Goal: Information Seeking & Learning: Find specific fact

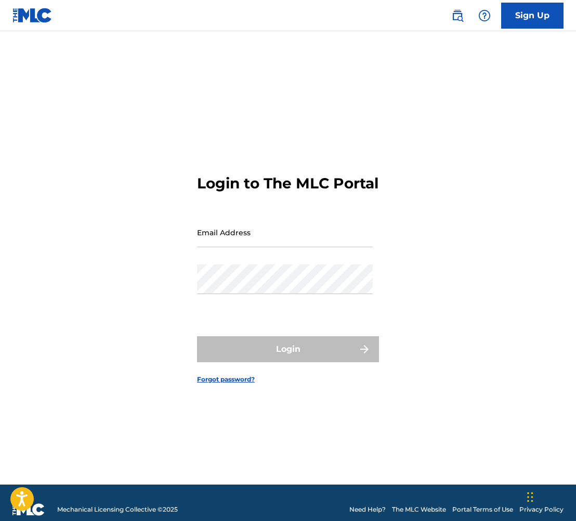
type input "[PERSON_NAME][EMAIL_ADDRESS][PERSON_NAME][DOMAIN_NAME]"
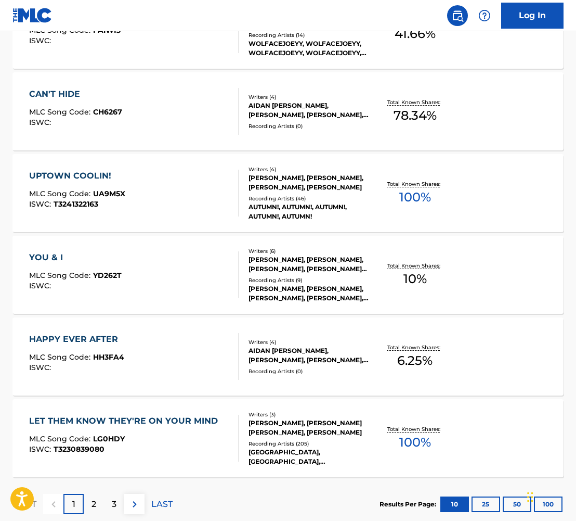
scroll to position [691, 0]
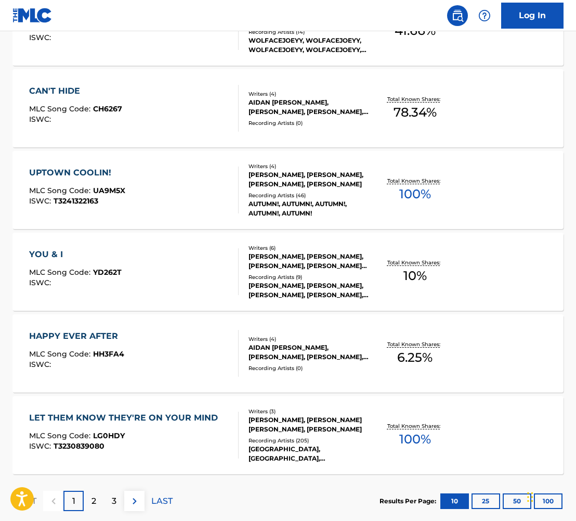
click at [76, 332] on div "HAPPY EVER AFTER" at bounding box center [76, 336] width 95 height 12
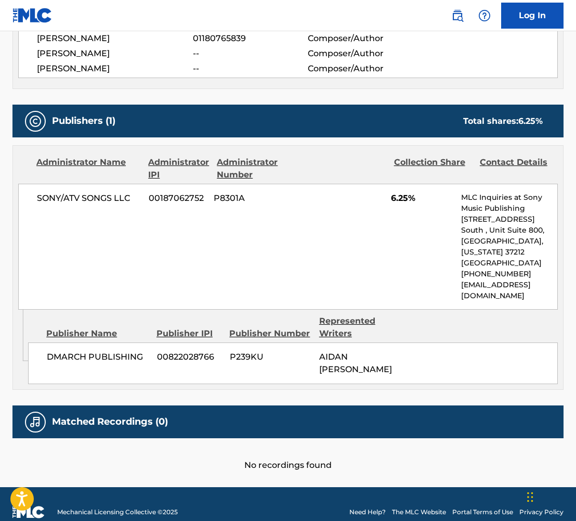
scroll to position [422, 0]
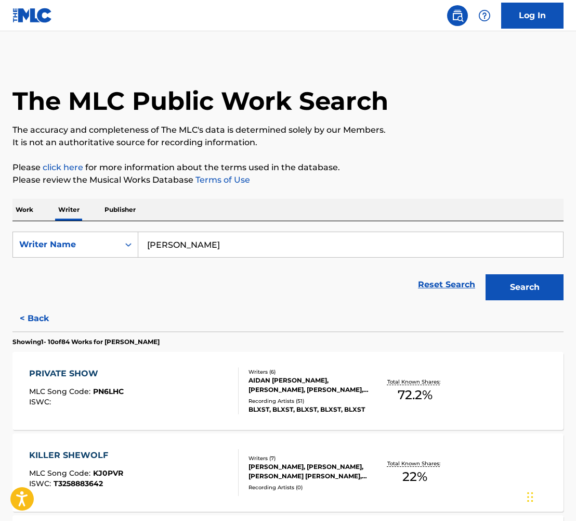
scroll to position [753, 0]
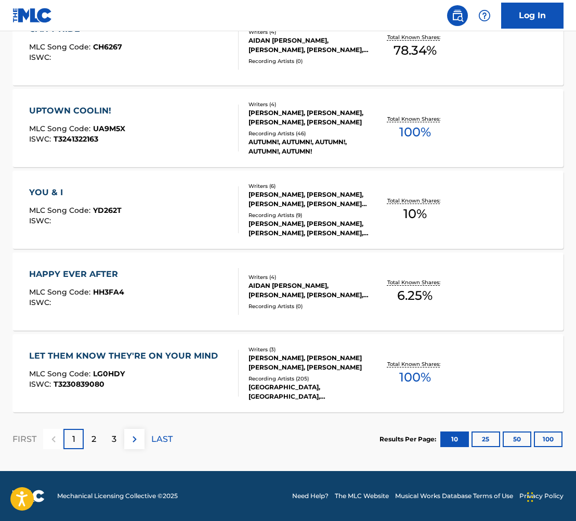
click at [98, 434] on div "2" at bounding box center [94, 439] width 20 height 20
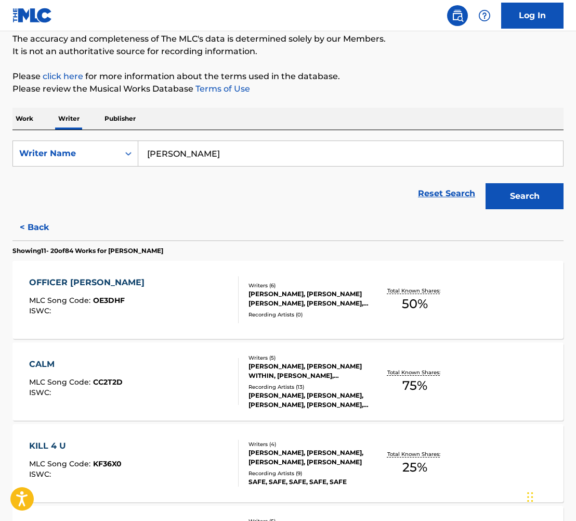
scroll to position [183, 0]
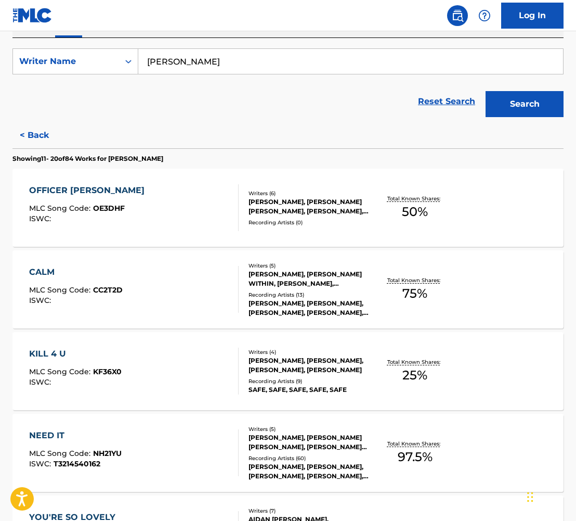
click at [281, 270] on div "[PERSON_NAME], [PERSON_NAME] WITHIN, [PERSON_NAME], [PERSON_NAME], [PERSON_NAME]" at bounding box center [309, 279] width 121 height 19
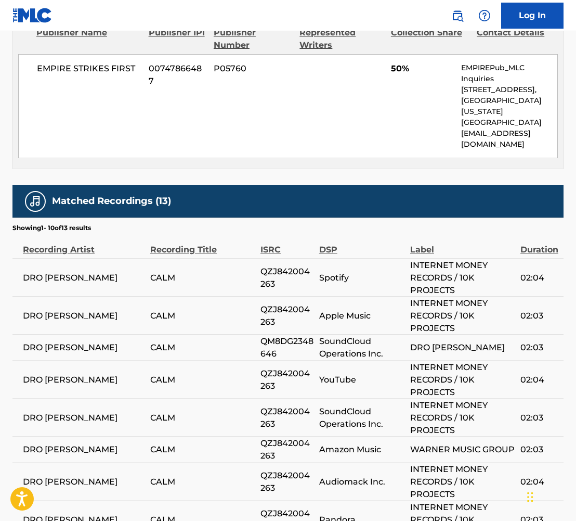
scroll to position [988, 0]
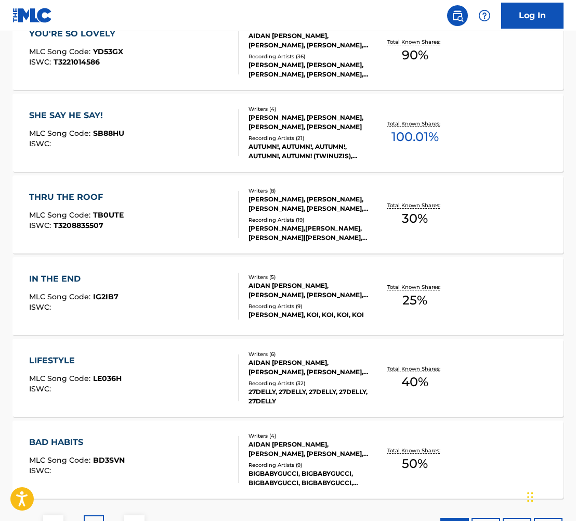
scroll to position [726, 0]
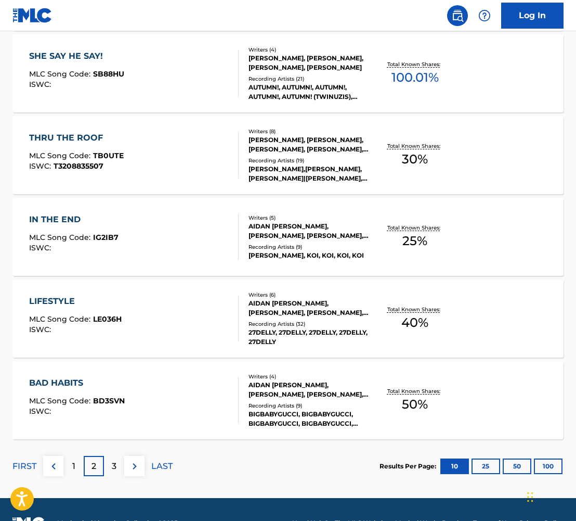
click at [117, 463] on div "3" at bounding box center [114, 466] width 20 height 20
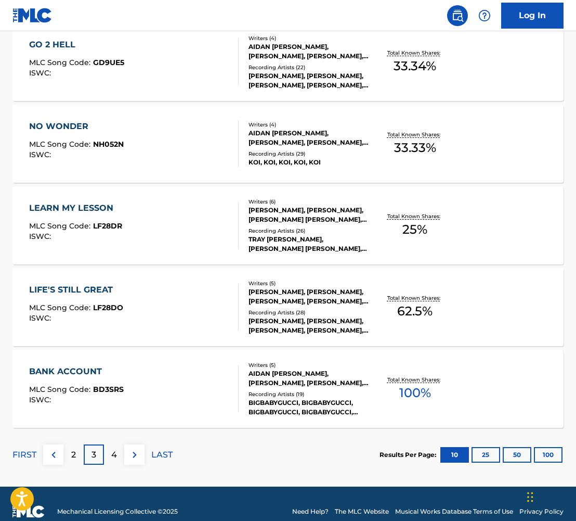
scroll to position [745, 0]
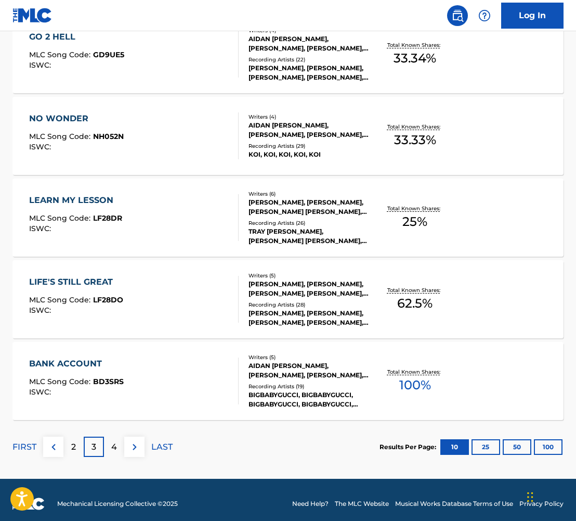
click at [115, 447] on p "4" at bounding box center [114, 447] width 6 height 12
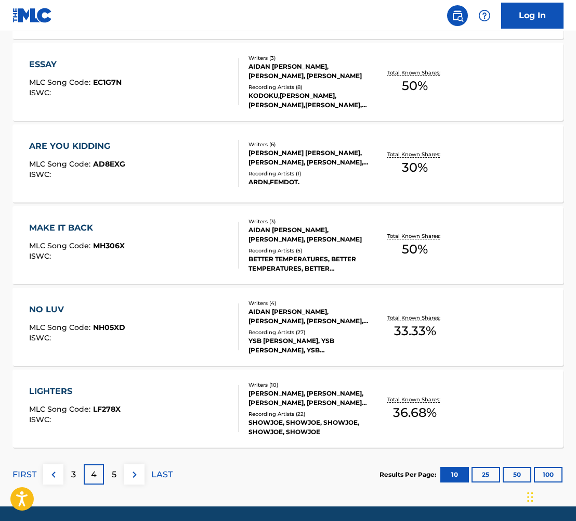
scroll to position [725, 0]
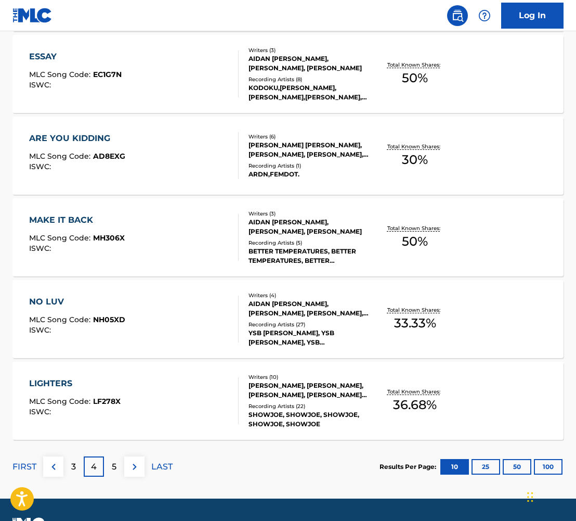
click at [109, 469] on div "5" at bounding box center [114, 466] width 20 height 20
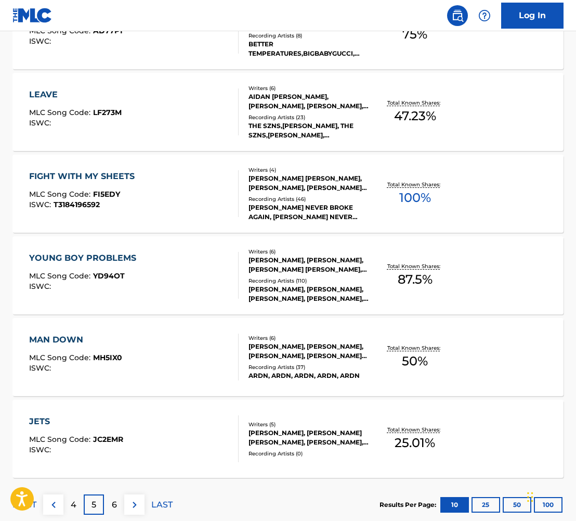
scroll to position [688, 0]
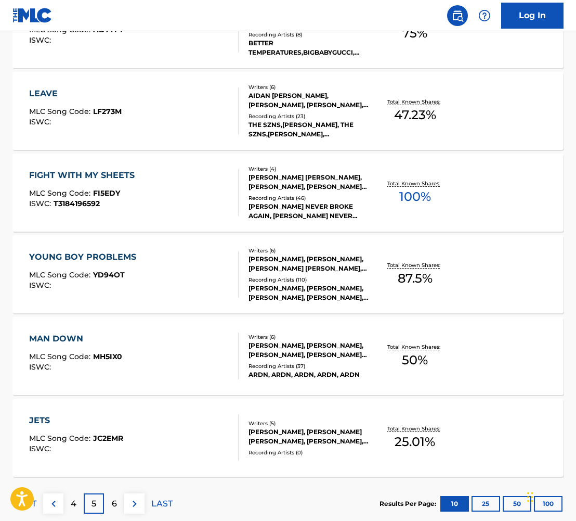
click at [115, 503] on p "6" at bounding box center [114, 503] width 5 height 12
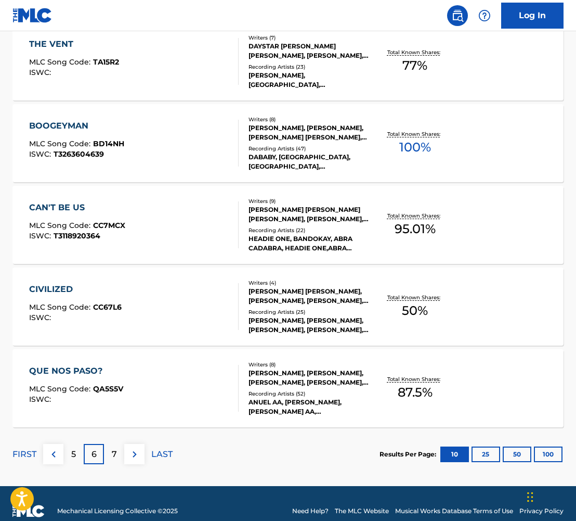
scroll to position [739, 0]
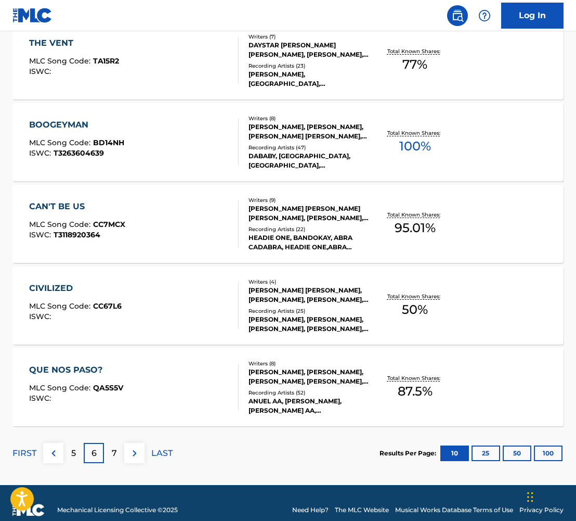
click at [45, 283] on div "CIVILIZED" at bounding box center [75, 288] width 93 height 12
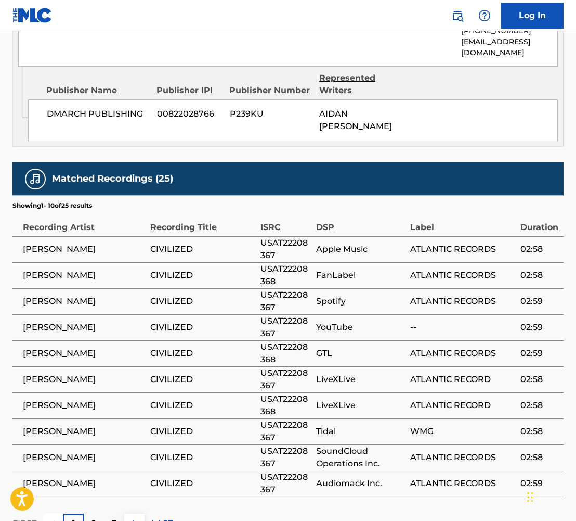
scroll to position [1053, 0]
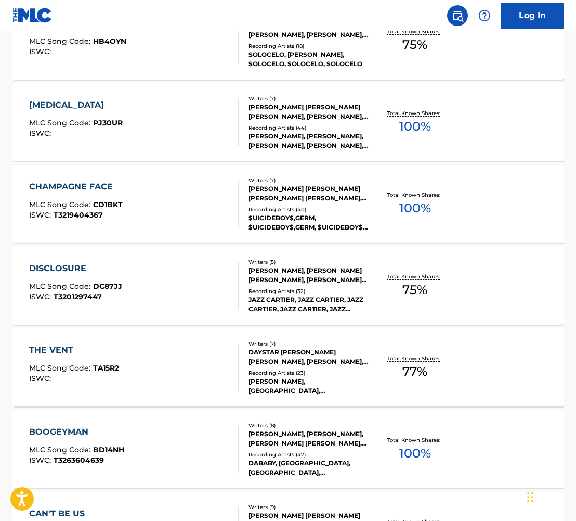
scroll to position [753, 0]
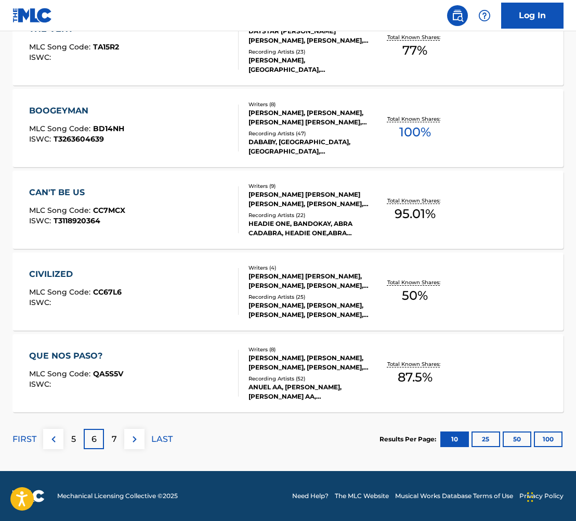
click at [83, 360] on div "QUE NOS PASO?" at bounding box center [76, 356] width 94 height 12
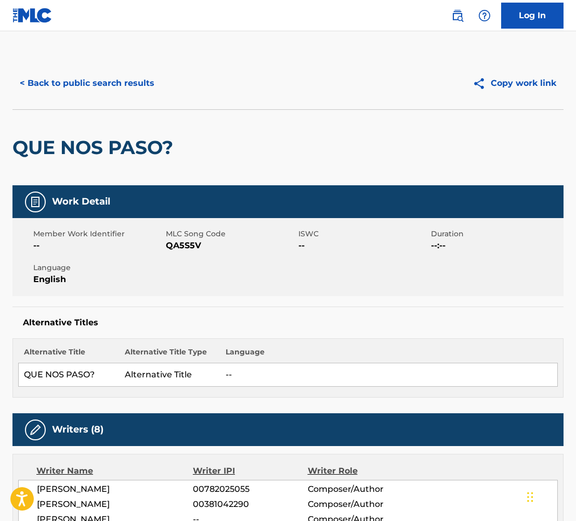
click at [110, 81] on button "< Back to public search results" at bounding box center [86, 83] width 149 height 26
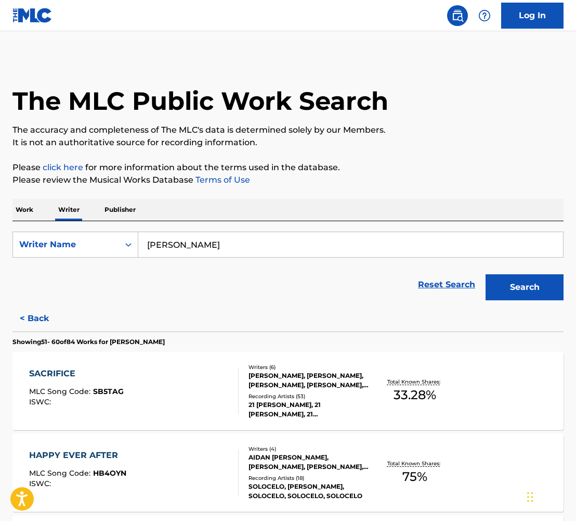
scroll to position [5, 0]
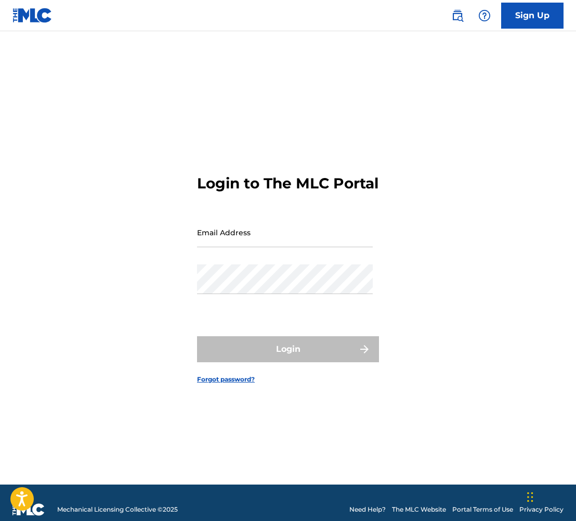
type input "[PERSON_NAME][EMAIL_ADDRESS][PERSON_NAME][DOMAIN_NAME]"
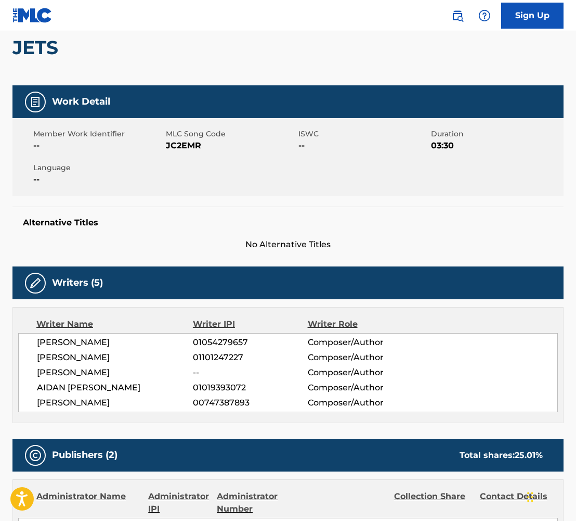
scroll to position [106, 0]
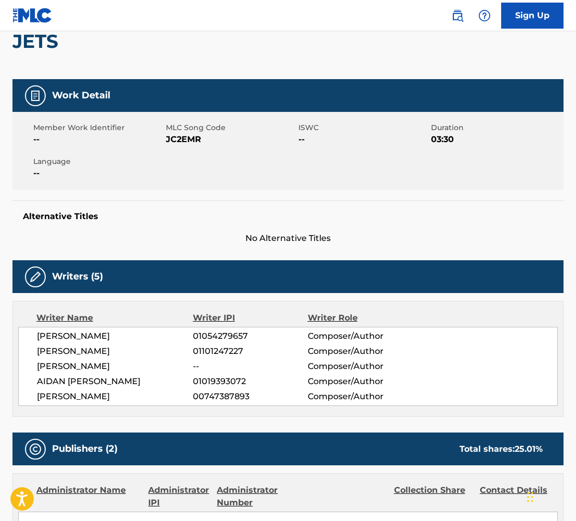
drag, startPoint x: 190, startPoint y: 381, endPoint x: 246, endPoint y: 380, distance: 55.7
click at [246, 380] on div "[PERSON_NAME] 01019393072 Composer/Author" at bounding box center [297, 381] width 521 height 12
copy div "01019393072"
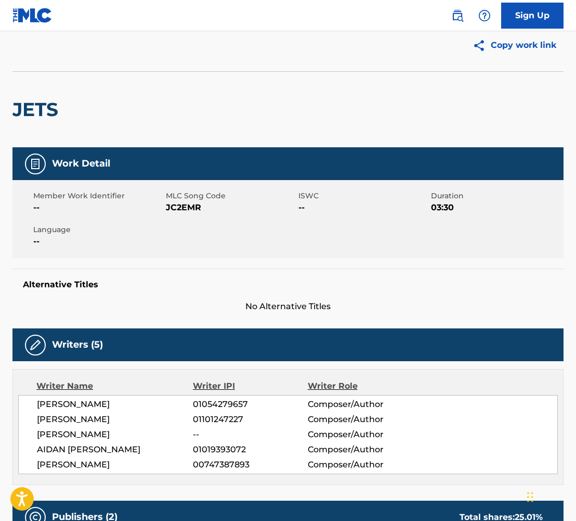
scroll to position [0, 0]
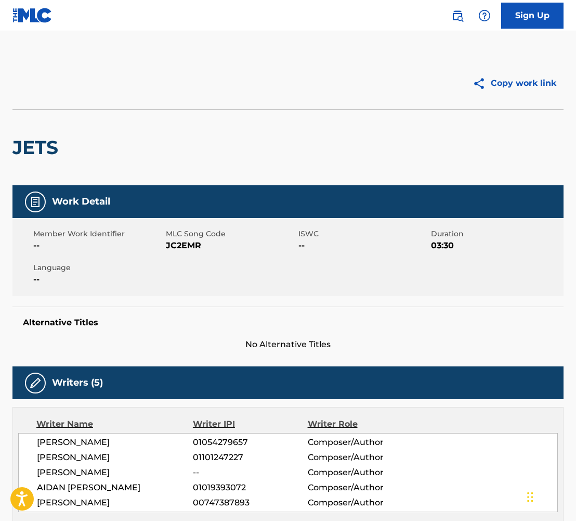
click at [34, 18] on img at bounding box center [32, 15] width 40 height 15
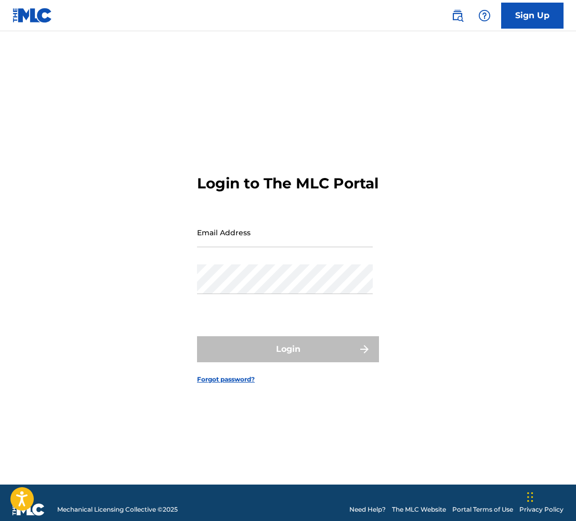
type input "[PERSON_NAME][EMAIL_ADDRESS][PERSON_NAME][DOMAIN_NAME]"
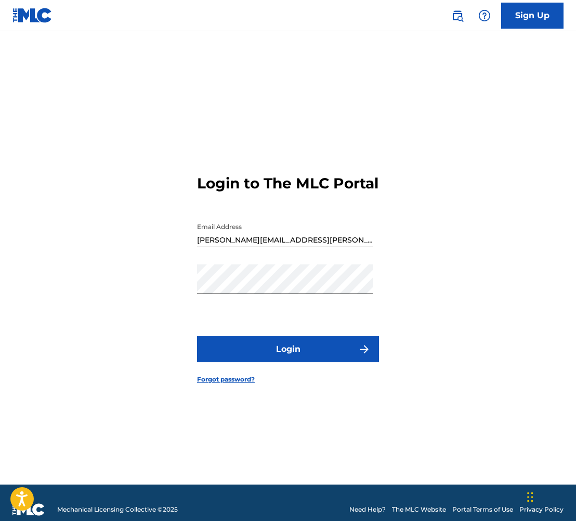
click at [450, 14] on link at bounding box center [457, 15] width 21 height 21
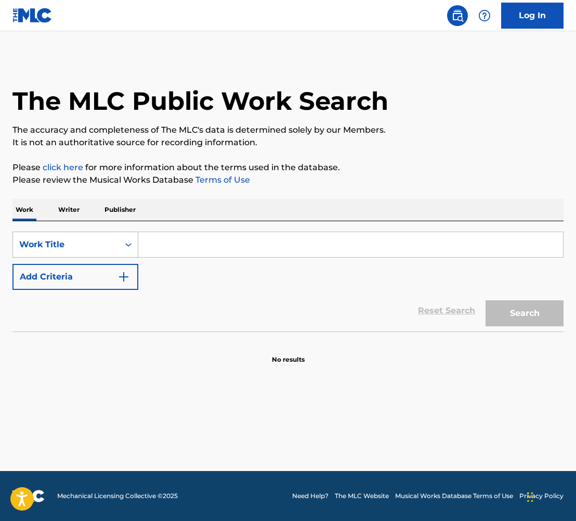
click at [109, 233] on div "Work Title" at bounding box center [75, 245] width 126 height 26
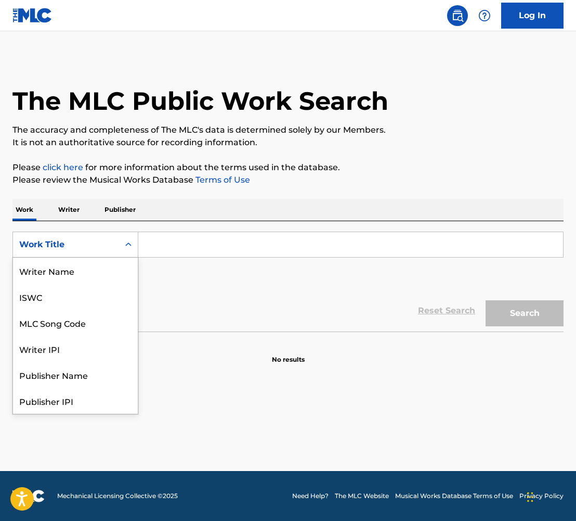
scroll to position [52, 0]
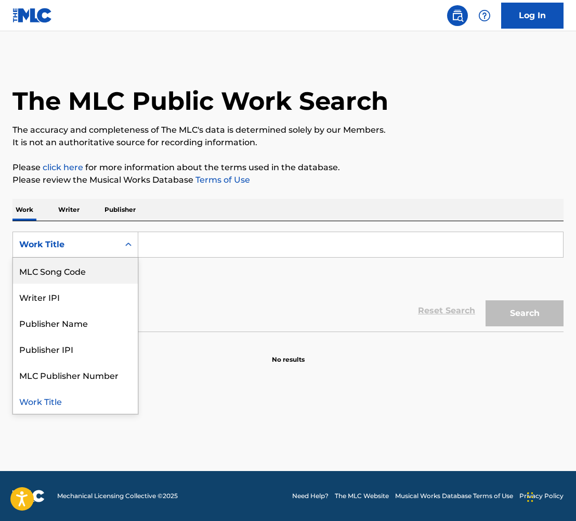
click at [77, 214] on p "Writer" at bounding box center [69, 210] width 28 height 22
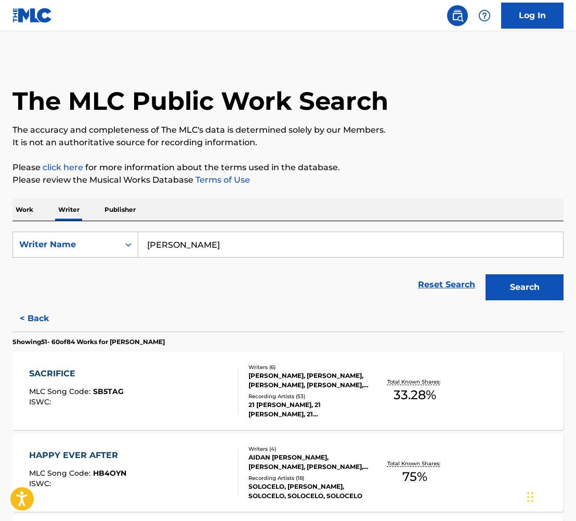
click at [22, 318] on button "< Back" at bounding box center [43, 318] width 62 height 26
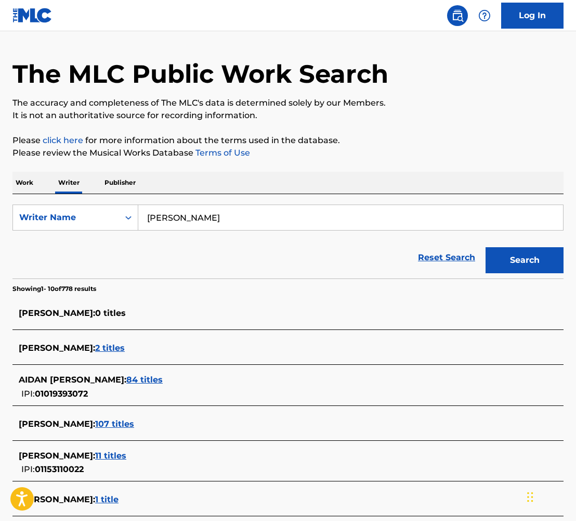
scroll to position [41, 0]
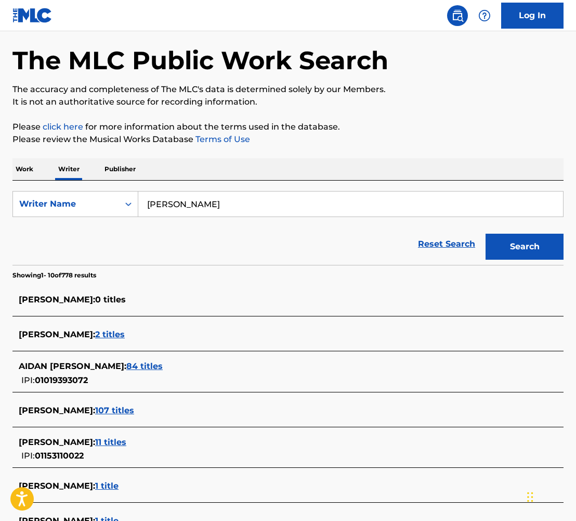
click at [125, 335] on span "2 titles" at bounding box center [110, 334] width 30 height 10
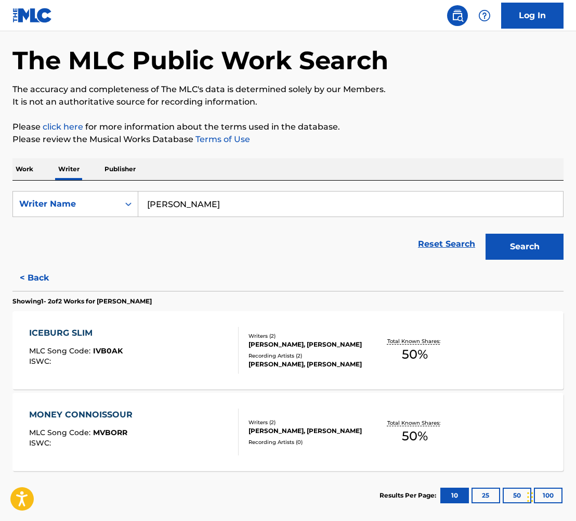
click at [126, 335] on div "ICEBURG SLIM MLC Song Code : IVB0AK ISWC :" at bounding box center [134, 350] width 210 height 47
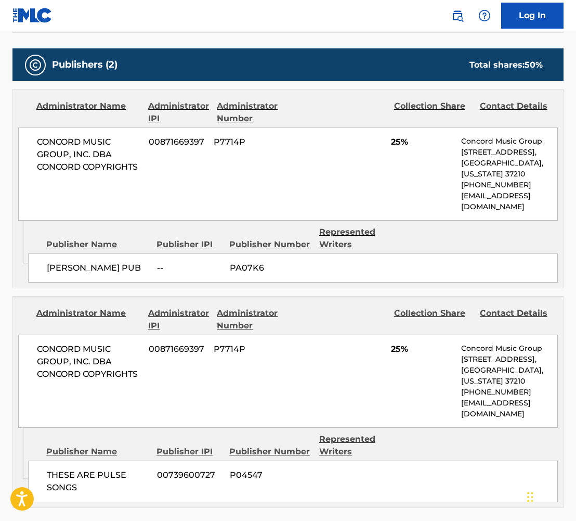
scroll to position [614, 0]
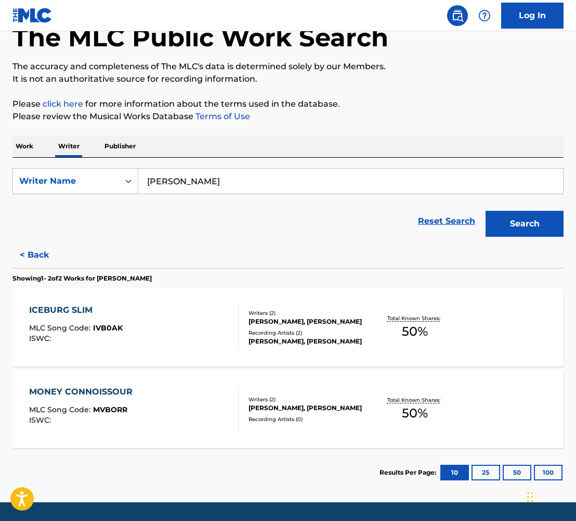
scroll to position [95, 0]
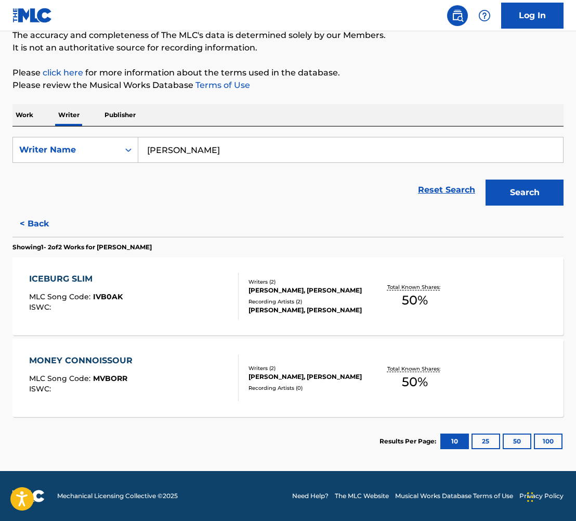
click at [97, 357] on div "MONEY CONNOISSOUR" at bounding box center [83, 360] width 109 height 12
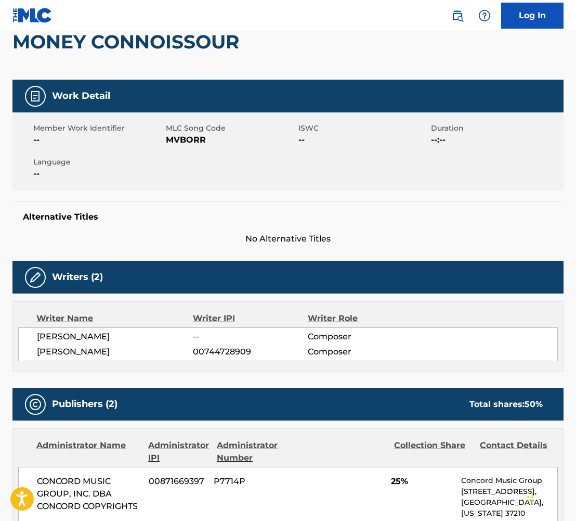
scroll to position [75, 0]
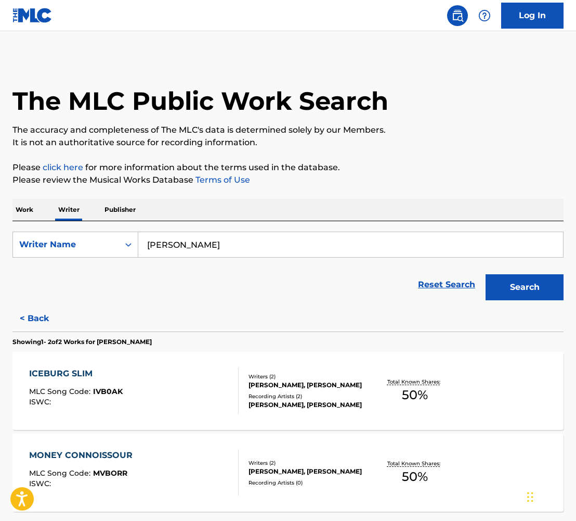
scroll to position [95, 0]
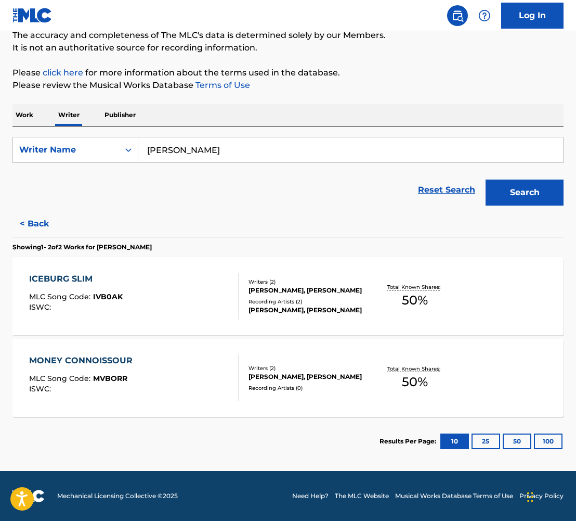
click at [78, 280] on div "ICEBURG SLIM" at bounding box center [76, 279] width 94 height 12
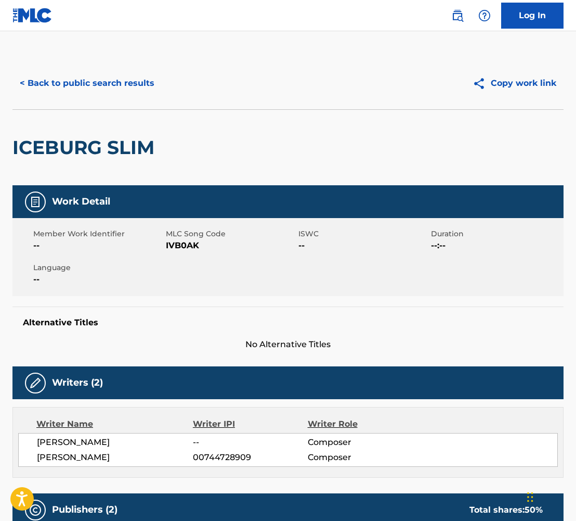
click at [62, 83] on button "< Back to public search results" at bounding box center [86, 83] width 149 height 26
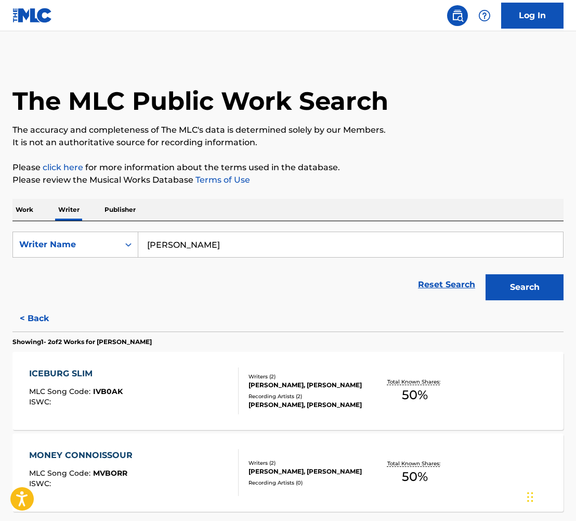
scroll to position [95, 0]
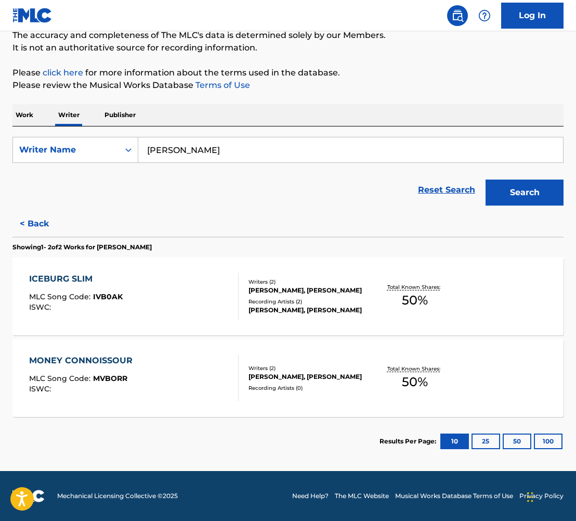
click at [140, 358] on div "MONEY CONNOISSOUR MLC Song Code : MVBORR ISWC :" at bounding box center [134, 377] width 210 height 47
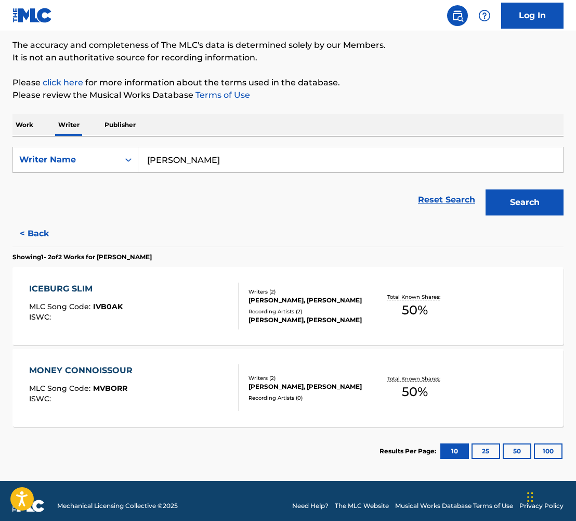
scroll to position [86, 0]
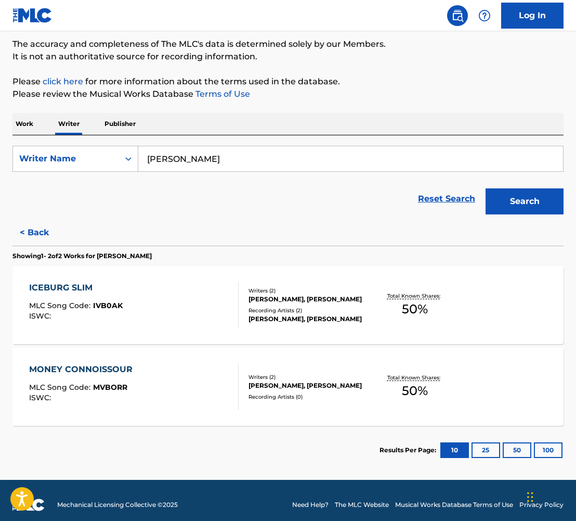
click at [46, 234] on button "< Back" at bounding box center [43, 233] width 62 height 26
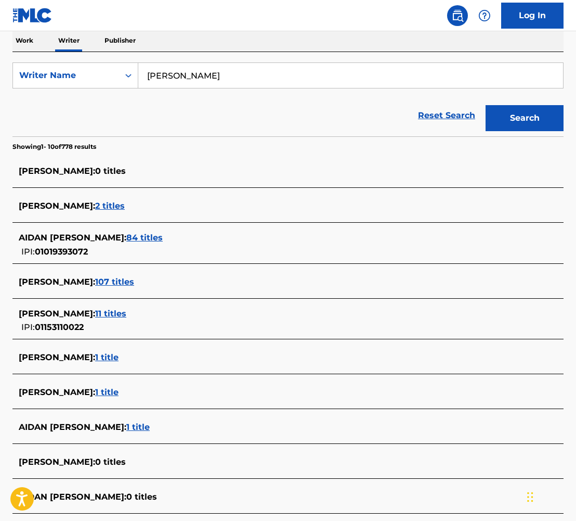
scroll to position [271, 0]
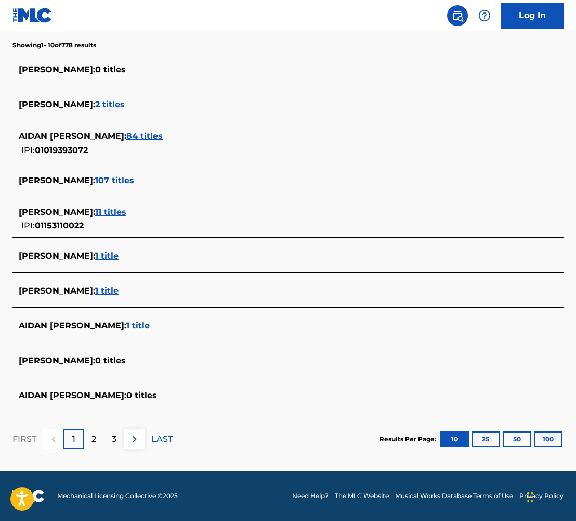
click at [150, 322] on span "1 title" at bounding box center [137, 325] width 23 height 10
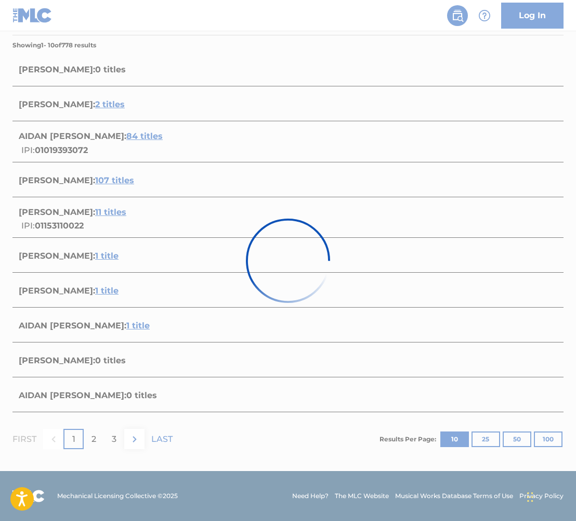
scroll to position [13, 0]
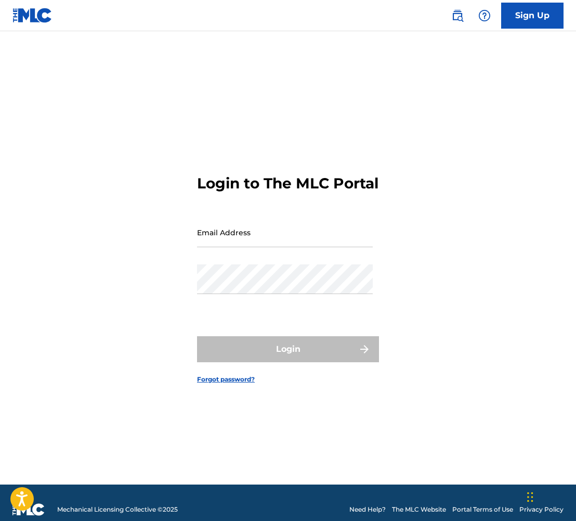
type input "[PERSON_NAME][EMAIL_ADDRESS][PERSON_NAME][DOMAIN_NAME]"
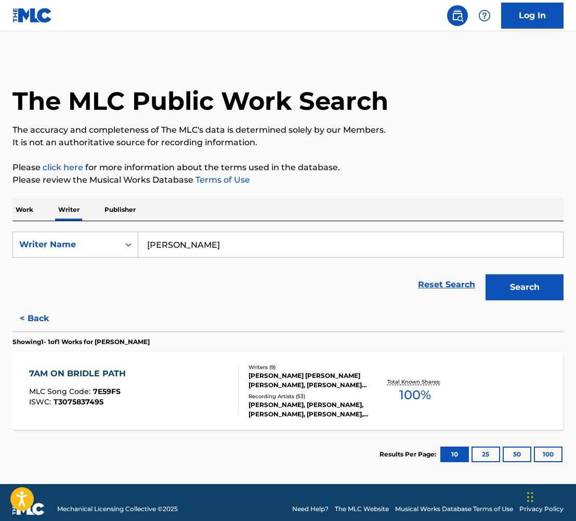
click at [108, 379] on div "7AM ON BRIDLE PATH" at bounding box center [80, 373] width 102 height 12
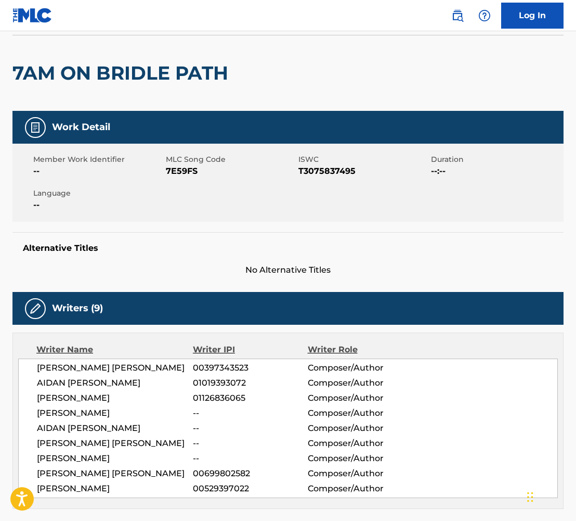
scroll to position [115, 0]
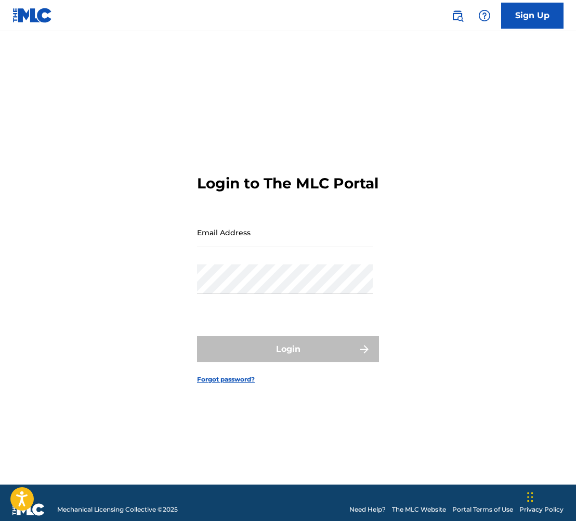
type input "[PERSON_NAME][EMAIL_ADDRESS][PERSON_NAME][DOMAIN_NAME]"
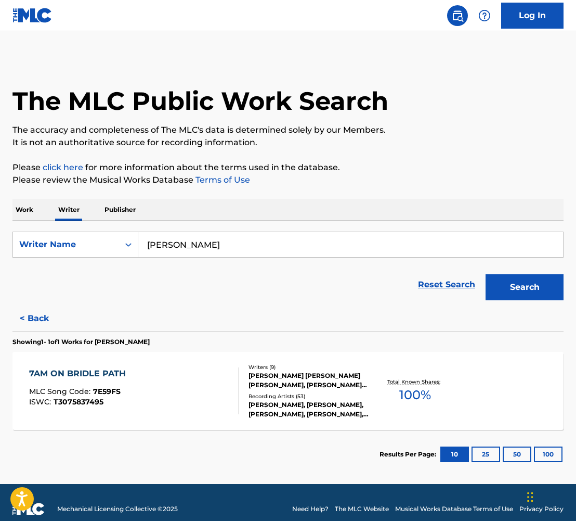
click at [38, 324] on button "< Back" at bounding box center [43, 318] width 62 height 26
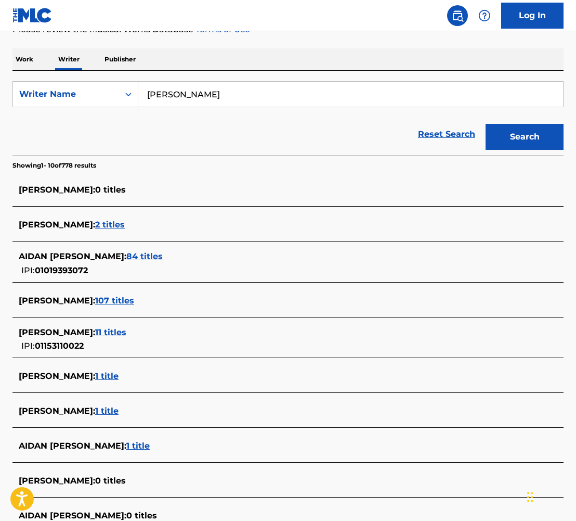
scroll to position [271, 0]
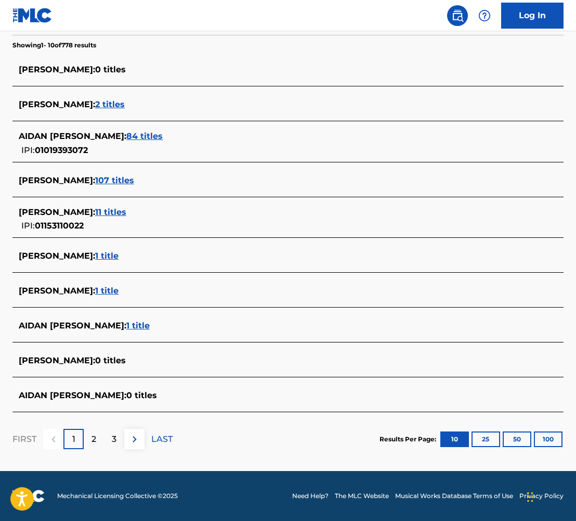
click at [119, 259] on span "1 title" at bounding box center [106, 256] width 23 height 10
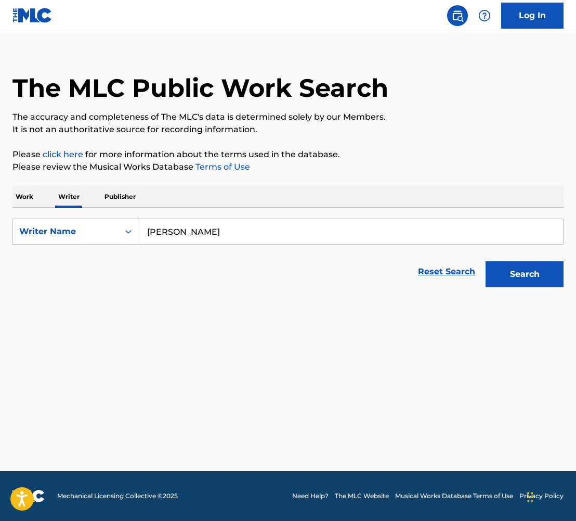
scroll to position [13, 0]
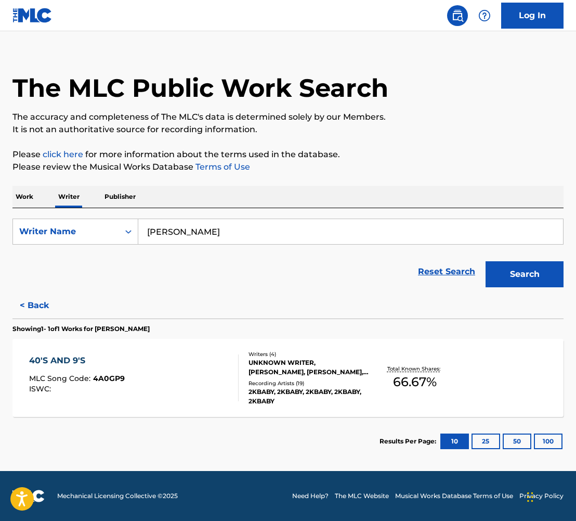
click at [69, 356] on div "40'S AND 9'S" at bounding box center [77, 360] width 96 height 12
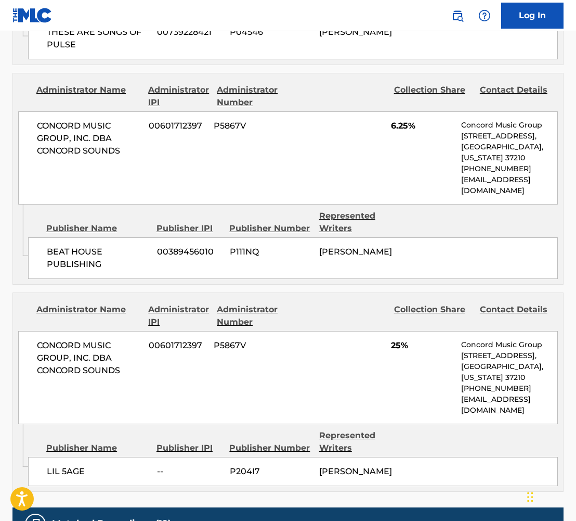
scroll to position [1240, 0]
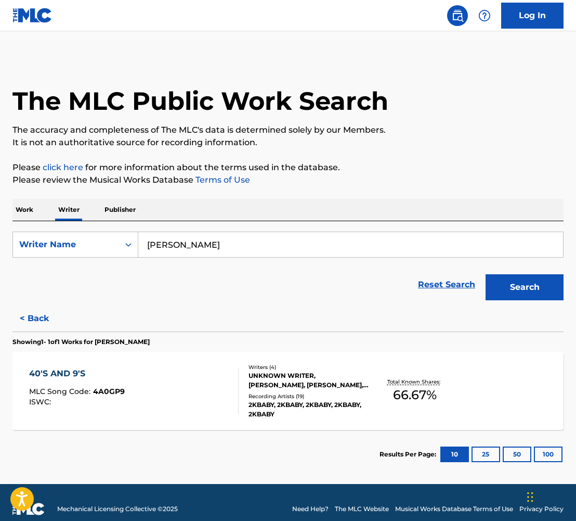
click at [48, 313] on button "< Back" at bounding box center [43, 318] width 62 height 26
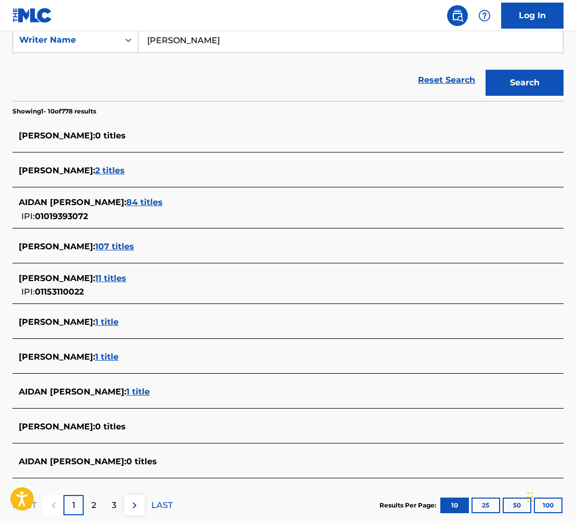
scroll to position [208, 0]
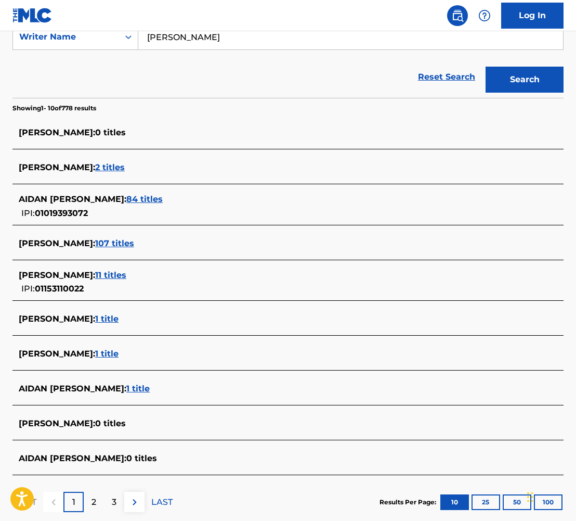
click at [124, 275] on span "11 titles" at bounding box center [110, 275] width 31 height 10
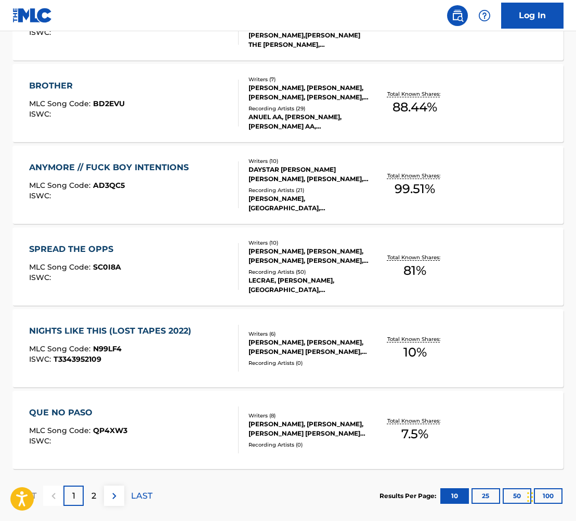
scroll to position [697, 0]
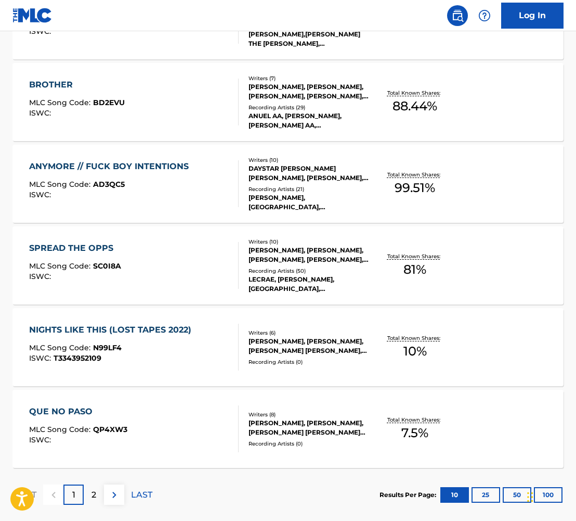
click at [53, 409] on div "QUE NO PASO" at bounding box center [78, 411] width 98 height 12
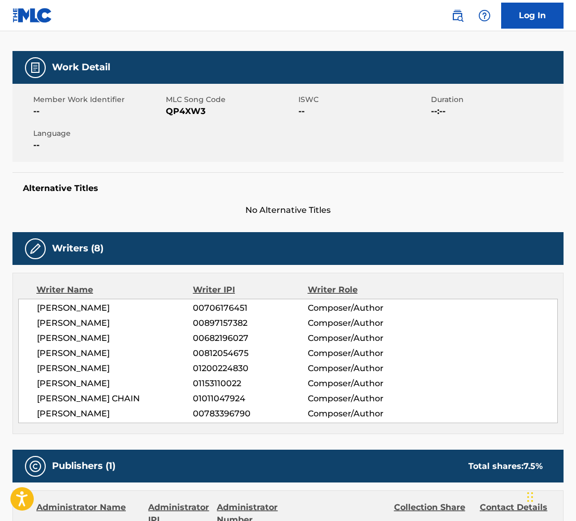
scroll to position [133, 0]
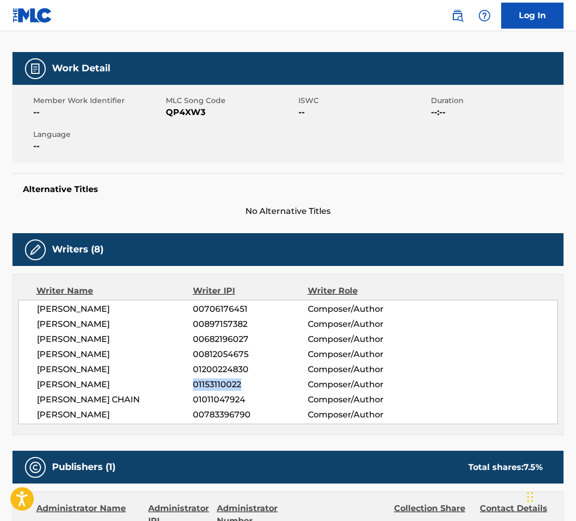
drag, startPoint x: 248, startPoint y: 384, endPoint x: 194, endPoint y: 387, distance: 54.7
click at [194, 387] on span "01153110022" at bounding box center [250, 384] width 114 height 12
copy span "01153110022"
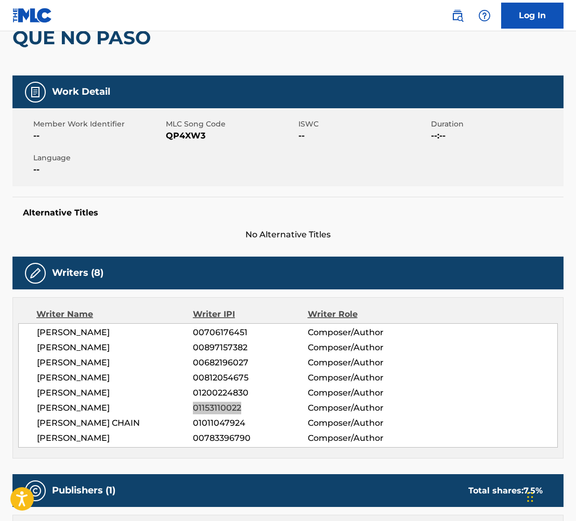
scroll to position [113, 0]
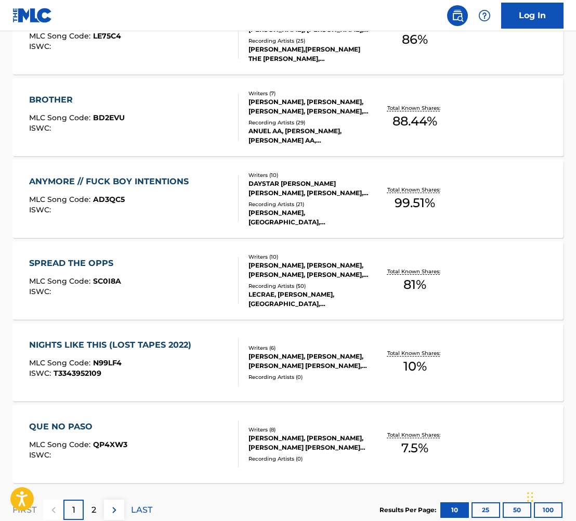
scroll to position [753, 0]
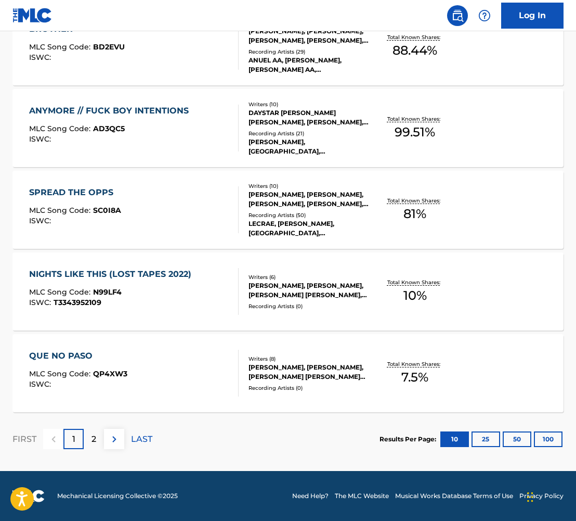
click at [126, 270] on div "NIGHTS LIKE THIS (LOST TAPES 2022)" at bounding box center [113, 274] width 168 height 12
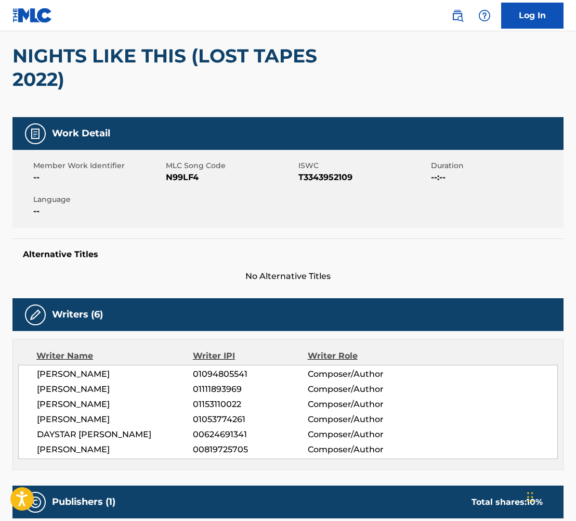
scroll to position [107, 0]
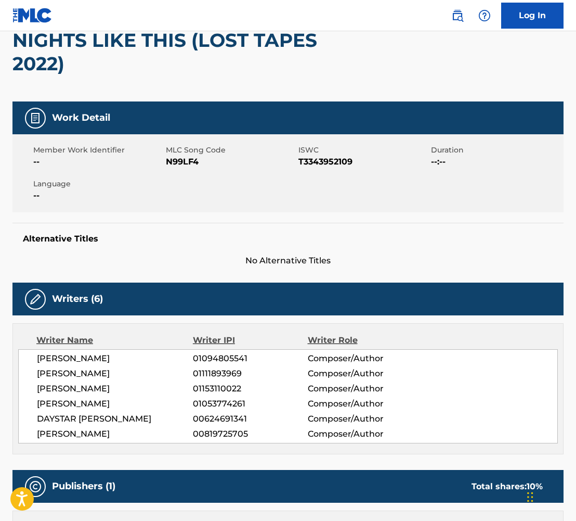
drag, startPoint x: 191, startPoint y: 387, endPoint x: 242, endPoint y: 386, distance: 51.5
click at [242, 386] on div "[PERSON_NAME] 01153110022 Composer/Author" at bounding box center [297, 388] width 521 height 12
copy div "01153110022"
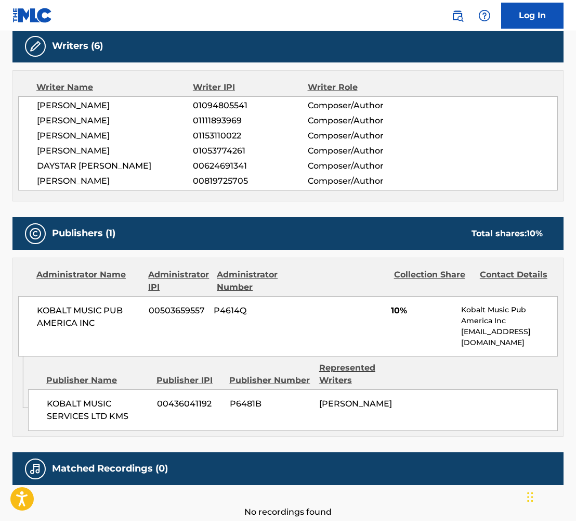
scroll to position [421, 0]
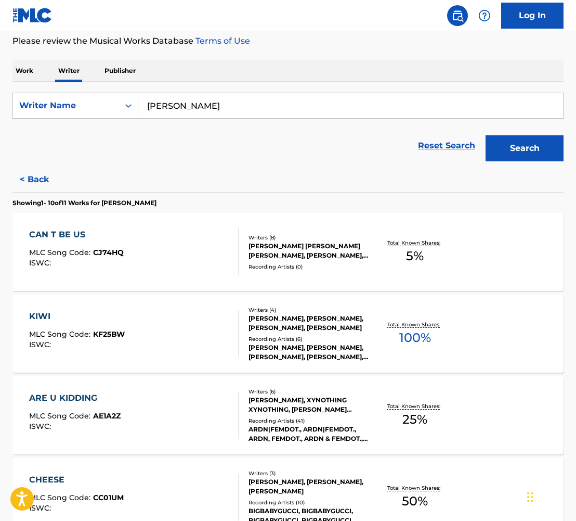
scroll to position [222, 0]
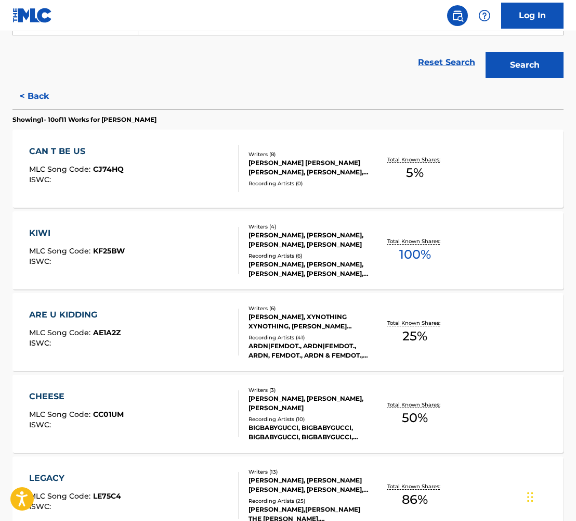
click at [65, 147] on div "CAN T BE US" at bounding box center [76, 151] width 95 height 12
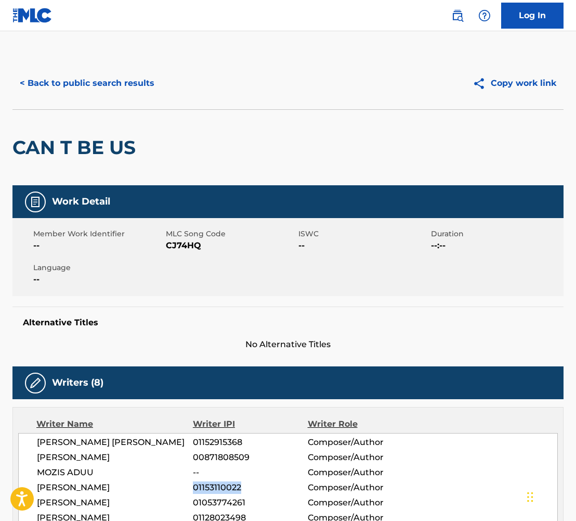
drag, startPoint x: 241, startPoint y: 488, endPoint x: 194, endPoint y: 487, distance: 47.9
click at [194, 487] on span "01153110022" at bounding box center [250, 487] width 114 height 12
copy span "01153110022"
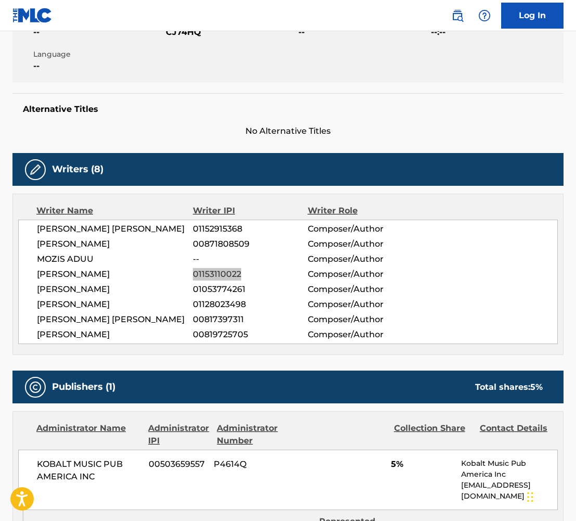
scroll to position [428, 0]
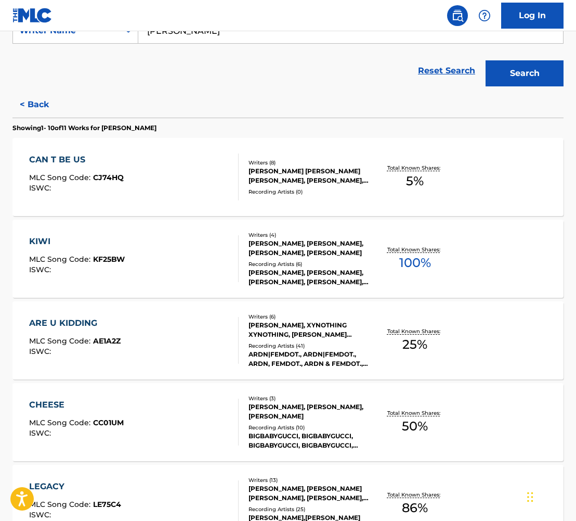
scroll to position [235, 0]
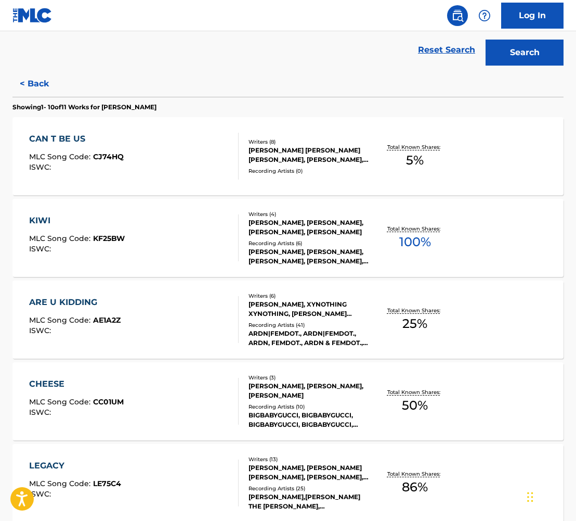
click at [35, 221] on div "KIWI" at bounding box center [77, 220] width 96 height 12
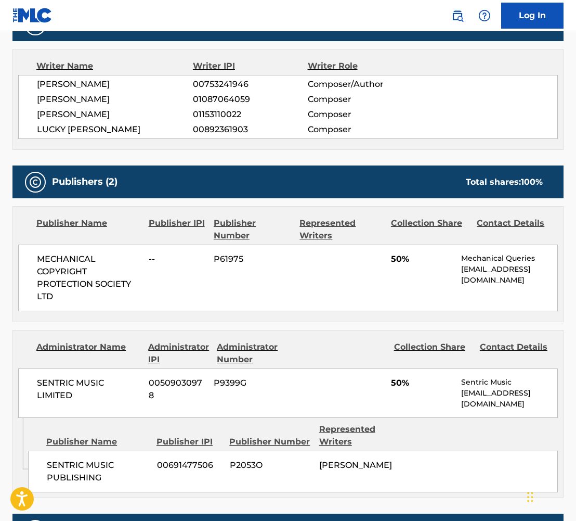
scroll to position [354, 0]
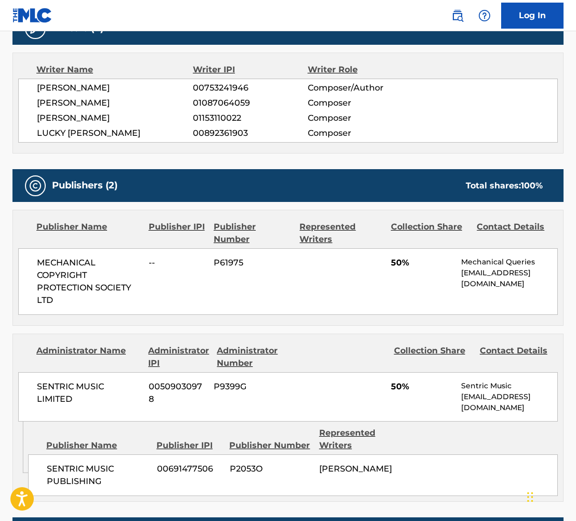
drag, startPoint x: 250, startPoint y: 117, endPoint x: 166, endPoint y: 114, distance: 83.8
click at [166, 114] on div "[PERSON_NAME] 01153110022 Composer" at bounding box center [297, 118] width 521 height 12
copy div "01153110022"
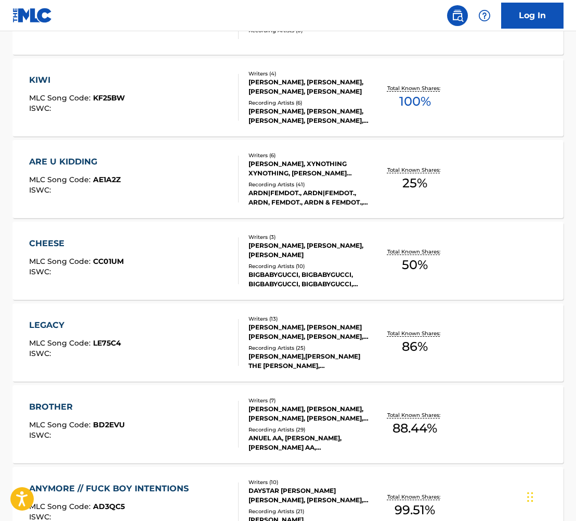
scroll to position [393, 0]
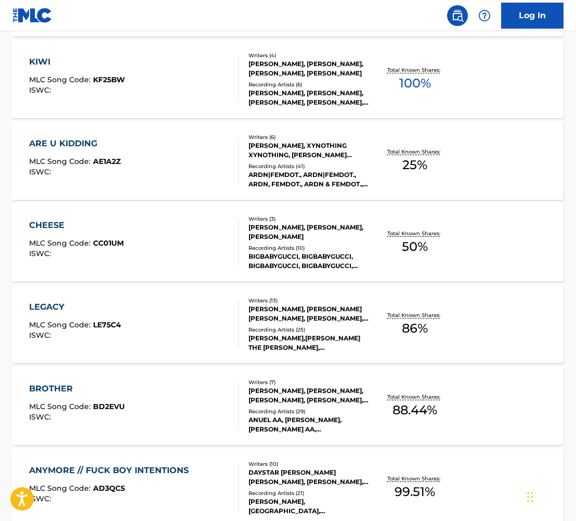
click at [53, 221] on div "CHEESE" at bounding box center [76, 225] width 95 height 12
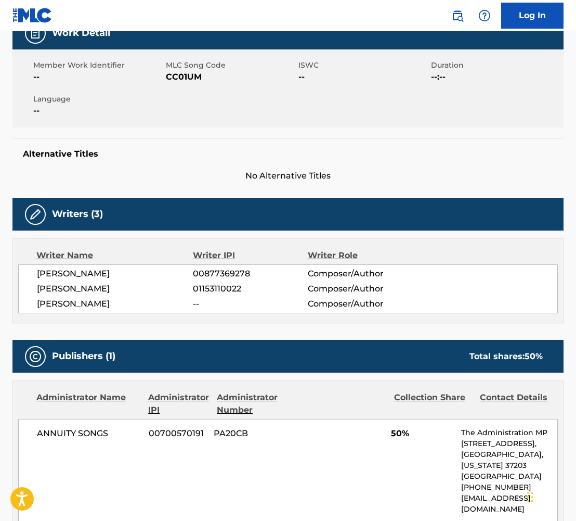
scroll to position [218, 0]
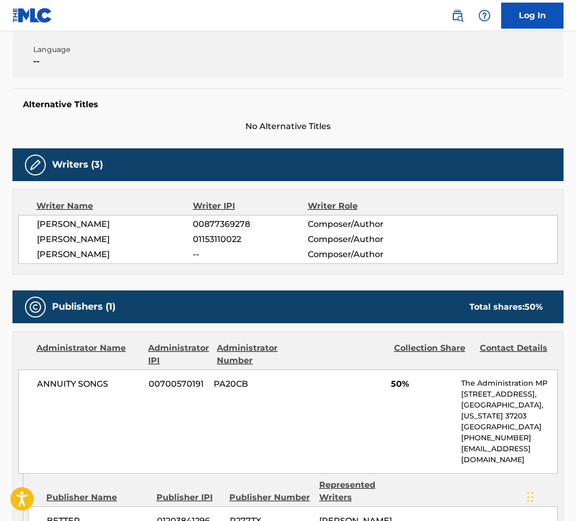
drag, startPoint x: 197, startPoint y: 239, endPoint x: 246, endPoint y: 236, distance: 49.0
click at [246, 236] on div "[PERSON_NAME] 01153110022 Composer/Author" at bounding box center [297, 239] width 521 height 12
copy div "01153110022"
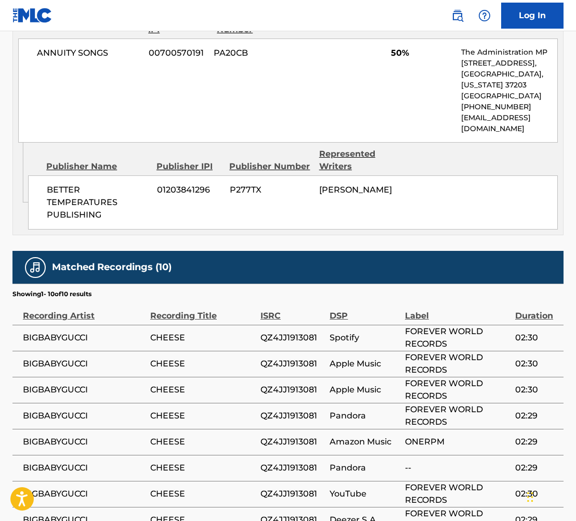
scroll to position [677, 0]
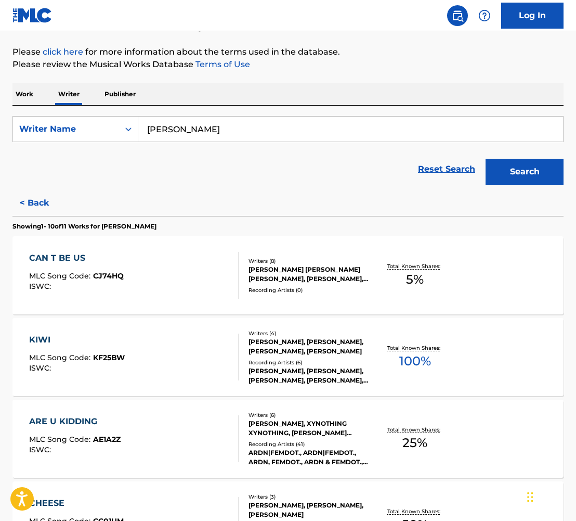
scroll to position [329, 0]
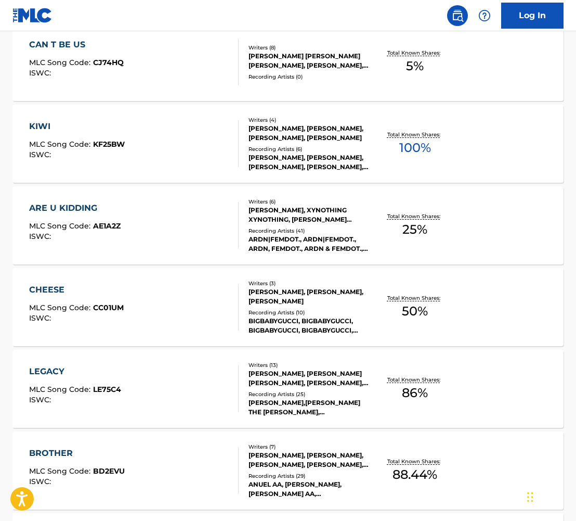
click at [60, 369] on div "LEGACY" at bounding box center [75, 371] width 92 height 12
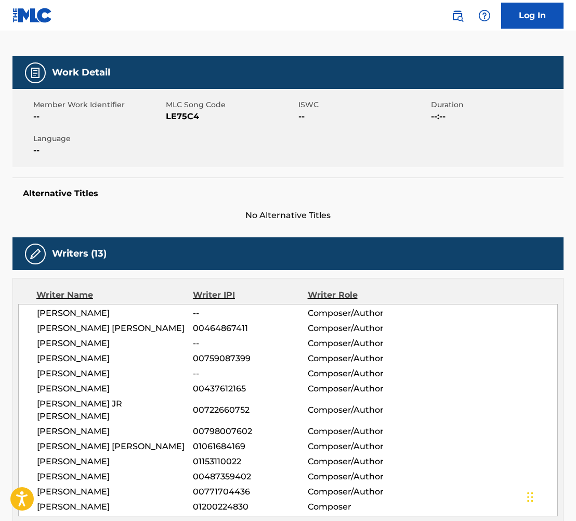
scroll to position [136, 0]
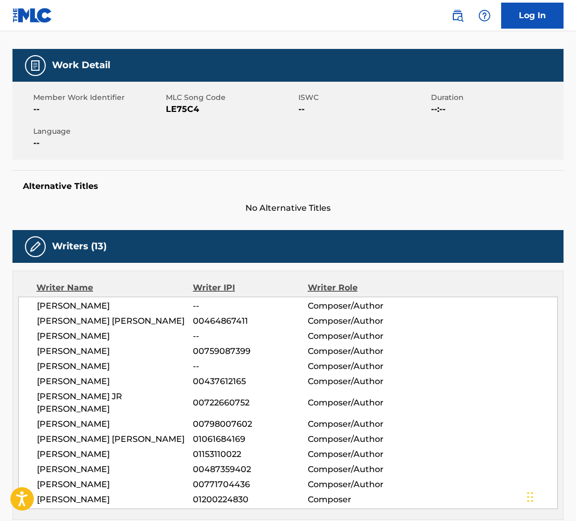
drag, startPoint x: 193, startPoint y: 442, endPoint x: 240, endPoint y: 440, distance: 47.4
click at [240, 448] on span "01153110022" at bounding box center [250, 454] width 114 height 12
drag, startPoint x: 245, startPoint y: 441, endPoint x: 192, endPoint y: 442, distance: 53.1
click at [192, 448] on div "[PERSON_NAME] 01153110022 Composer/Author" at bounding box center [297, 454] width 521 height 12
copy div "01153110022"
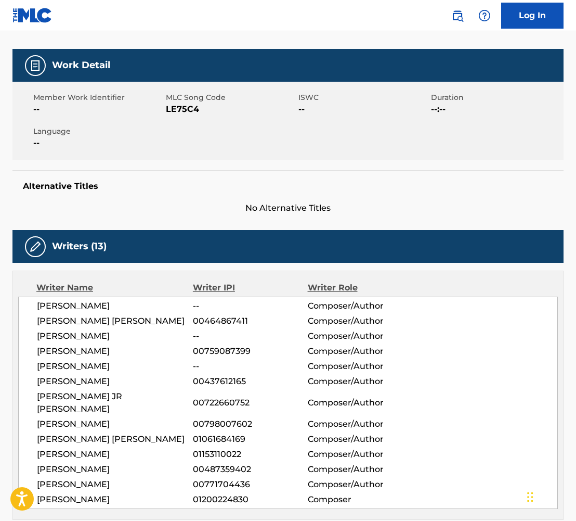
scroll to position [0, 0]
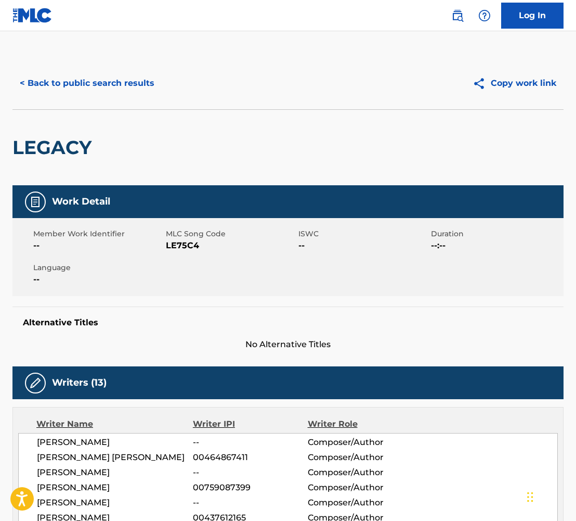
click at [80, 89] on button "< Back to public search results" at bounding box center [86, 83] width 149 height 26
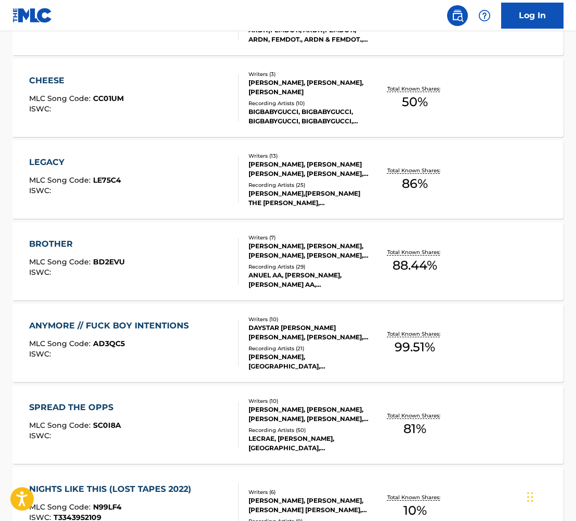
scroll to position [539, 0]
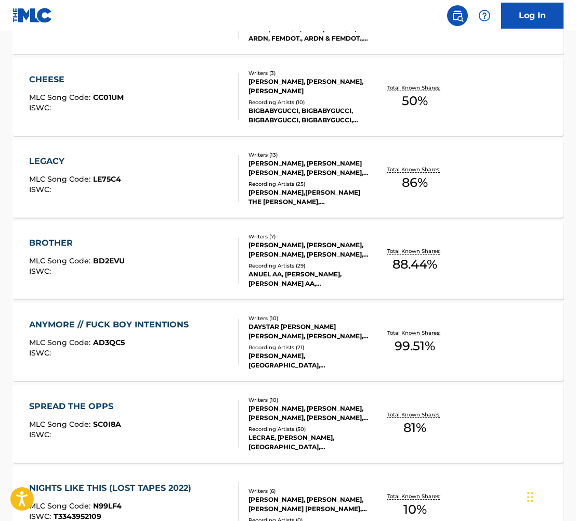
click at [63, 242] on div "BROTHER" at bounding box center [77, 243] width 96 height 12
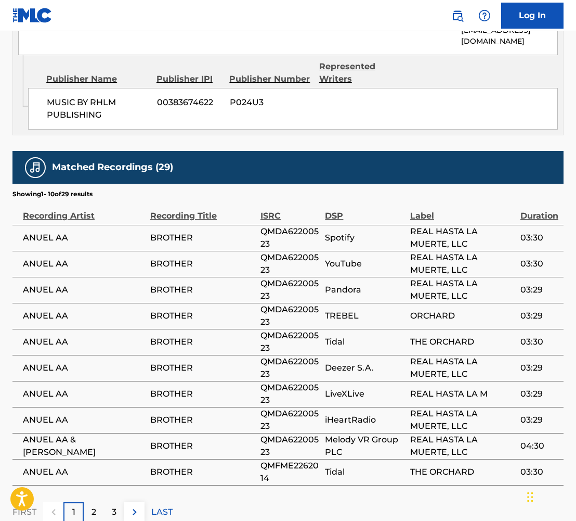
scroll to position [1515, 0]
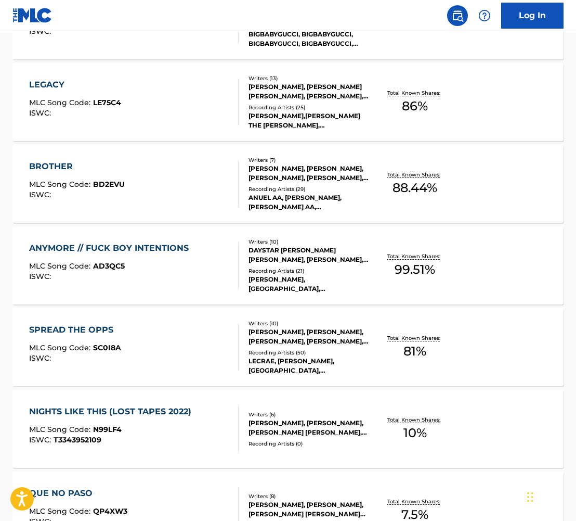
scroll to position [753, 0]
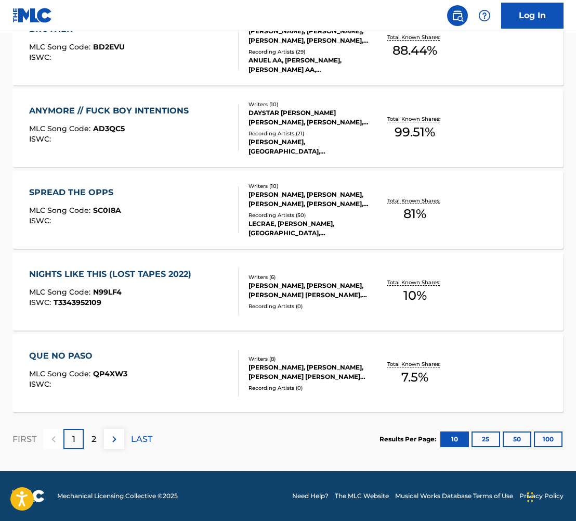
click at [93, 435] on p "2" at bounding box center [94, 439] width 5 height 12
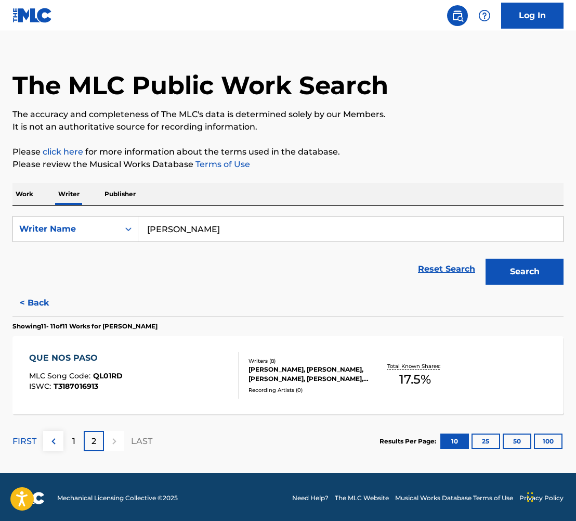
scroll to position [18, 0]
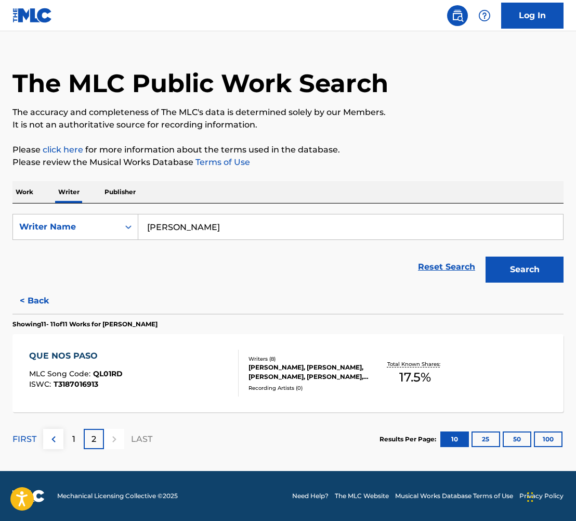
click at [70, 437] on div "1" at bounding box center [73, 439] width 20 height 20
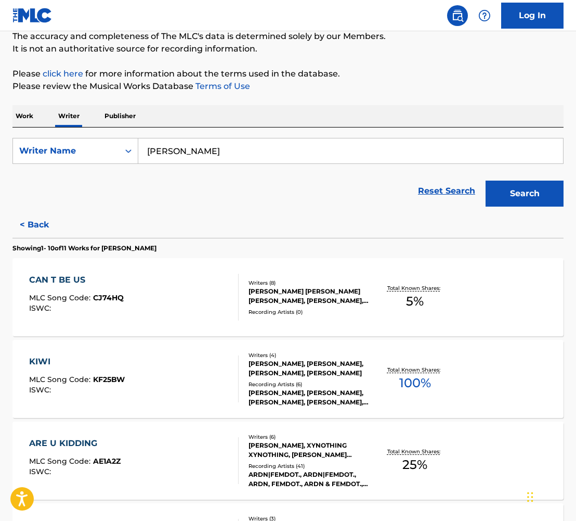
scroll to position [0, 0]
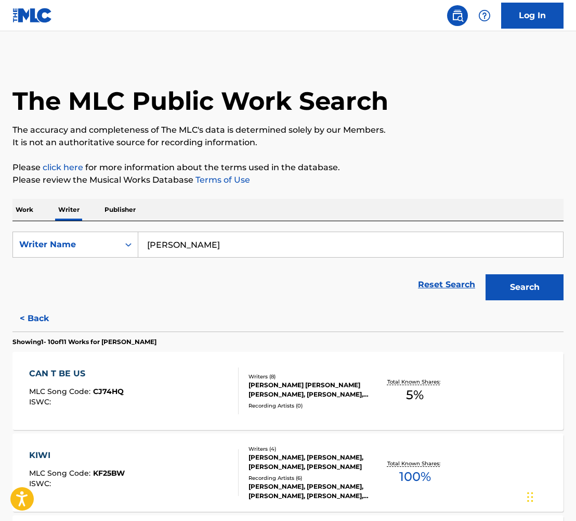
click at [49, 309] on button "< Back" at bounding box center [43, 318] width 62 height 26
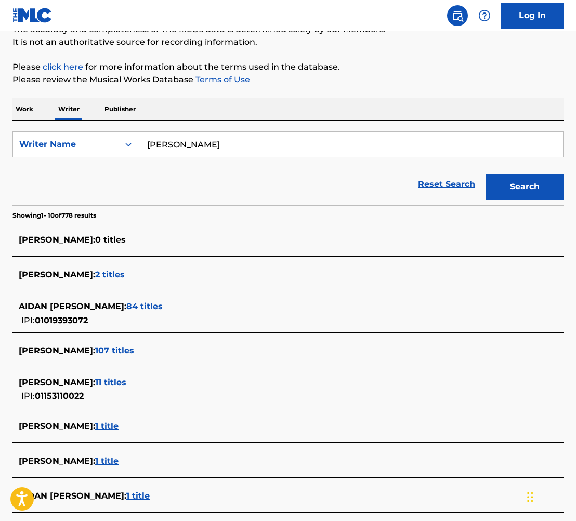
scroll to position [135, 0]
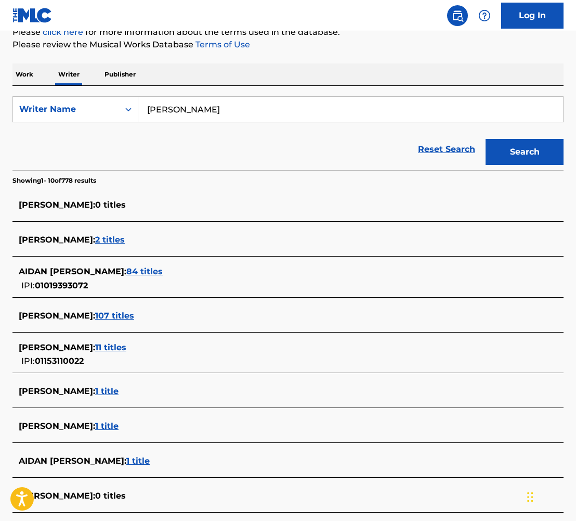
click at [131, 318] on span "107 titles" at bounding box center [114, 316] width 39 height 10
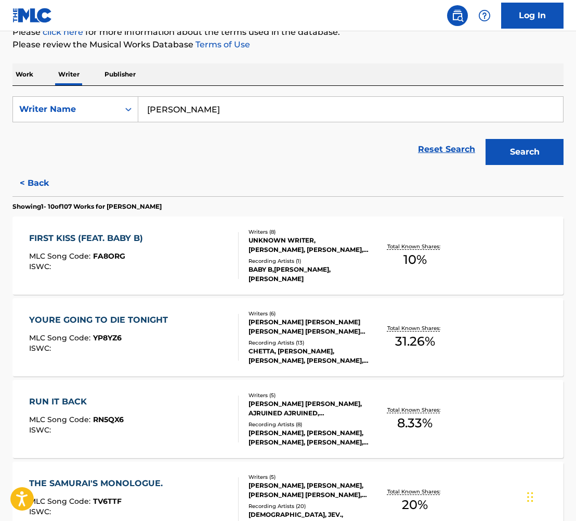
click at [35, 237] on div "FIRST KISS (FEAT. BABY B)" at bounding box center [88, 238] width 119 height 12
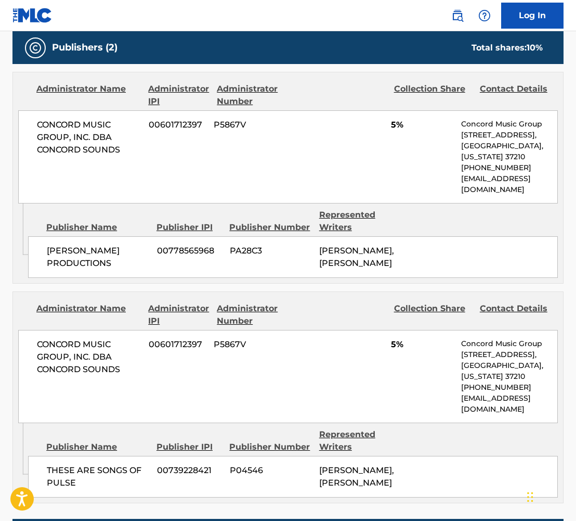
scroll to position [550, 0]
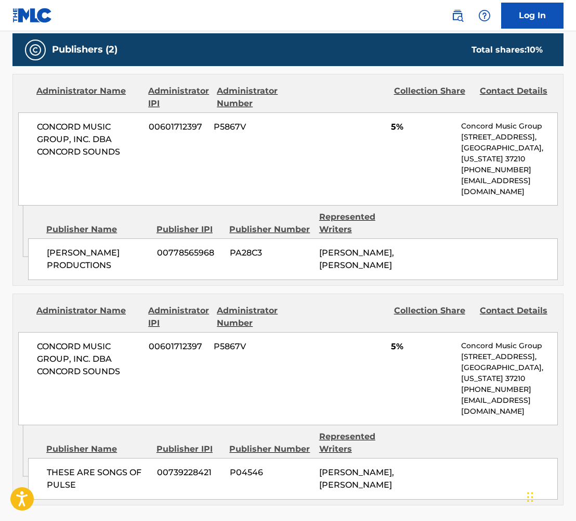
click at [242, 159] on div "CONCORD MUSIC GROUP, INC. DBA CONCORD SOUNDS 00601712397 P5867V 5% Concord Musi…" at bounding box center [288, 158] width 540 height 93
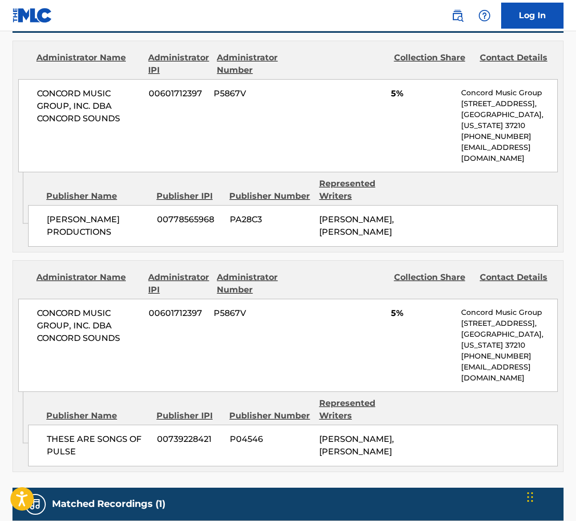
scroll to position [583, 0]
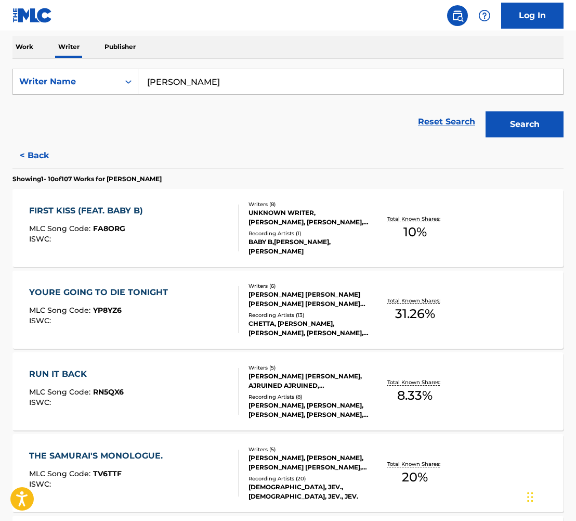
scroll to position [164, 0]
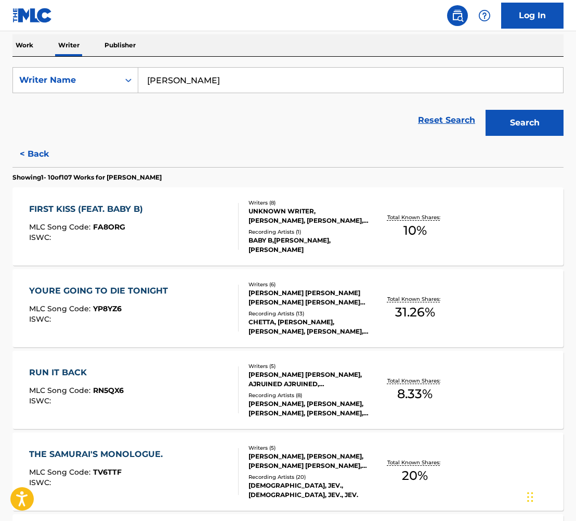
click at [135, 288] on div "YOURE GOING TO DIE TONIGHT" at bounding box center [101, 291] width 144 height 12
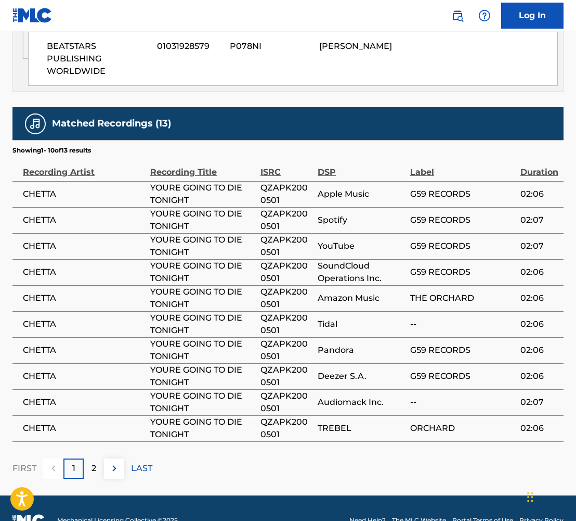
scroll to position [946, 0]
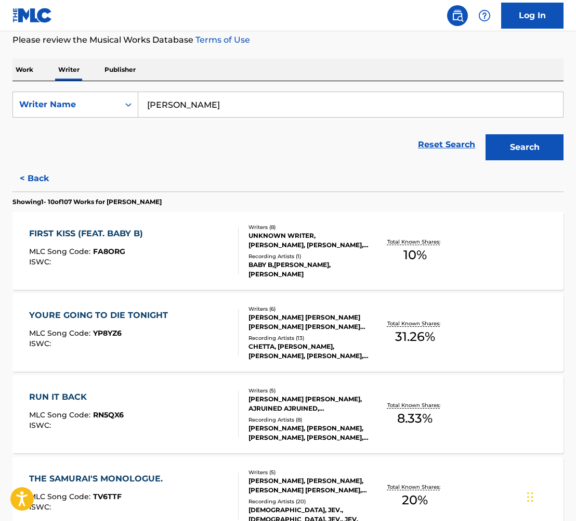
scroll to position [178, 0]
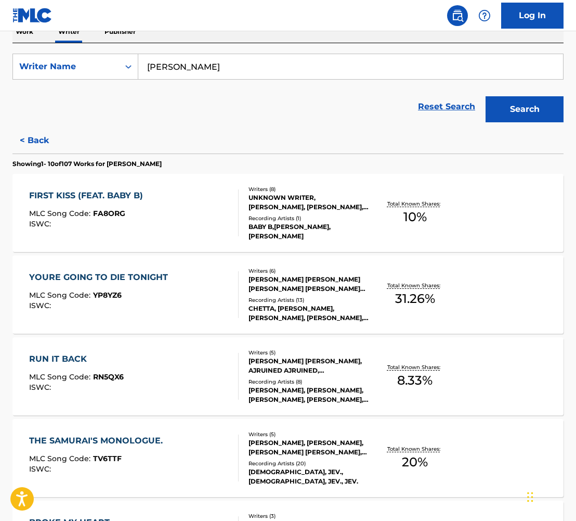
click at [68, 355] on div "RUN IT BACK" at bounding box center [76, 359] width 95 height 12
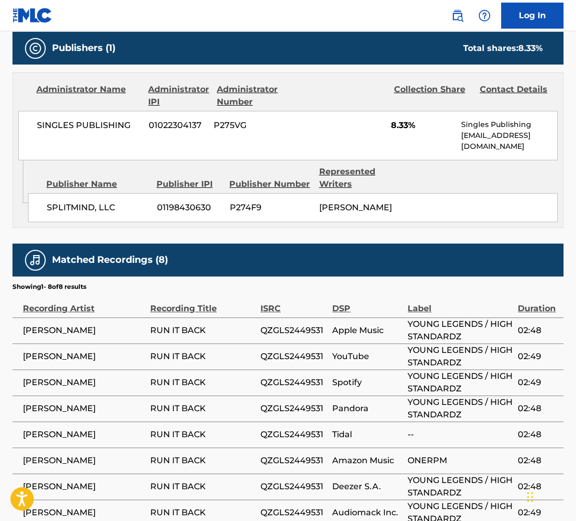
scroll to position [588, 0]
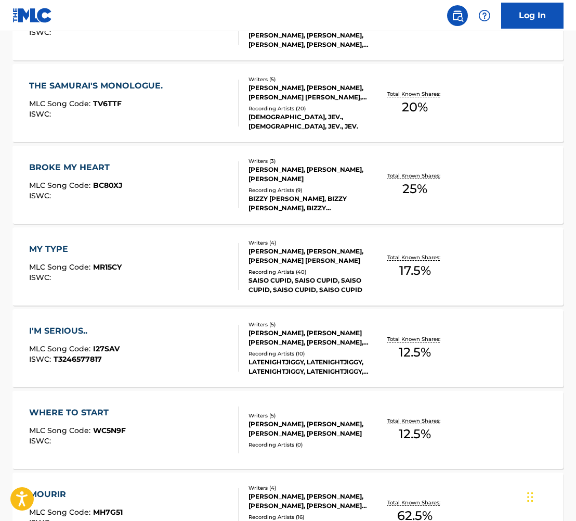
scroll to position [542, 0]
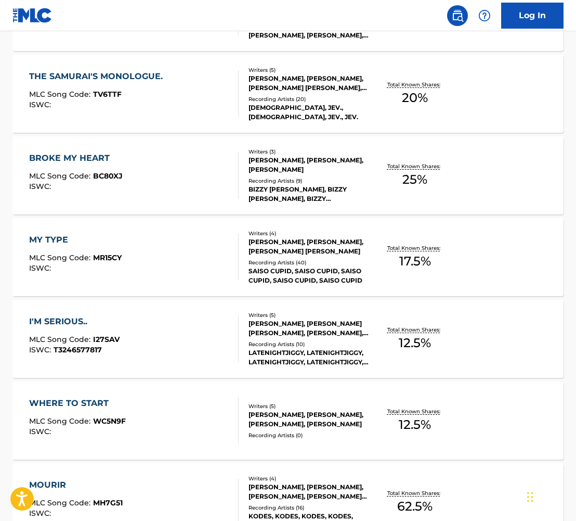
click at [88, 398] on div "WHERE TO START" at bounding box center [77, 403] width 97 height 12
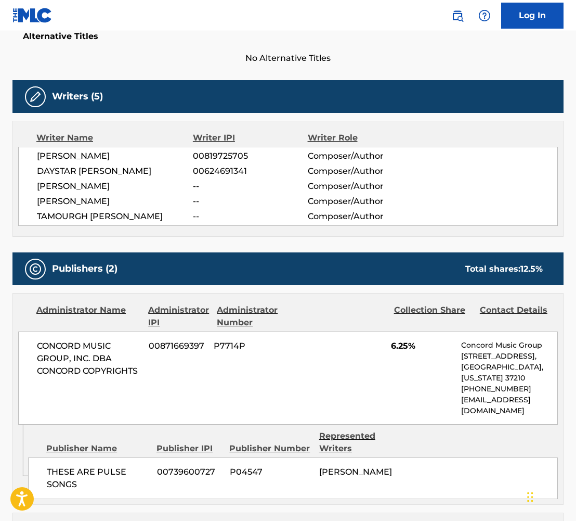
scroll to position [287, 0]
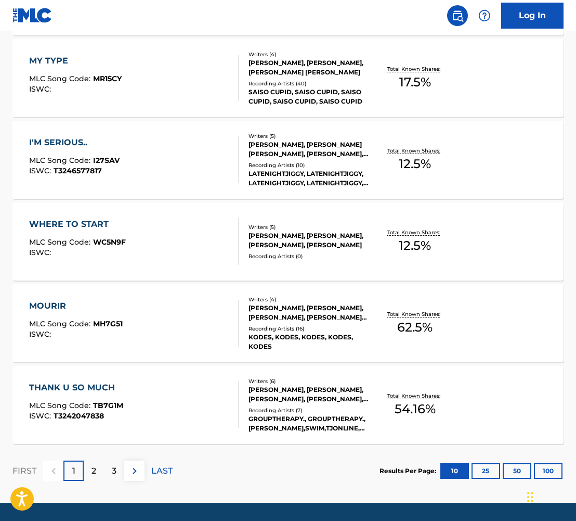
scroll to position [723, 0]
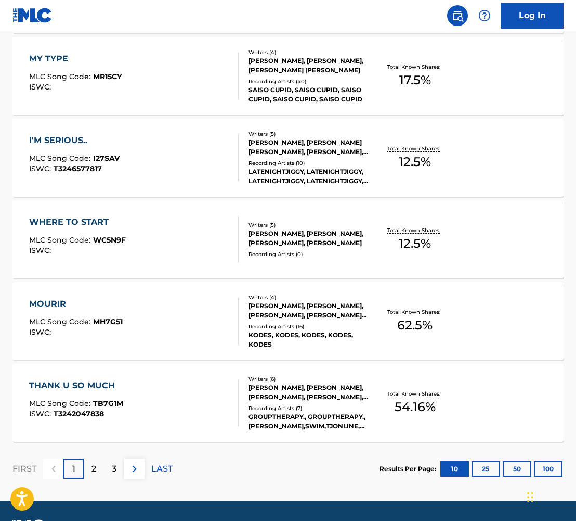
click at [38, 301] on div "MOURIR" at bounding box center [76, 304] width 94 height 12
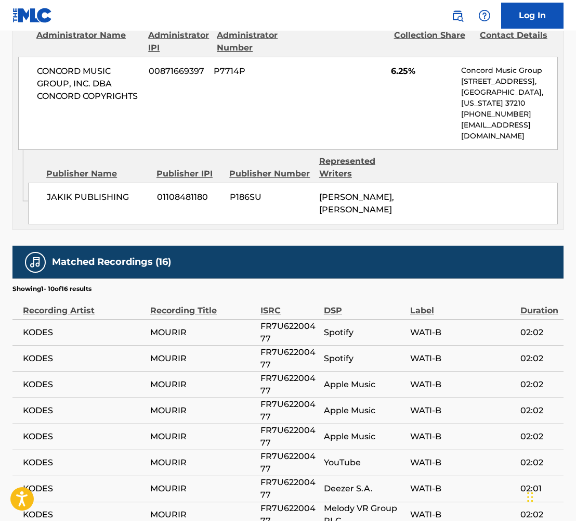
scroll to position [1111, 0]
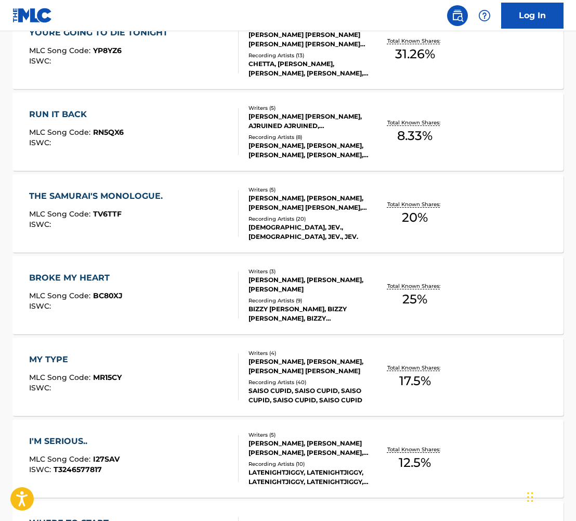
scroll to position [753, 0]
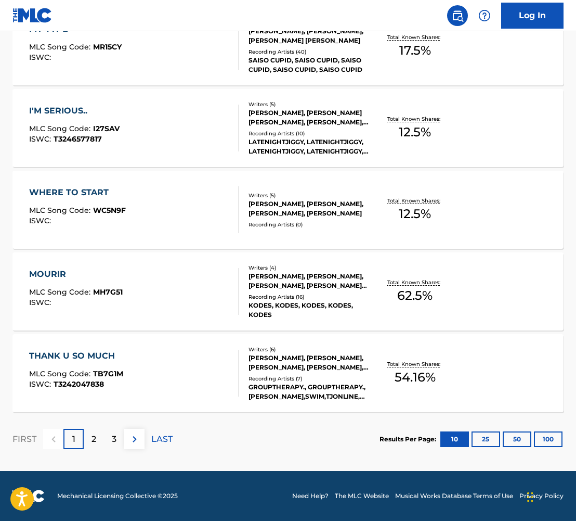
click at [92, 434] on p "2" at bounding box center [94, 439] width 5 height 12
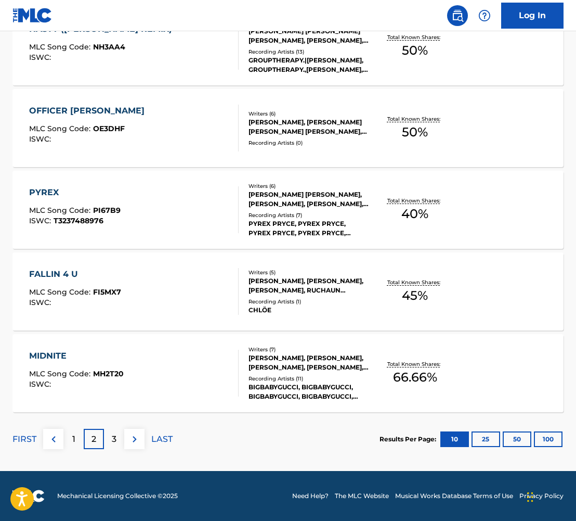
click at [107, 438] on div "3" at bounding box center [114, 439] width 20 height 20
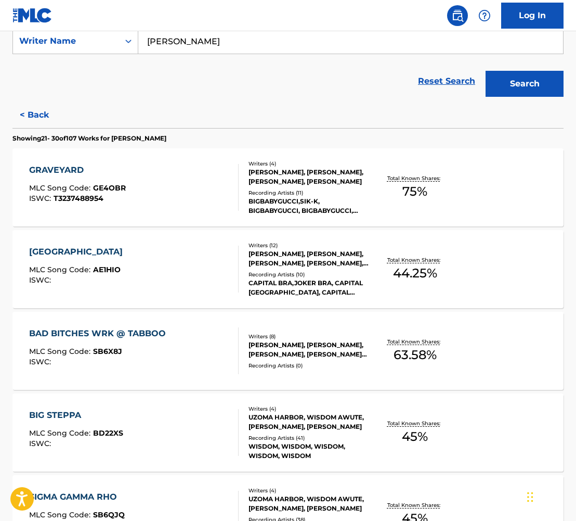
scroll to position [214, 0]
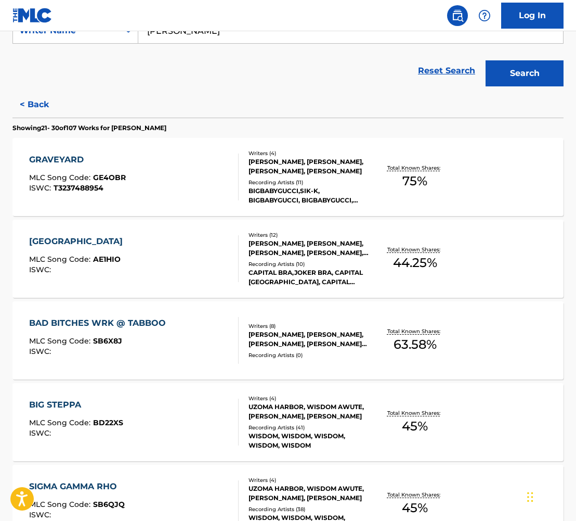
click at [129, 316] on div "BAD BITCHES WRK @ TABBOO MLC Song Code : SB6X8J ISWC : Writers ( 8 ) [PERSON_NA…" at bounding box center [288, 340] width 552 height 78
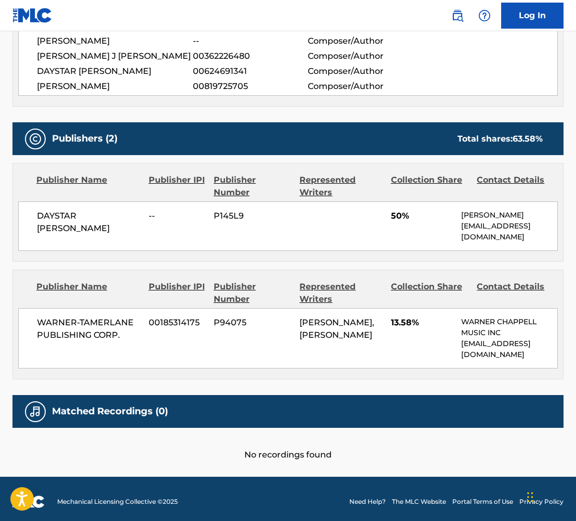
scroll to position [466, 0]
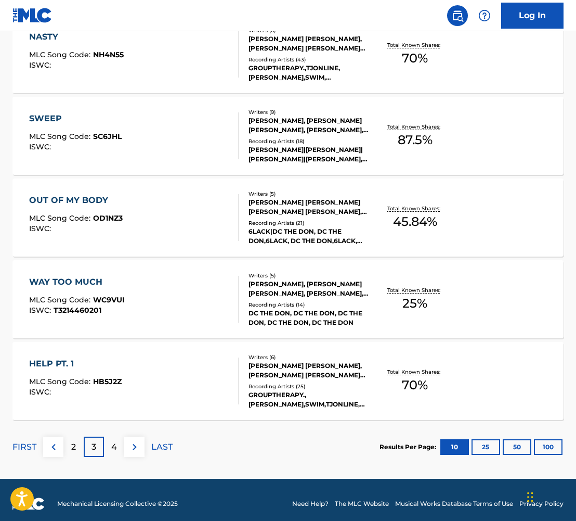
scroll to position [753, 0]
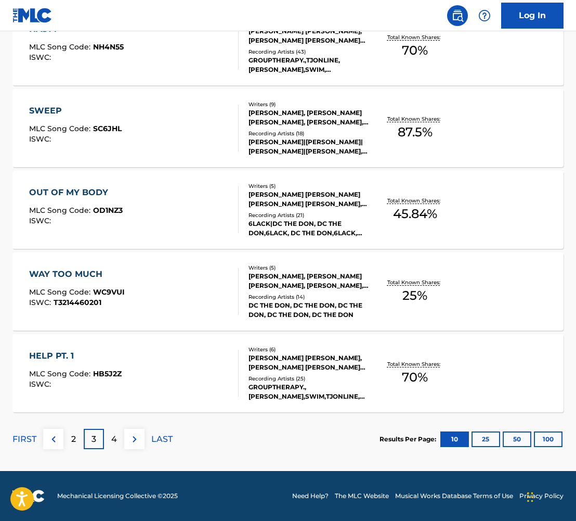
click at [107, 439] on div "4" at bounding box center [114, 439] width 20 height 20
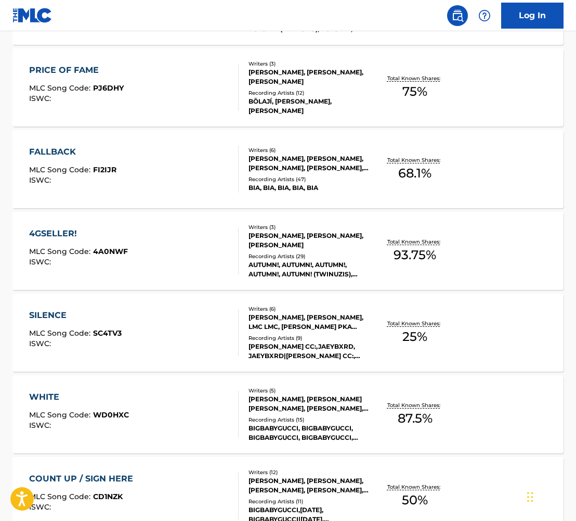
scroll to position [639, 0]
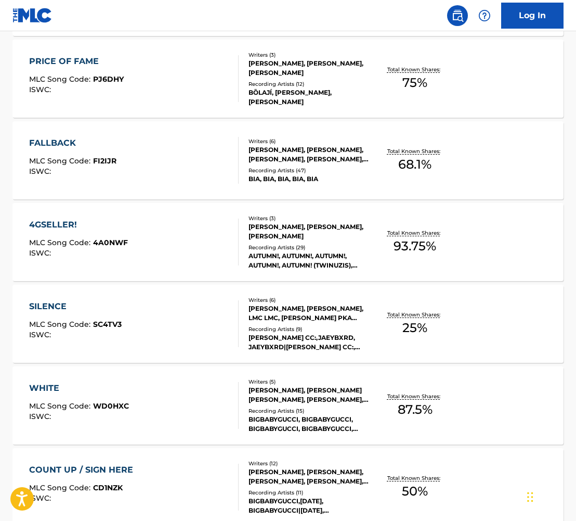
click at [45, 388] on div "WHITE" at bounding box center [79, 388] width 100 height 12
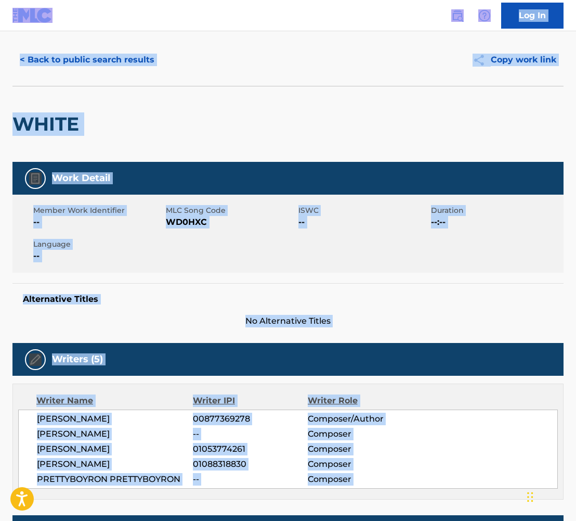
scroll to position [24, 0]
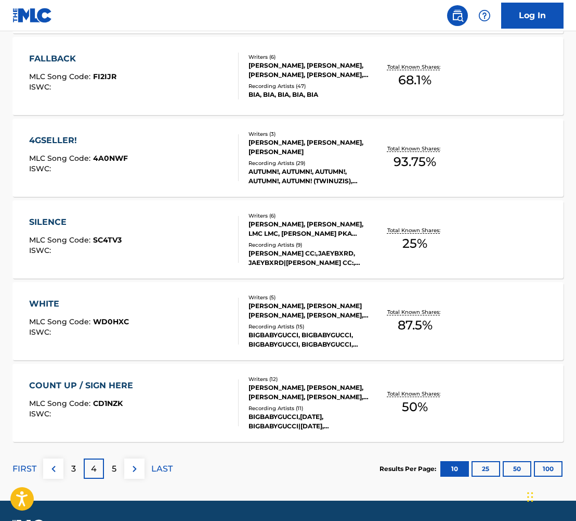
scroll to position [753, 0]
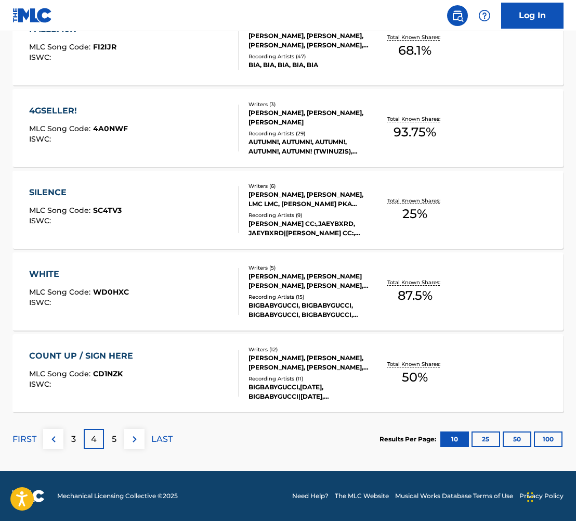
click at [112, 439] on p "5" at bounding box center [114, 439] width 5 height 12
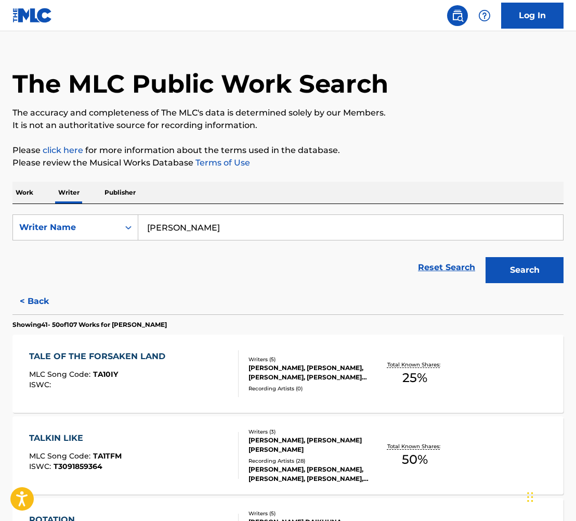
scroll to position [58, 0]
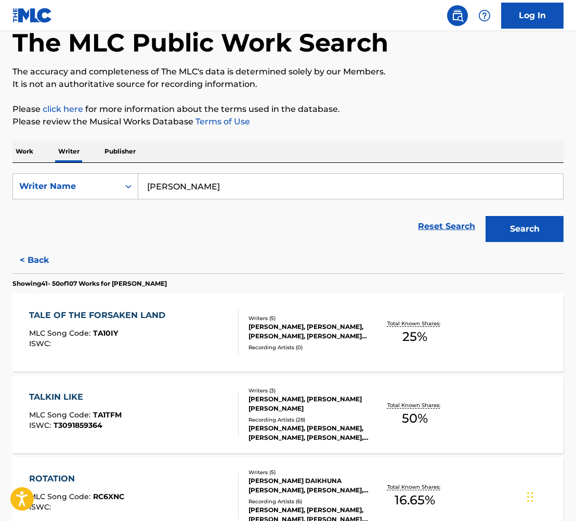
click at [125, 387] on div "TALKIN LIKE MLC Song Code : TA1TFM ISWC : T3091859364 Writers ( 3 ) [PERSON_NAM…" at bounding box center [288, 414] width 552 height 78
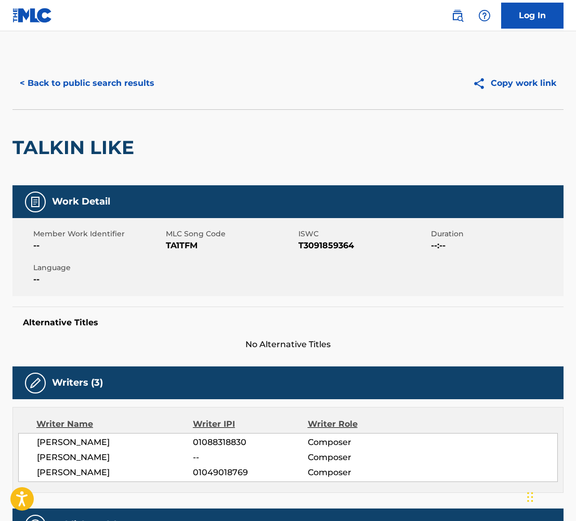
scroll to position [33, 0]
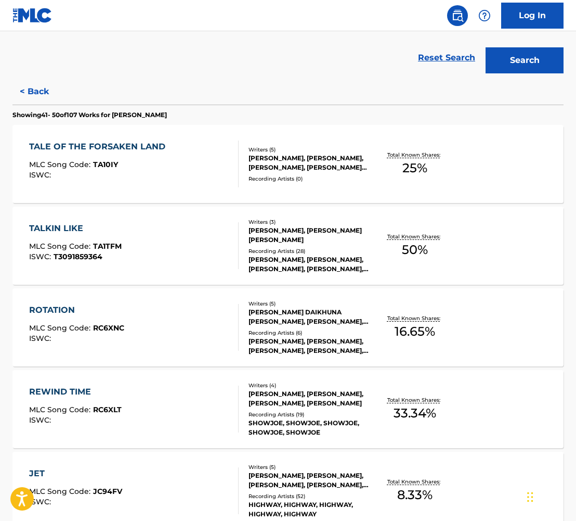
scroll to position [246, 0]
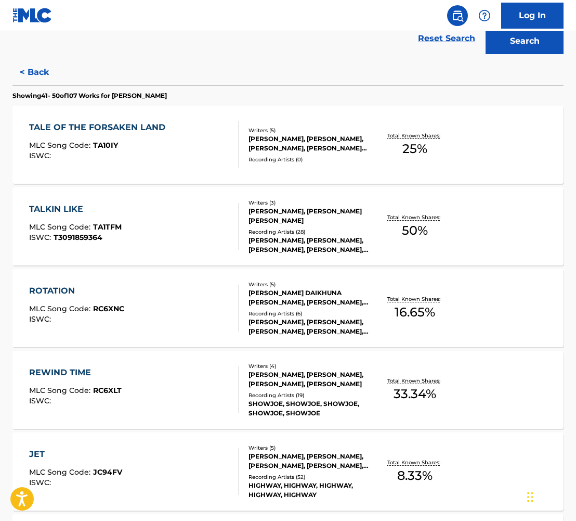
click at [67, 291] on div "ROTATION" at bounding box center [76, 291] width 95 height 12
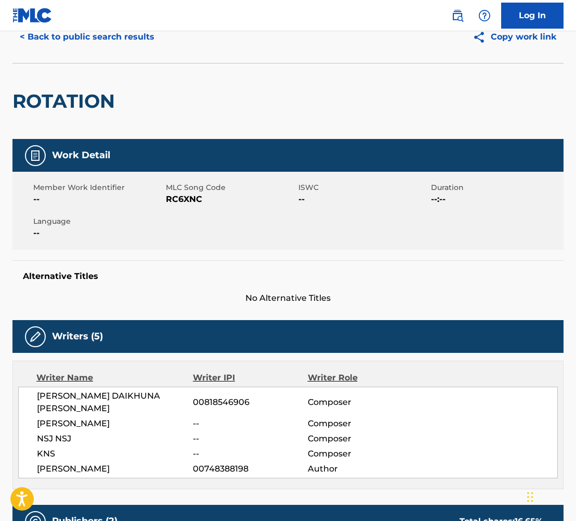
scroll to position [50, 0]
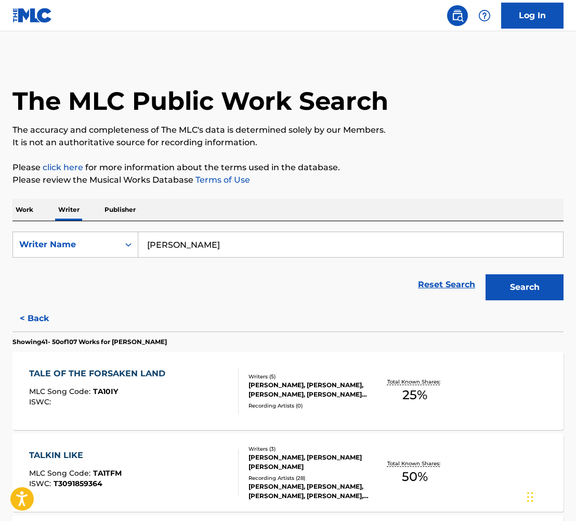
scroll to position [311, 0]
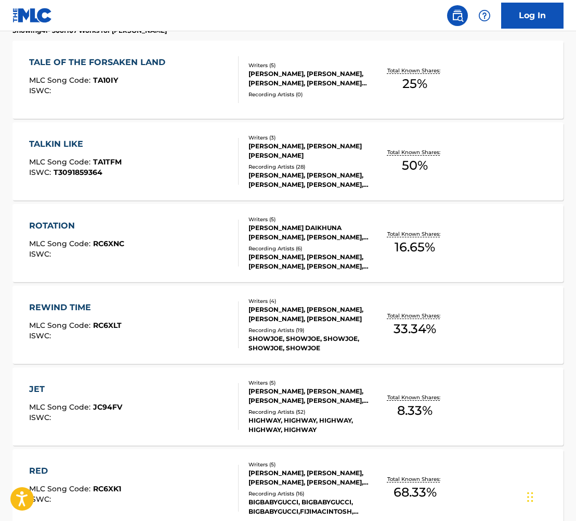
click at [75, 305] on div "REWIND TIME" at bounding box center [75, 307] width 93 height 12
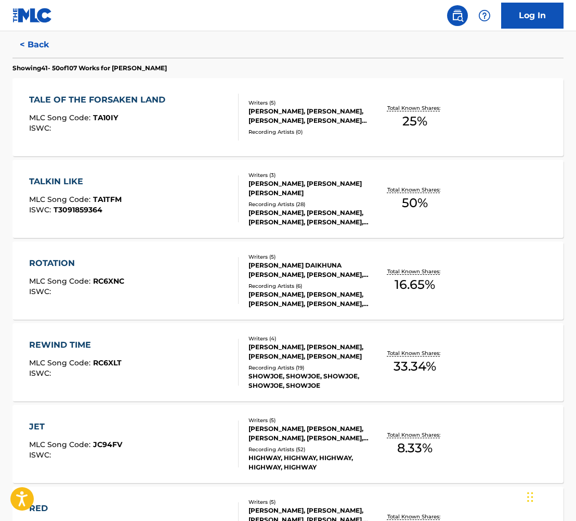
scroll to position [277, 0]
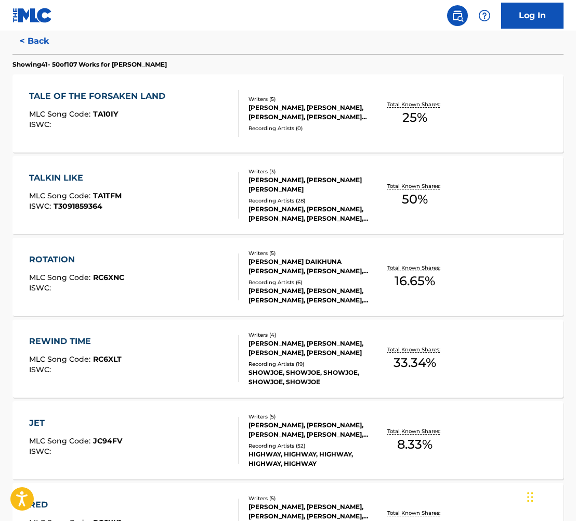
click at [57, 412] on div "JET MLC Song Code : JC94FV ISWC : Writers ( 5 ) [PERSON_NAME], [PERSON_NAME], […" at bounding box center [288, 440] width 552 height 78
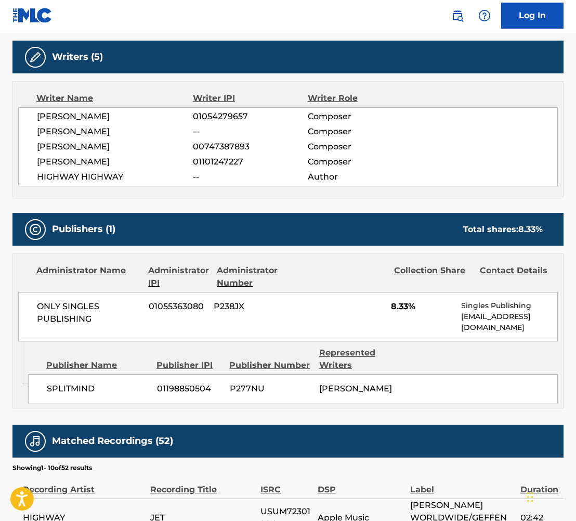
scroll to position [325, 0]
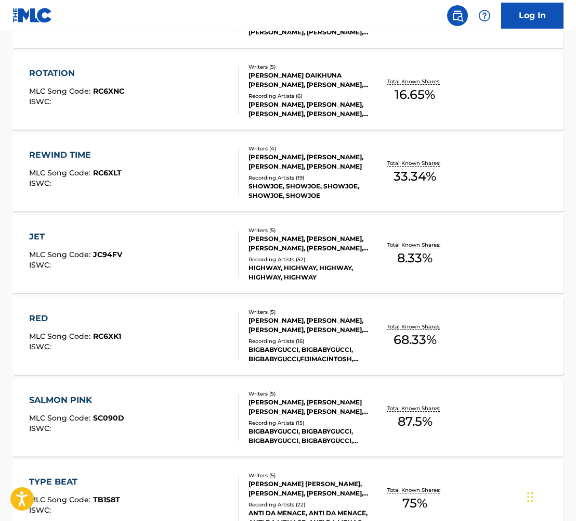
scroll to position [496, 0]
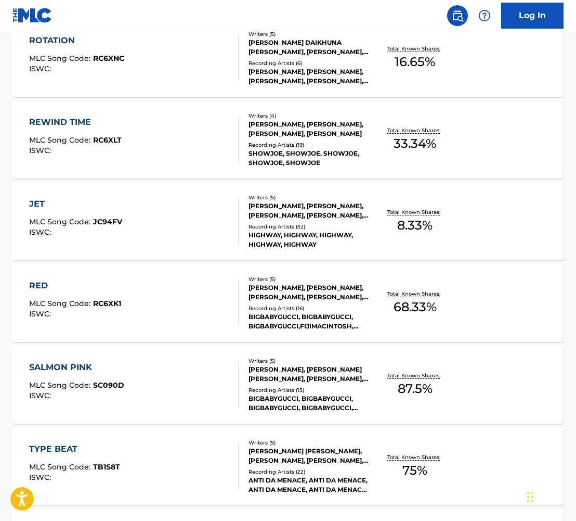
click at [42, 276] on div "RED MLC Song Code : RC6XK1 ISWC : Writers ( 5 ) [PERSON_NAME], [PERSON_NAME], […" at bounding box center [288, 303] width 552 height 78
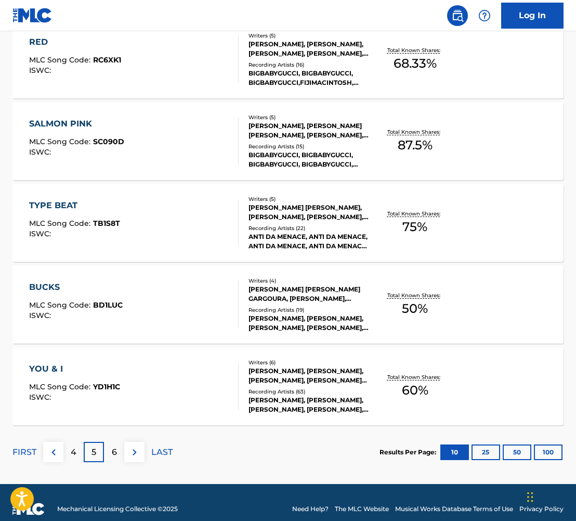
scroll to position [753, 0]
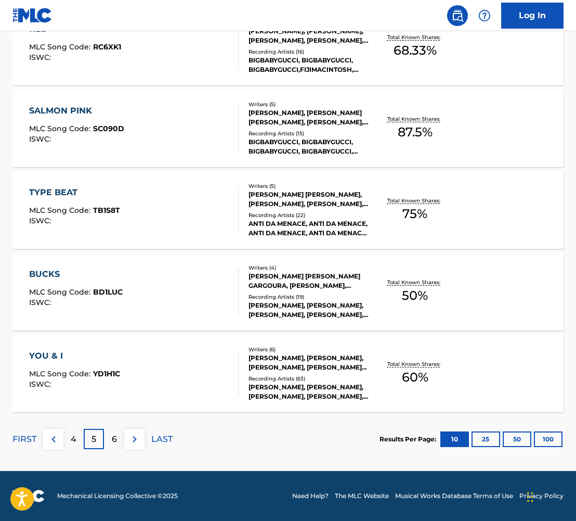
click at [44, 274] on div "BUCKS" at bounding box center [76, 274] width 94 height 12
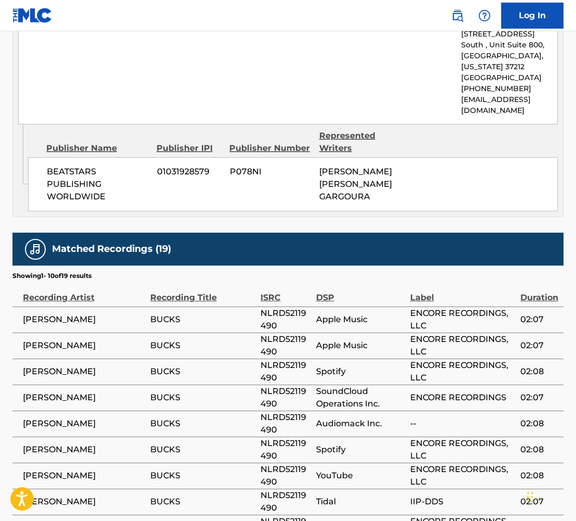
scroll to position [916, 0]
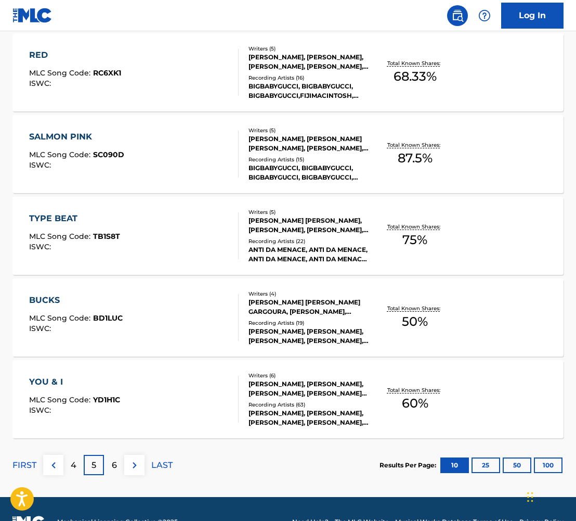
scroll to position [753, 0]
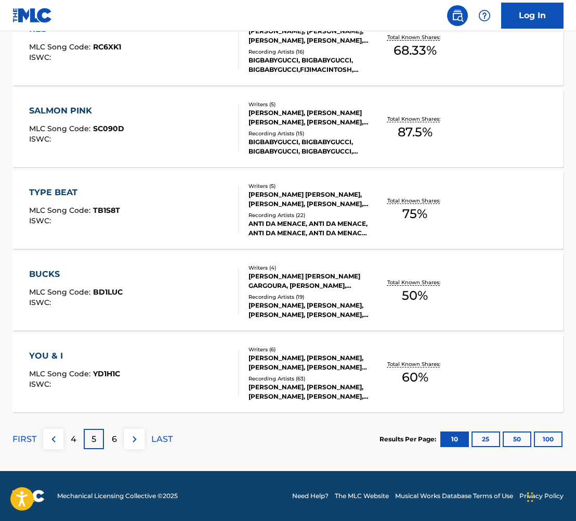
click at [46, 356] on div "YOU & I" at bounding box center [74, 356] width 91 height 12
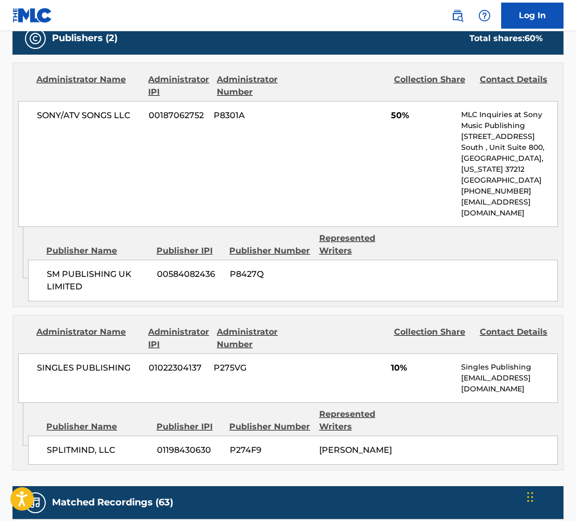
scroll to position [533, 0]
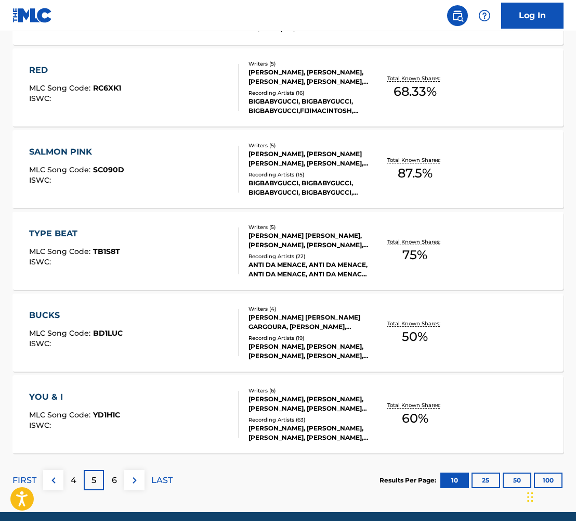
scroll to position [753, 0]
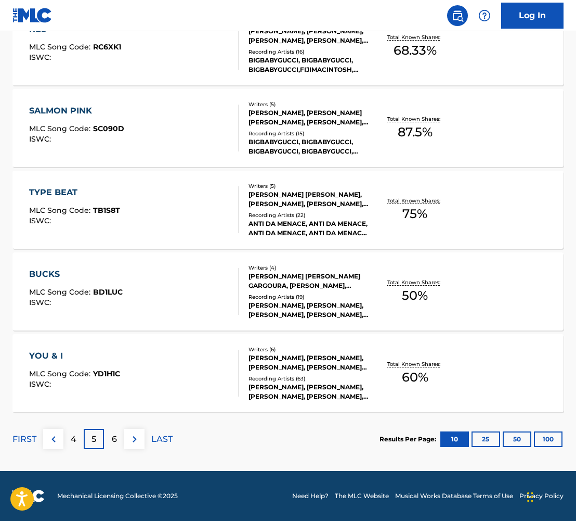
click at [116, 431] on div "6" at bounding box center [114, 439] width 20 height 20
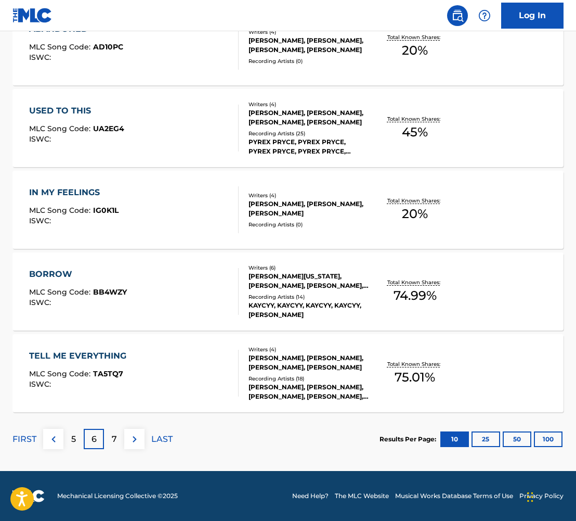
click at [159, 444] on p "LAST" at bounding box center [161, 439] width 21 height 12
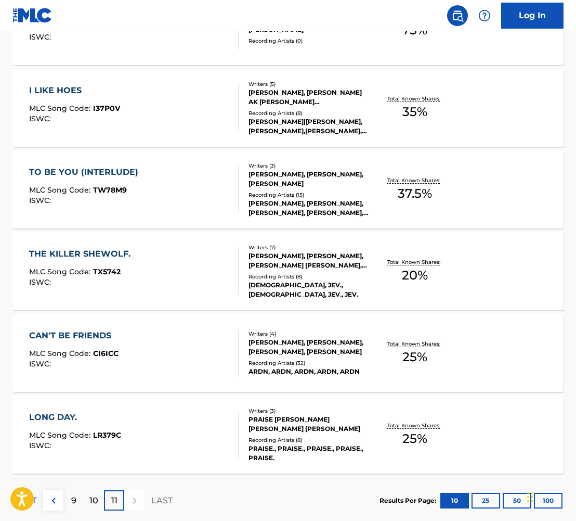
scroll to position [508, 0]
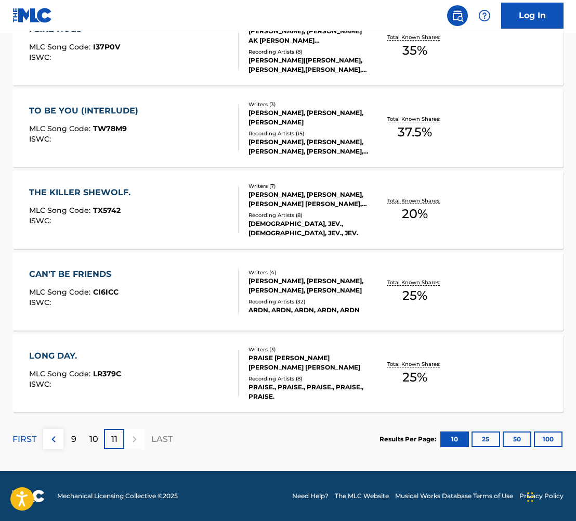
click at [49, 442] on img at bounding box center [53, 439] width 12 height 12
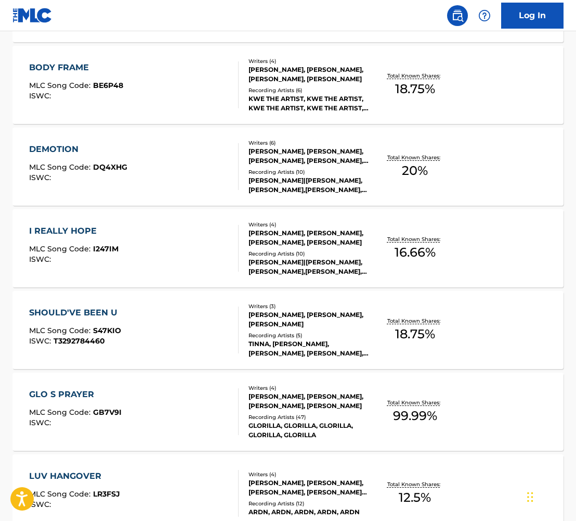
scroll to position [753, 0]
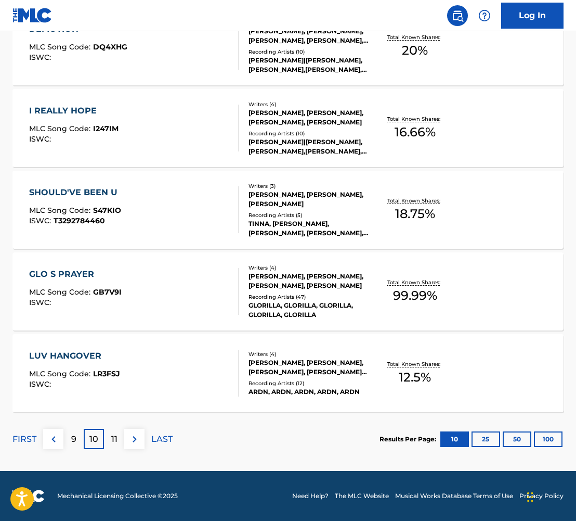
click at [48, 435] on img at bounding box center [53, 439] width 12 height 12
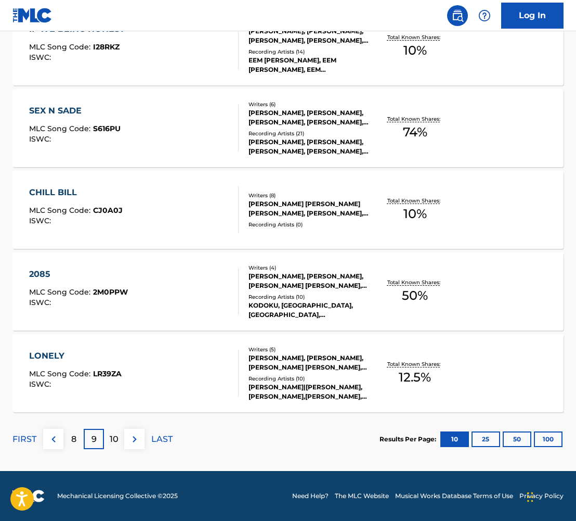
click at [48, 442] on img at bounding box center [53, 439] width 12 height 12
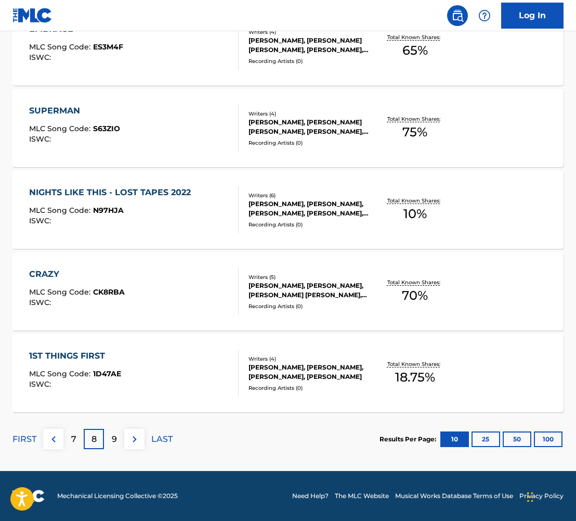
click at [50, 442] on img at bounding box center [53, 439] width 12 height 12
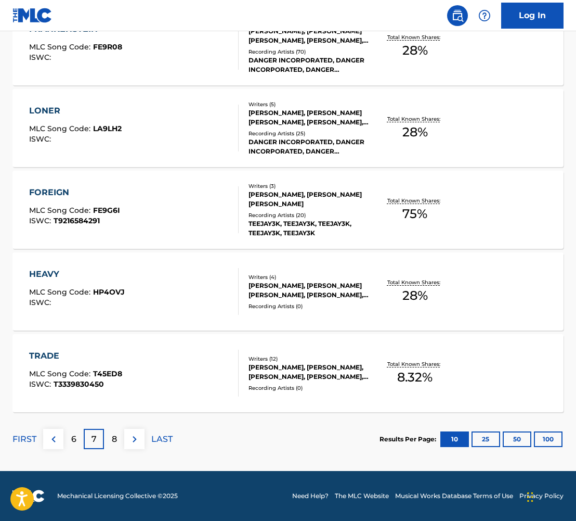
click at [50, 442] on img at bounding box center [53, 439] width 12 height 12
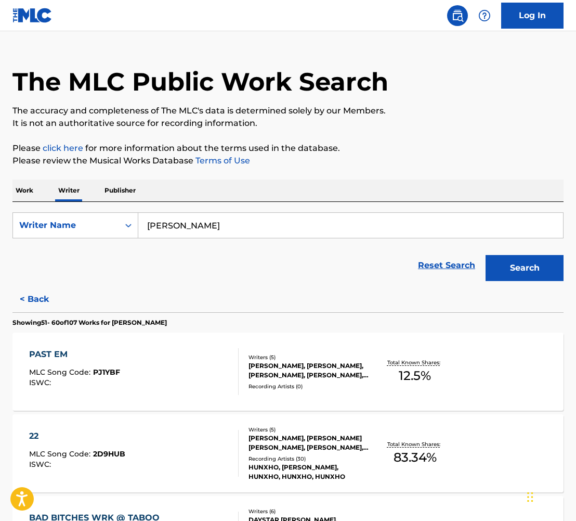
scroll to position [10, 0]
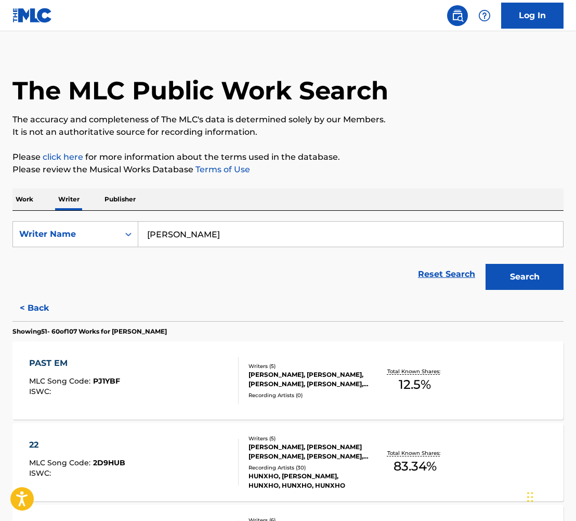
click at [55, 360] on div "PAST EM" at bounding box center [74, 363] width 91 height 12
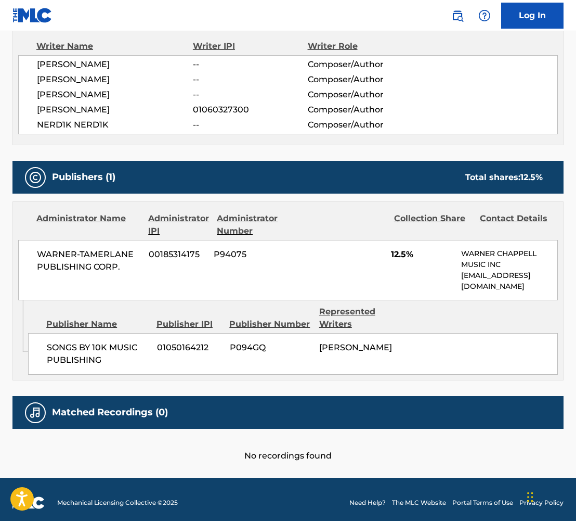
scroll to position [383, 0]
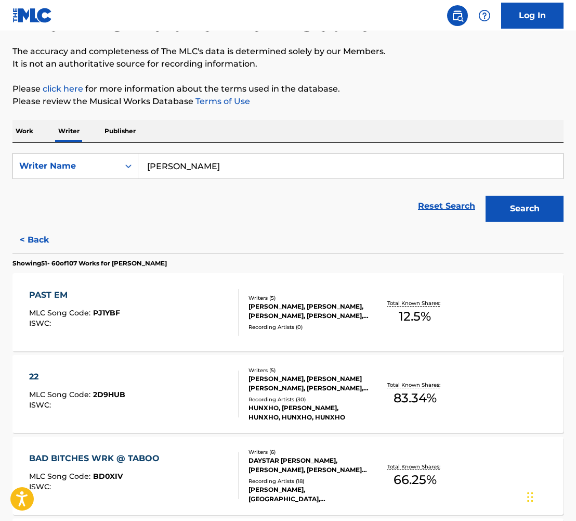
scroll to position [240, 0]
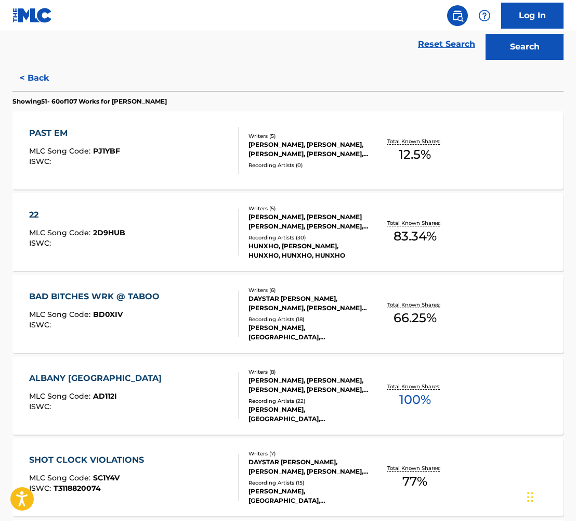
click at [29, 215] on div "22" at bounding box center [77, 215] width 96 height 12
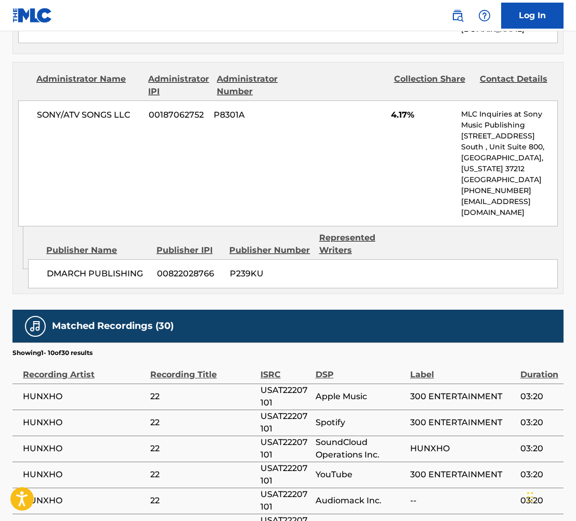
scroll to position [967, 0]
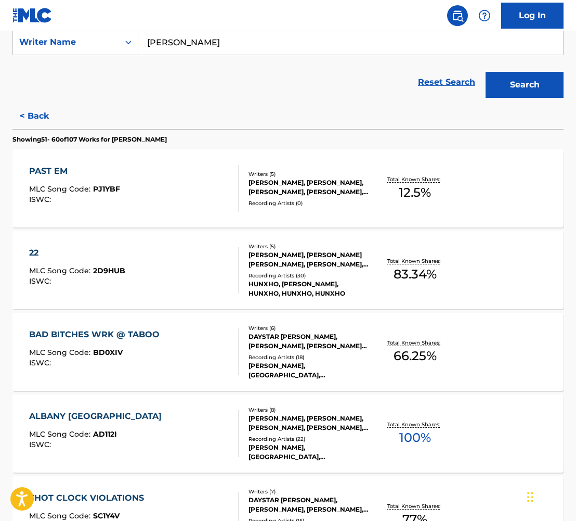
scroll to position [232, 0]
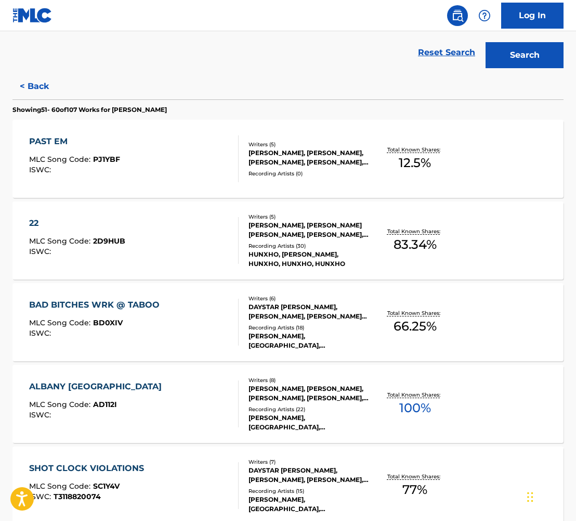
click at [86, 303] on div "BAD BITCHES WRK @ TABOO" at bounding box center [97, 305] width 136 height 12
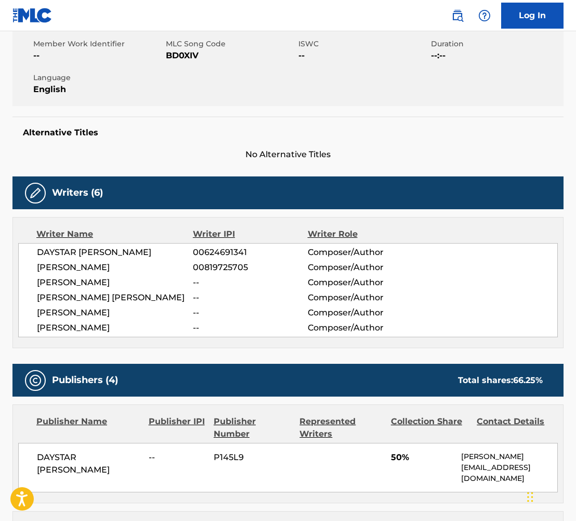
scroll to position [194, 0]
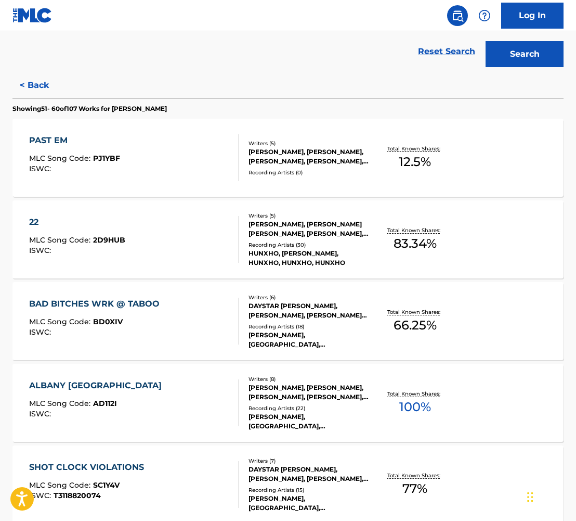
scroll to position [240, 0]
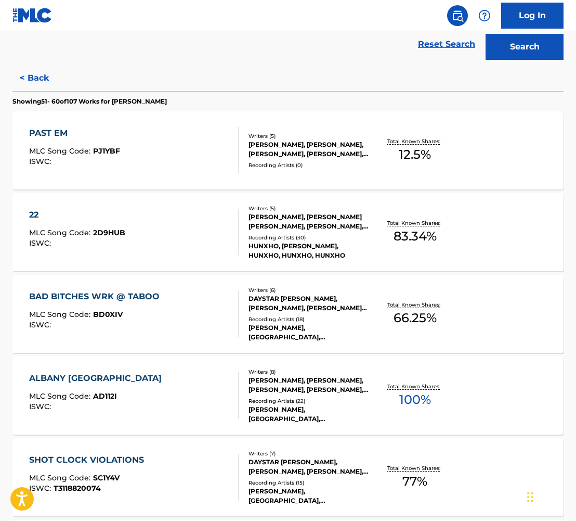
click at [79, 373] on div "ALBANY [GEOGRAPHIC_DATA]" at bounding box center [98, 378] width 138 height 12
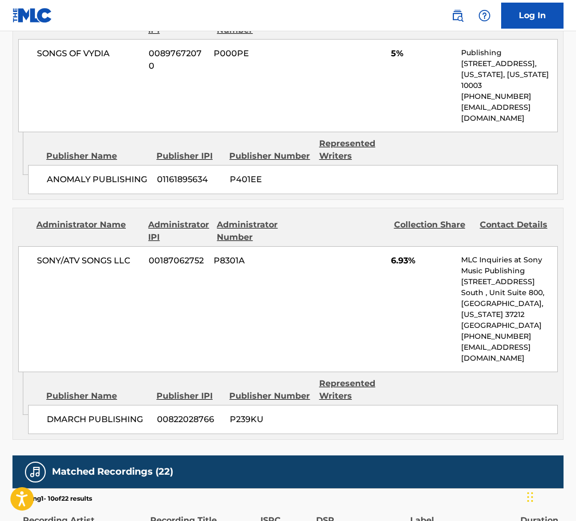
scroll to position [1521, 0]
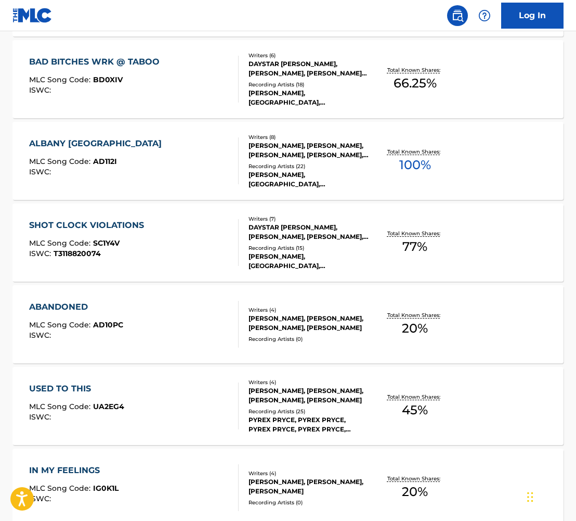
scroll to position [497, 0]
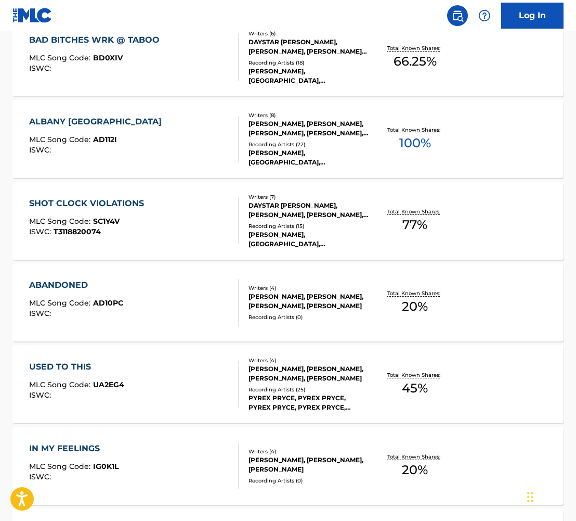
click at [79, 461] on div "IN MY FEELINGS MLC Song Code : IG0K1L ISWC :" at bounding box center [73, 465] width 89 height 47
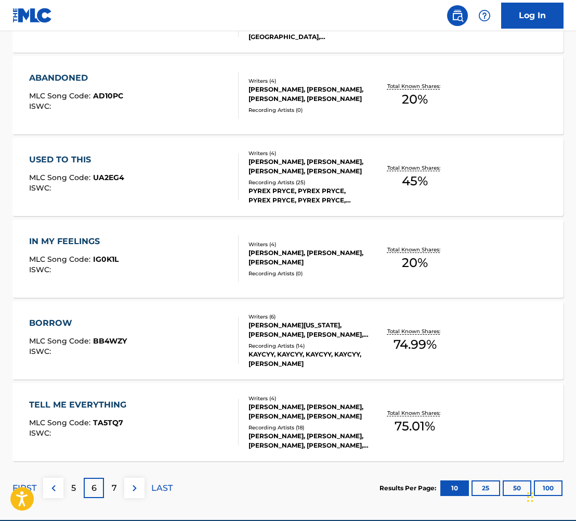
scroll to position [753, 0]
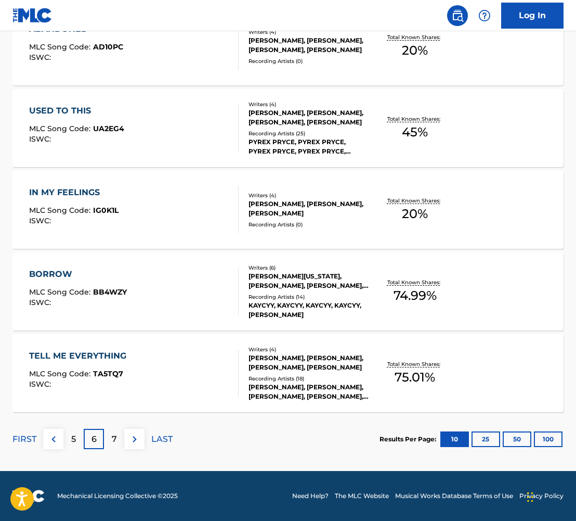
click at [52, 276] on div "BORROW" at bounding box center [78, 274] width 98 height 12
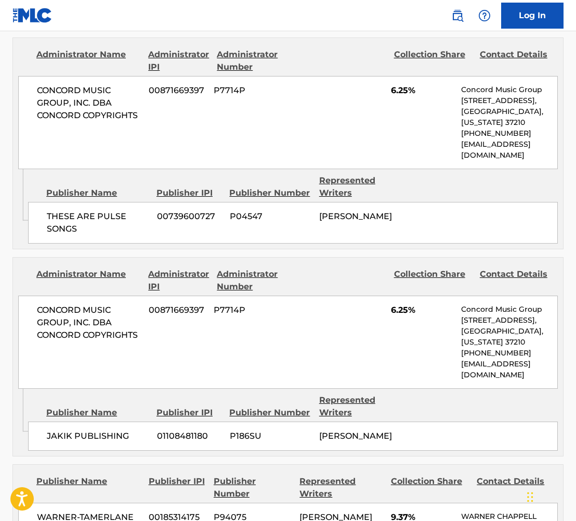
scroll to position [1384, 0]
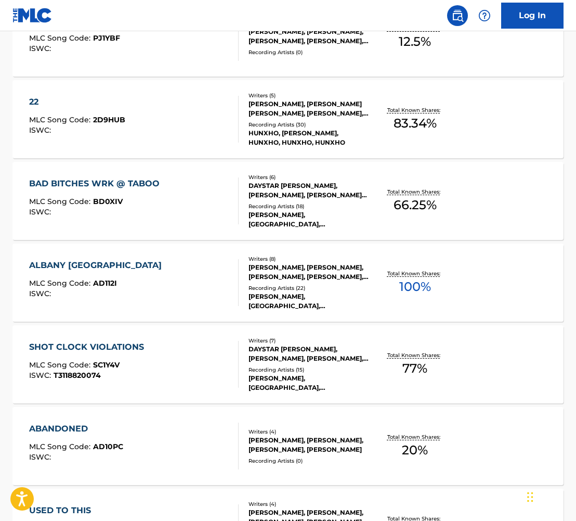
scroll to position [753, 0]
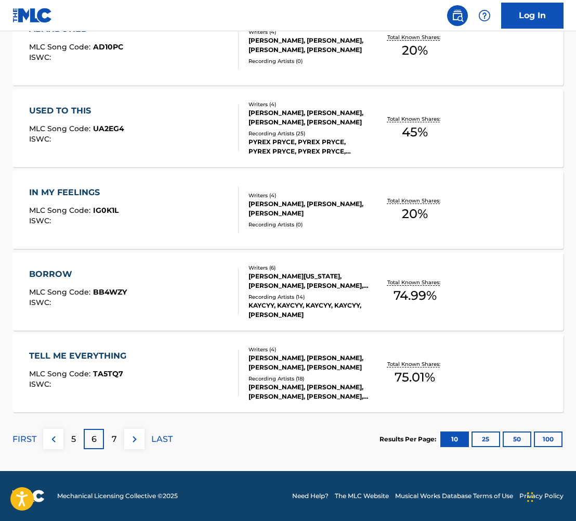
click at [99, 351] on div "TELL ME EVERYTHING" at bounding box center [80, 356] width 102 height 12
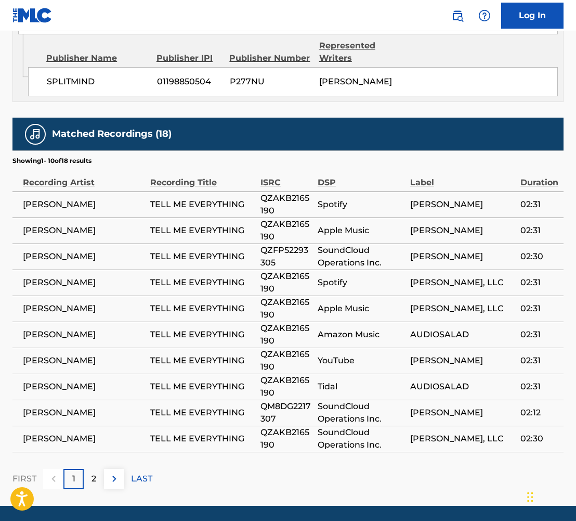
scroll to position [1331, 0]
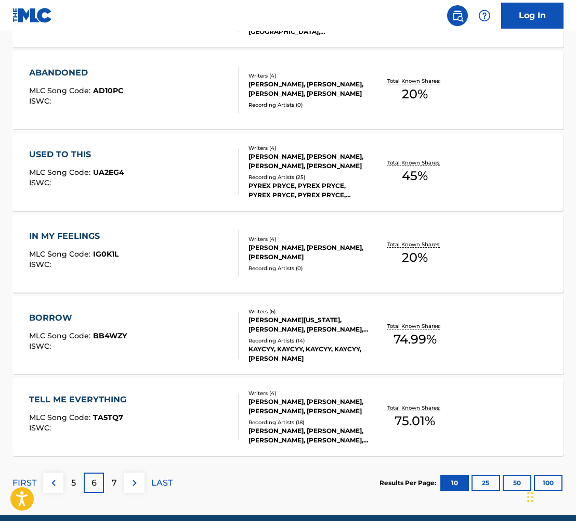
scroll to position [710, 0]
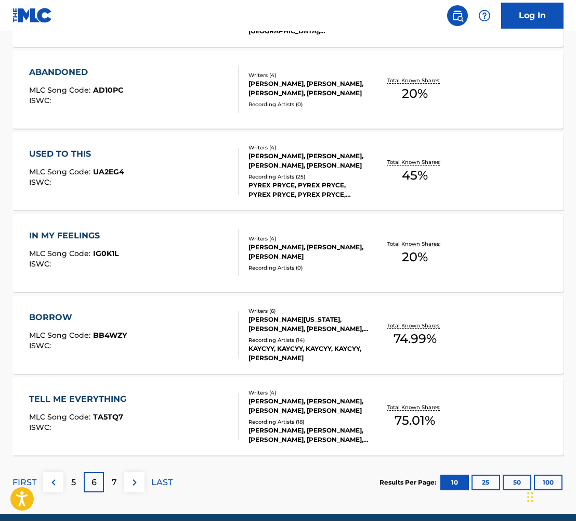
click at [117, 477] on div "7" at bounding box center [114, 482] width 20 height 20
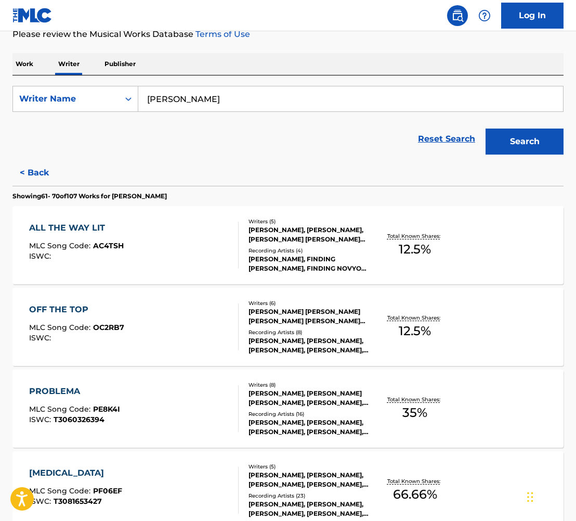
scroll to position [165, 0]
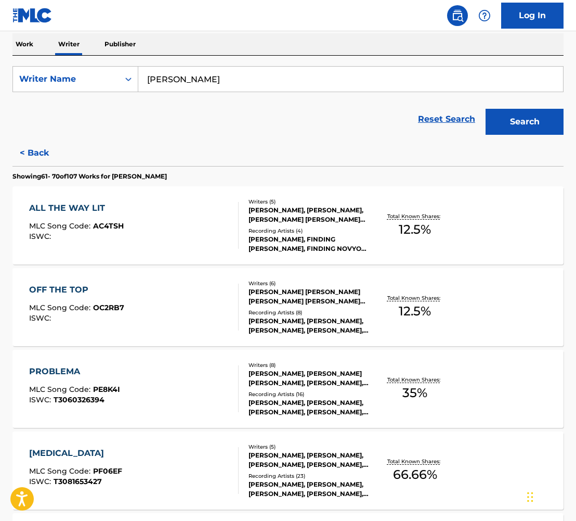
click at [100, 211] on div "ALL THE WAY LIT" at bounding box center [76, 208] width 95 height 12
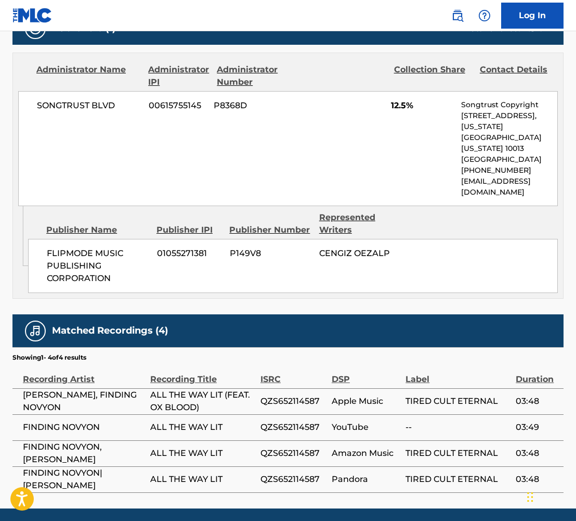
scroll to position [540, 0]
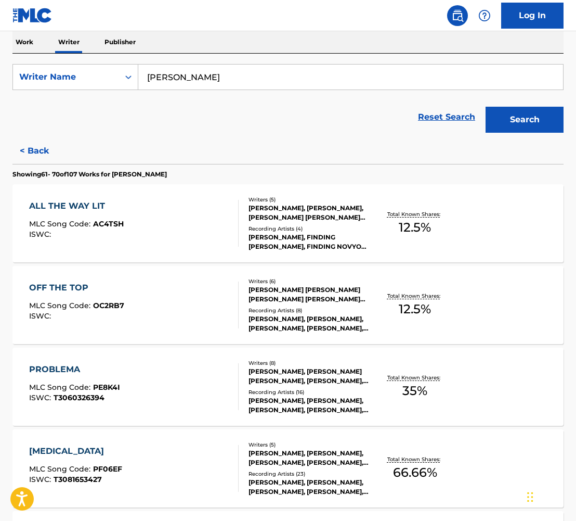
scroll to position [171, 0]
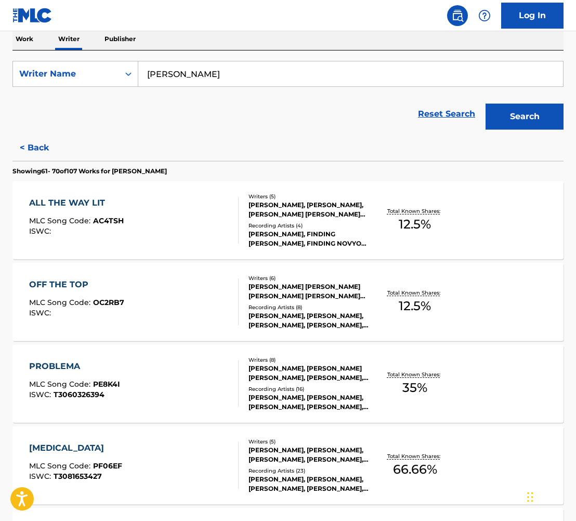
click at [62, 278] on div "OFF THE TOP MLC Song Code : OC2RB7 ISWC : Writers ( 6 ) [PERSON_NAME] [PERSON_N…" at bounding box center [288, 302] width 552 height 78
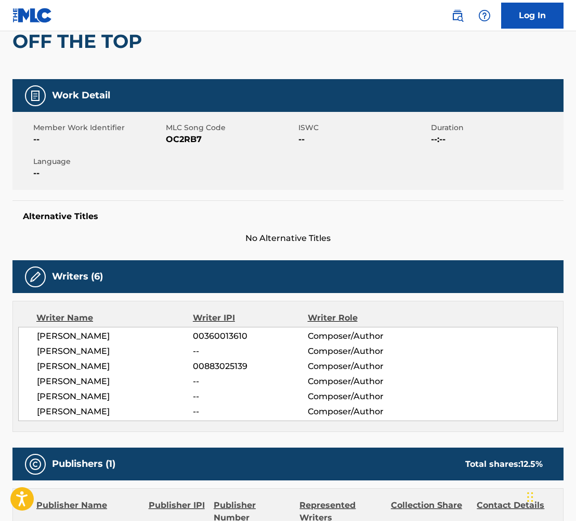
scroll to position [114, 0]
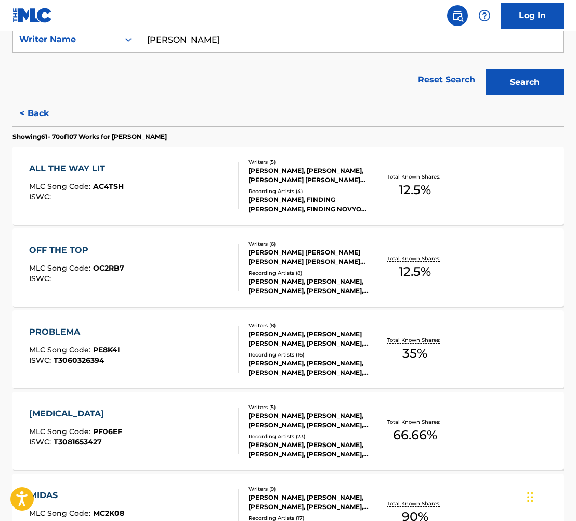
scroll to position [309, 0]
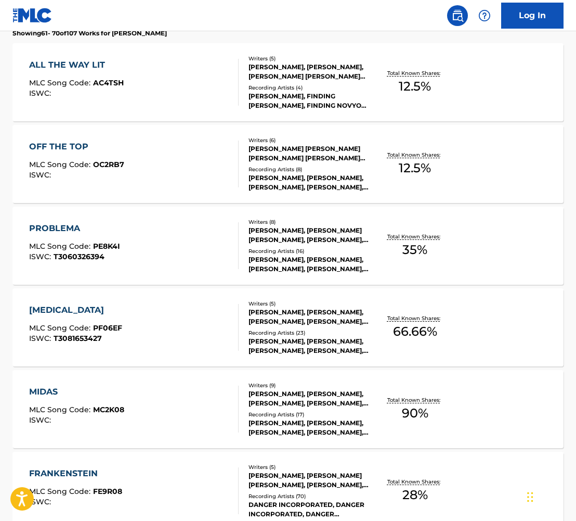
click at [61, 228] on div "PROBLEMA" at bounding box center [74, 228] width 91 height 12
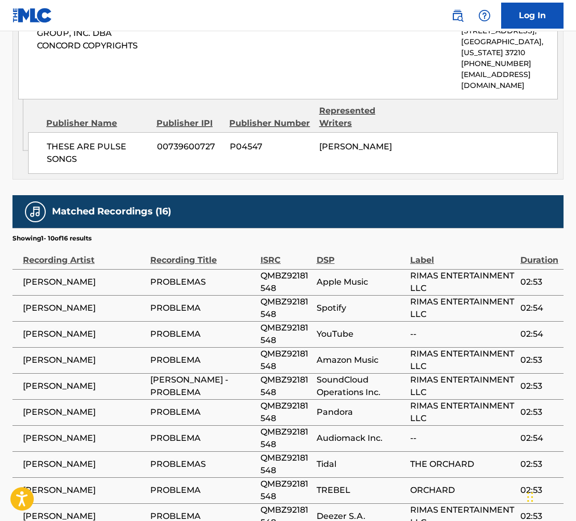
scroll to position [1137, 0]
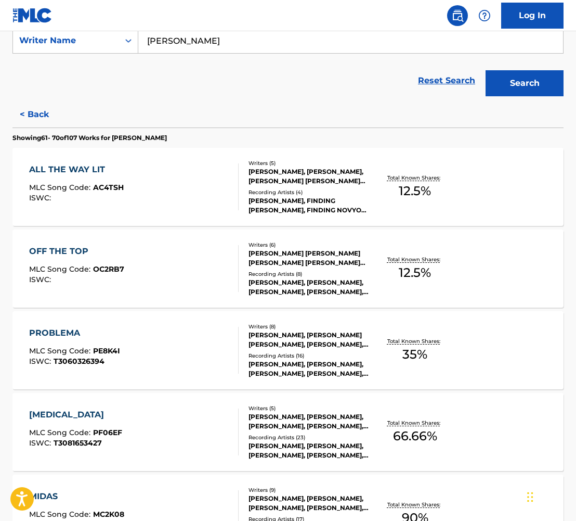
scroll to position [204, 0]
click at [82, 409] on div "[MEDICAL_DATA]" at bounding box center [75, 414] width 93 height 12
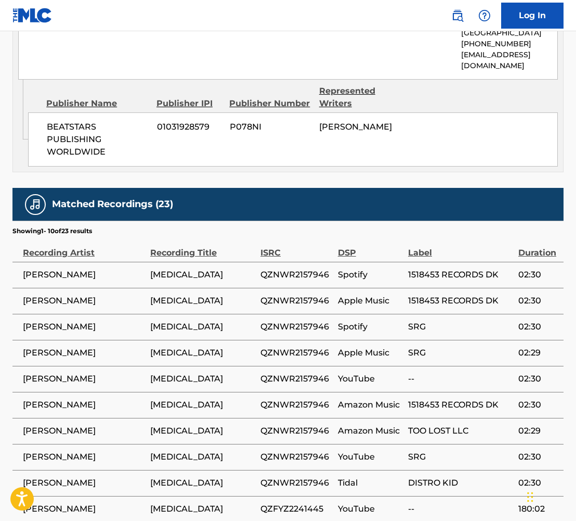
scroll to position [832, 0]
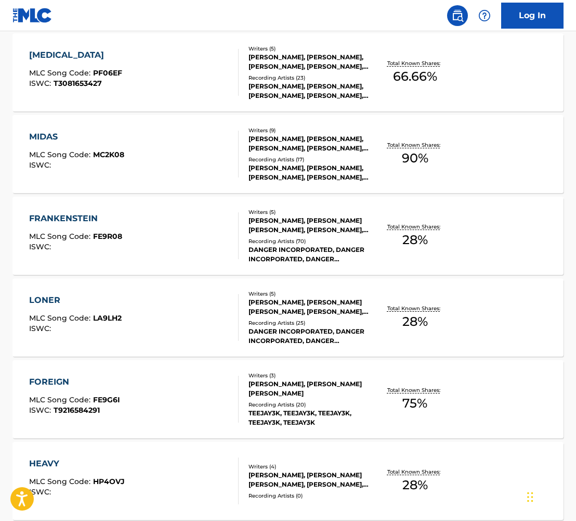
scroll to position [564, 0]
click at [53, 463] on div "HEAVY" at bounding box center [77, 463] width 96 height 12
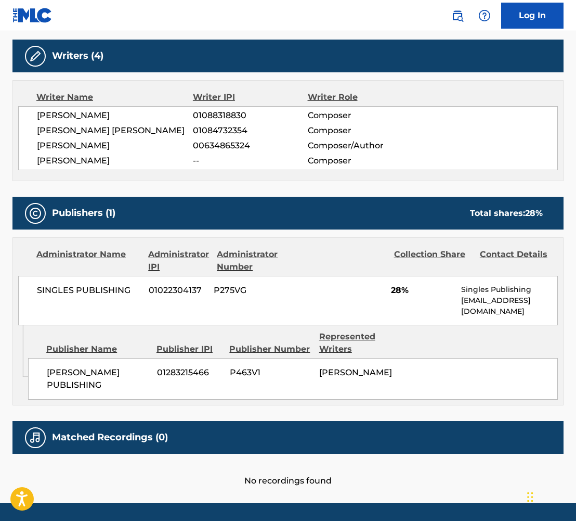
scroll to position [357, 0]
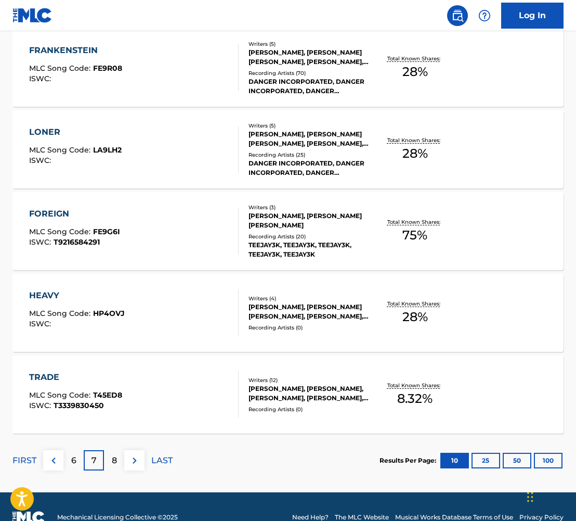
scroll to position [753, 0]
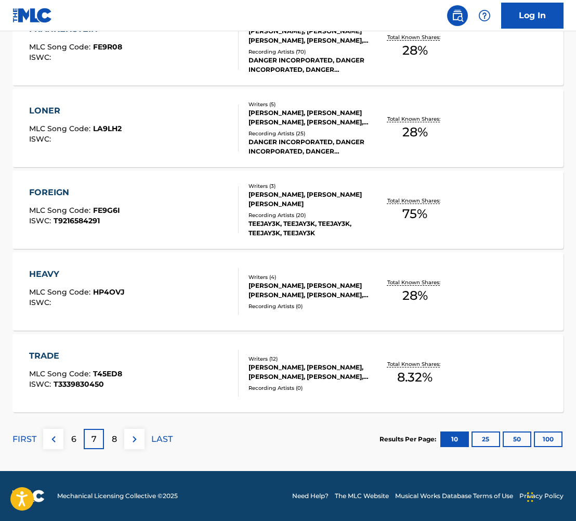
click at [69, 347] on div "TRADE MLC Song Code : T45ED8 ISWC : T3339830450 Writers ( 12 ) [PERSON_NAME], […" at bounding box center [288, 373] width 552 height 78
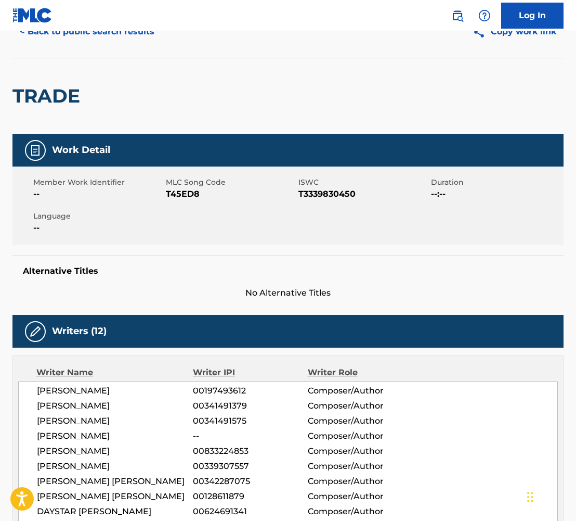
scroll to position [72, 0]
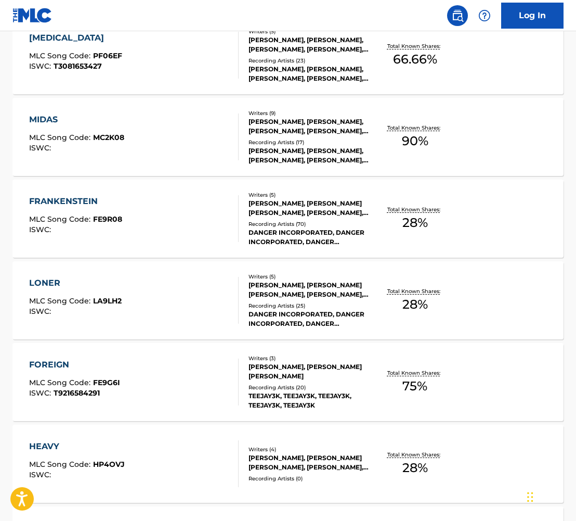
scroll to position [753, 0]
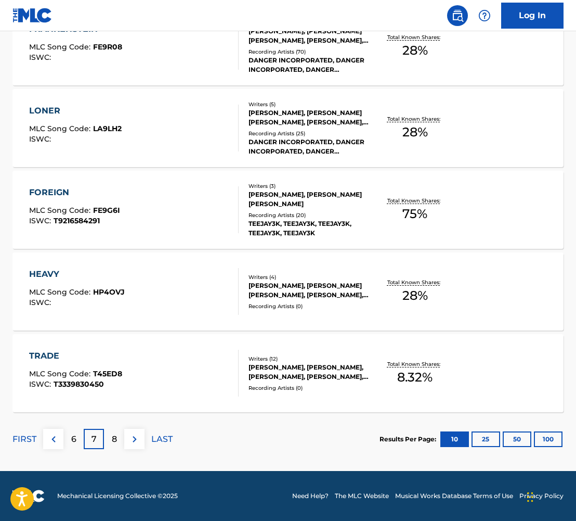
click at [112, 437] on p "8" at bounding box center [114, 439] width 5 height 12
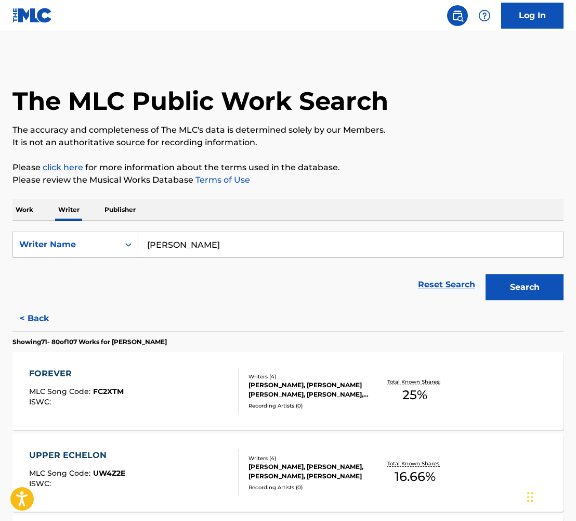
scroll to position [4, 0]
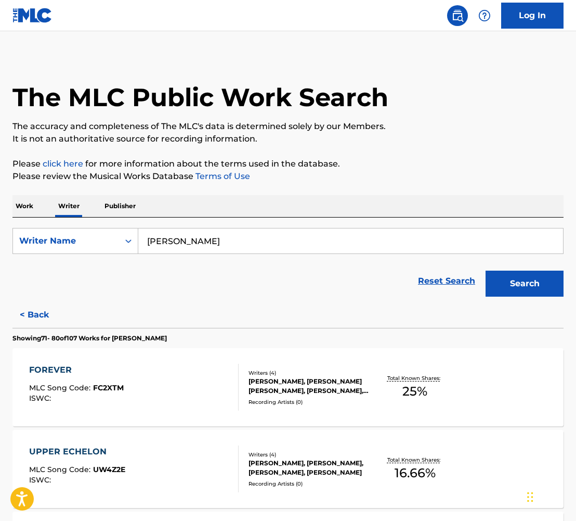
click at [70, 375] on div "FOREVER" at bounding box center [76, 370] width 95 height 12
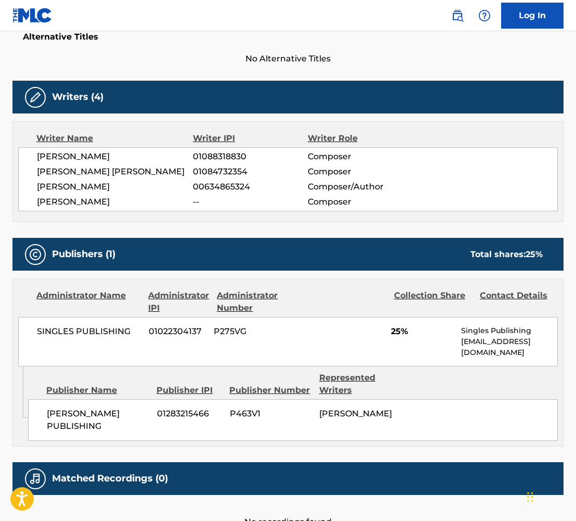
scroll to position [267, 0]
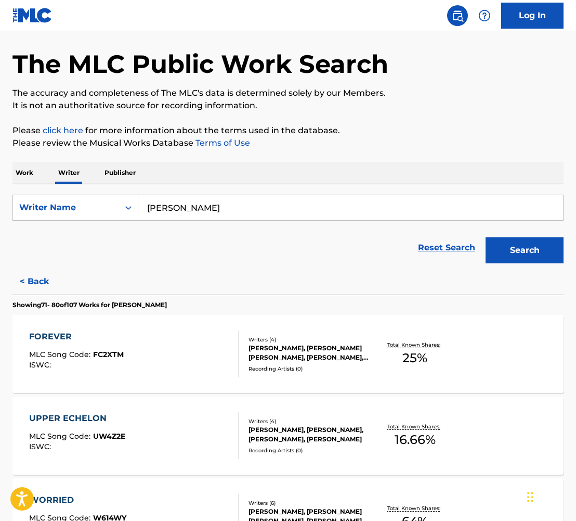
scroll to position [46, 0]
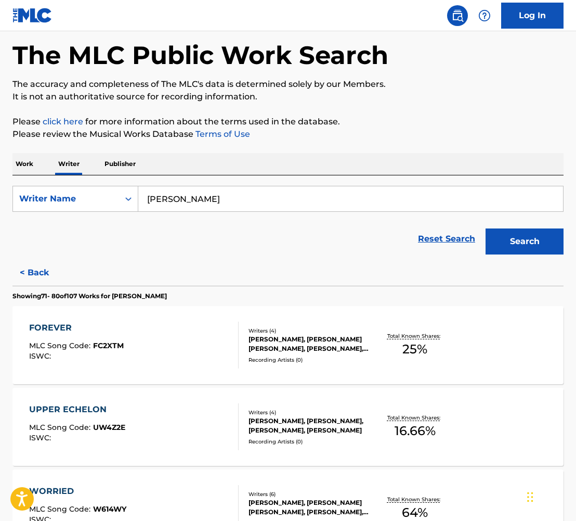
click at [85, 407] on div "UPPER ECHELON" at bounding box center [77, 409] width 96 height 12
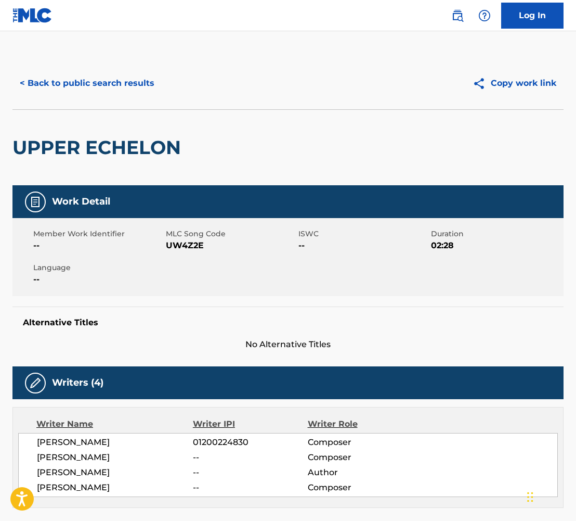
scroll to position [357, 0]
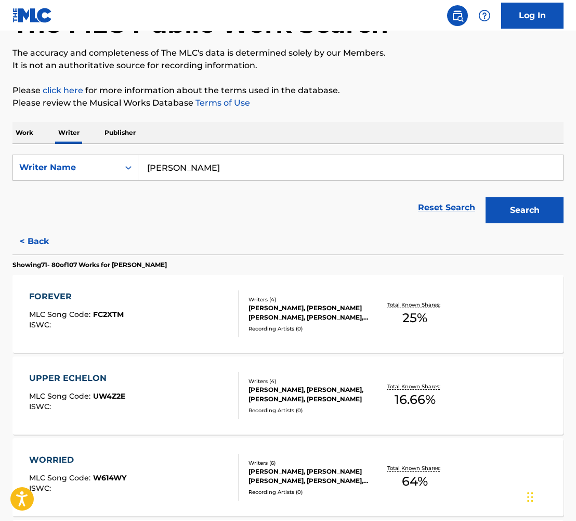
scroll to position [174, 0]
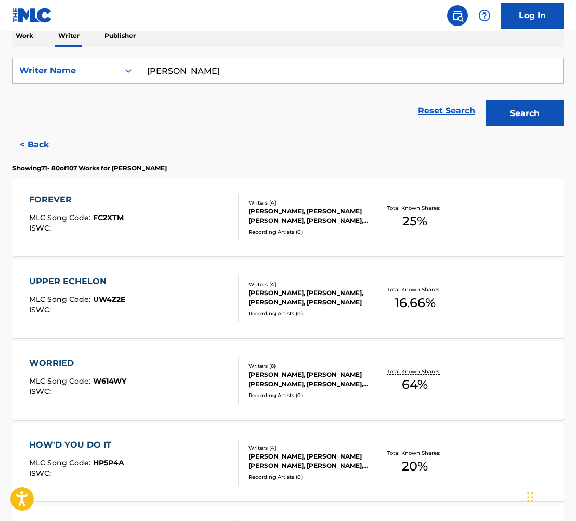
click at [73, 361] on div "WORRIED" at bounding box center [77, 363] width 97 height 12
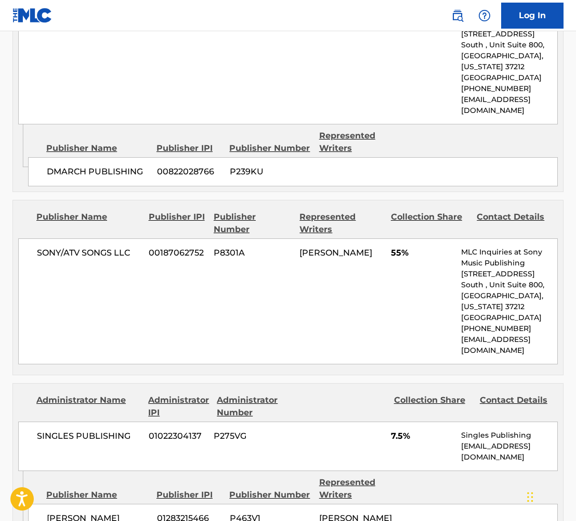
scroll to position [787, 0]
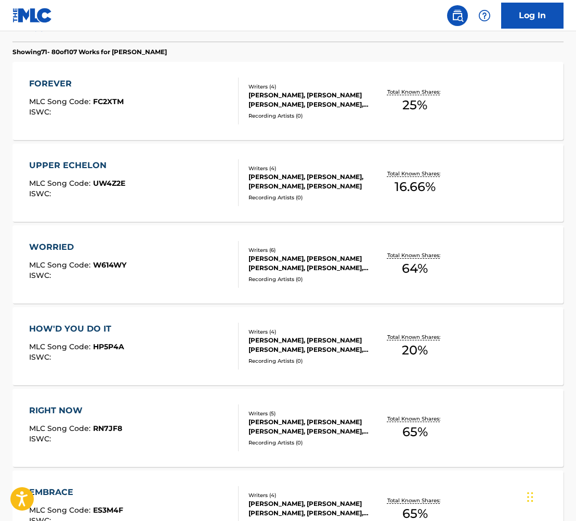
scroll to position [293, 0]
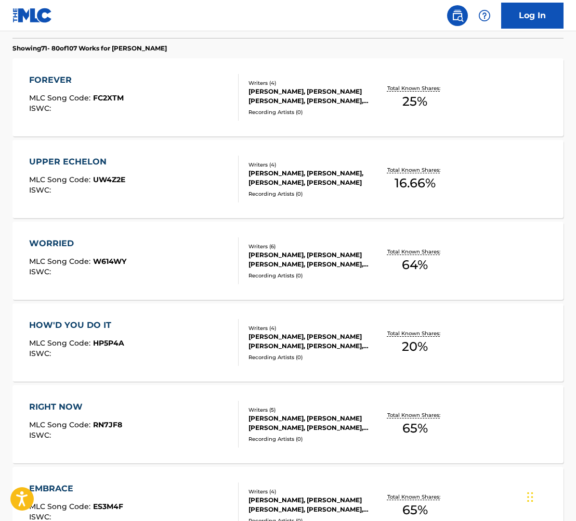
click at [100, 329] on div "HOW'D YOU DO IT" at bounding box center [76, 325] width 95 height 12
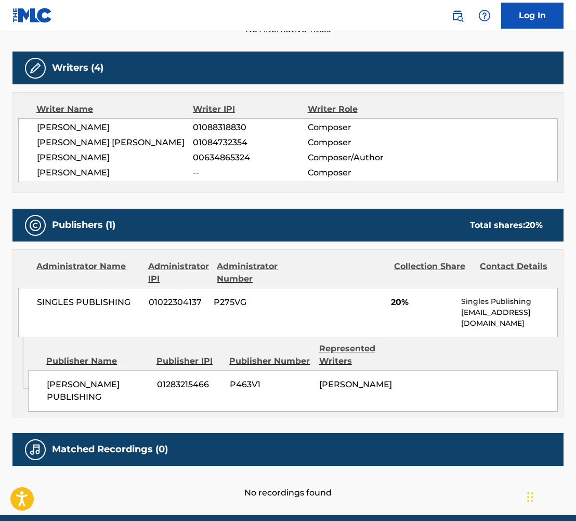
scroll to position [317, 0]
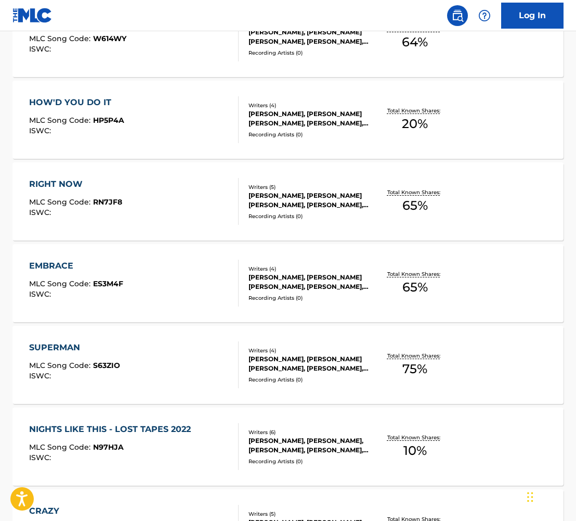
scroll to position [519, 0]
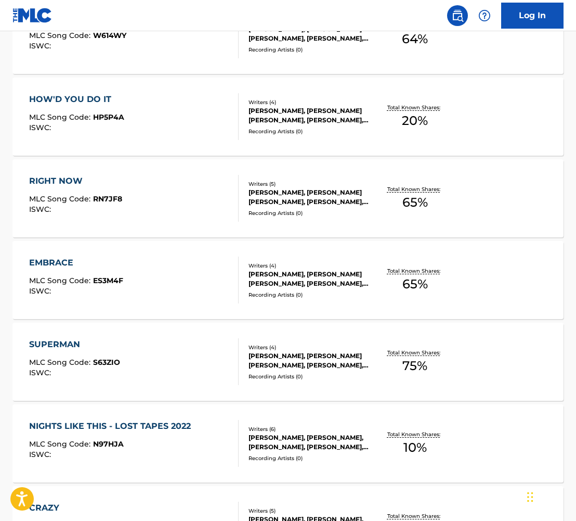
click at [46, 263] on div "EMBRACE" at bounding box center [76, 263] width 94 height 12
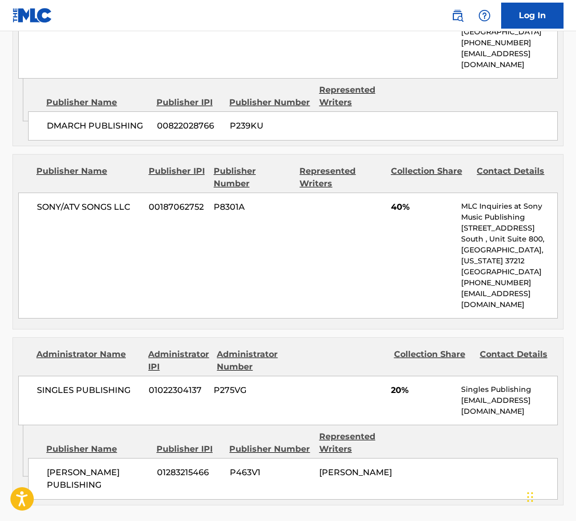
scroll to position [757, 0]
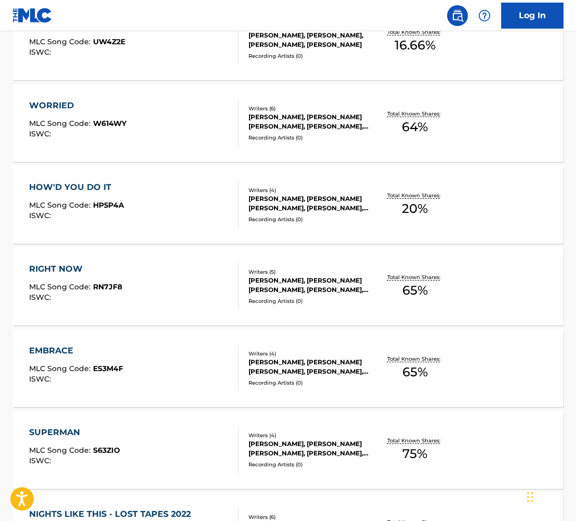
scroll to position [433, 0]
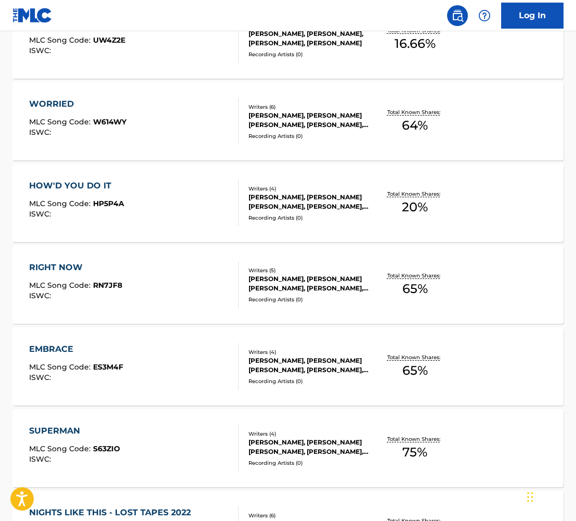
click at [49, 264] on div "RIGHT NOW" at bounding box center [75, 267] width 93 height 12
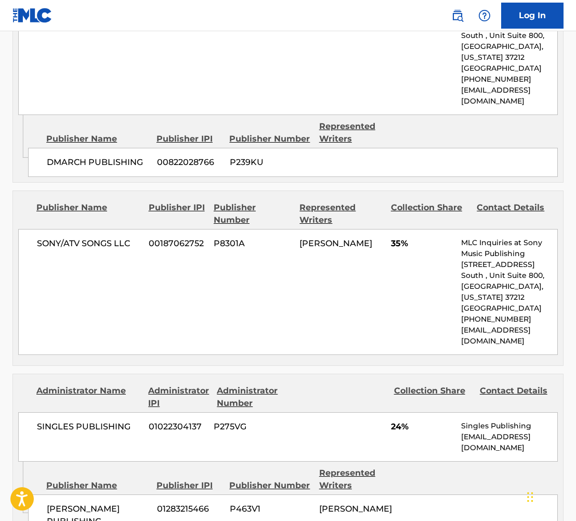
scroll to position [772, 0]
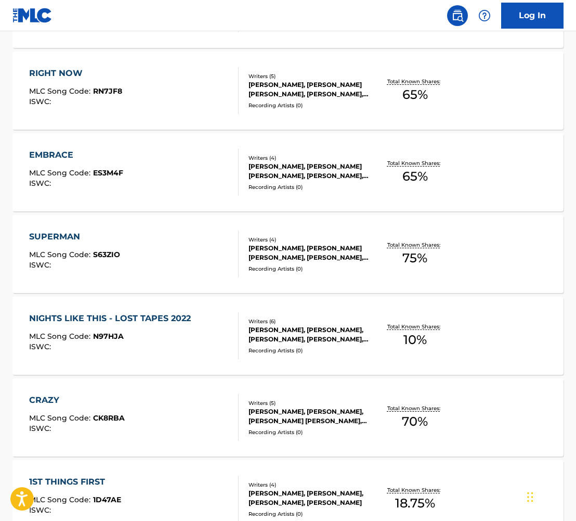
scroll to position [753, 0]
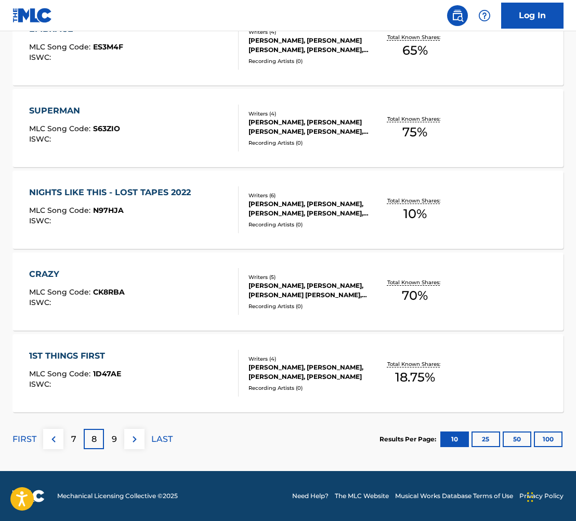
click at [46, 110] on div "SUPERMAN" at bounding box center [74, 111] width 91 height 12
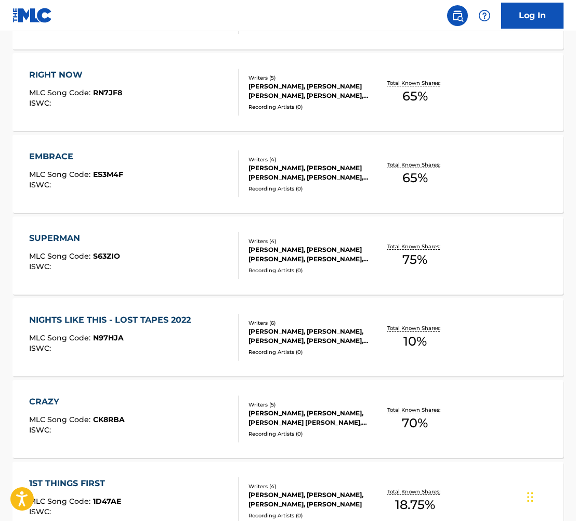
scroll to position [608, 0]
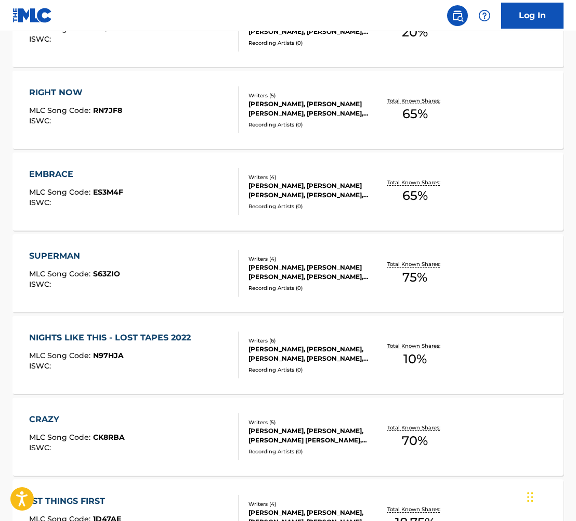
click at [171, 331] on div "NIGHTS LIKE THIS - LOST TAPES 2022" at bounding box center [112, 337] width 167 height 12
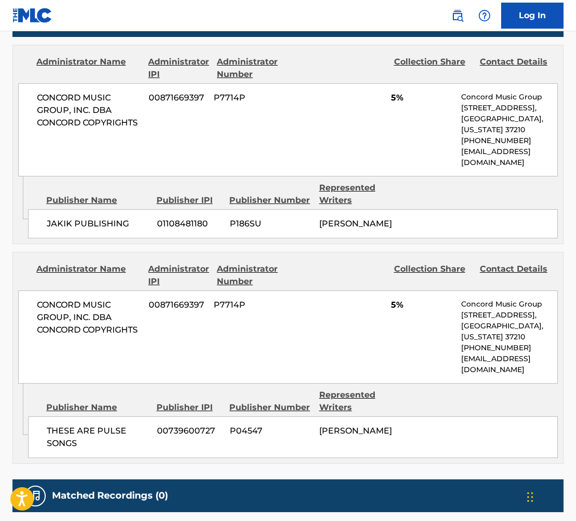
scroll to position [638, 0]
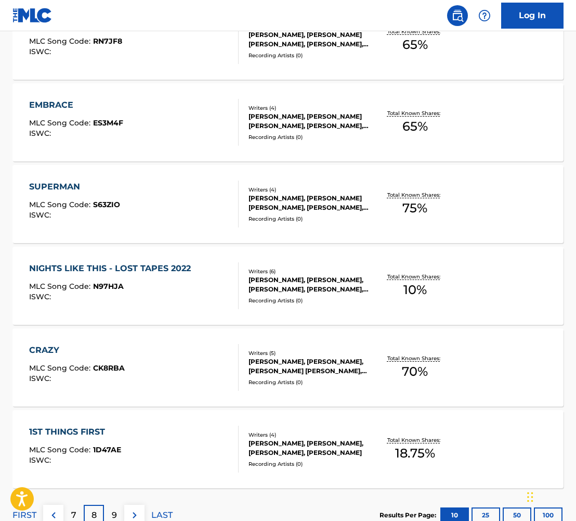
scroll to position [753, 0]
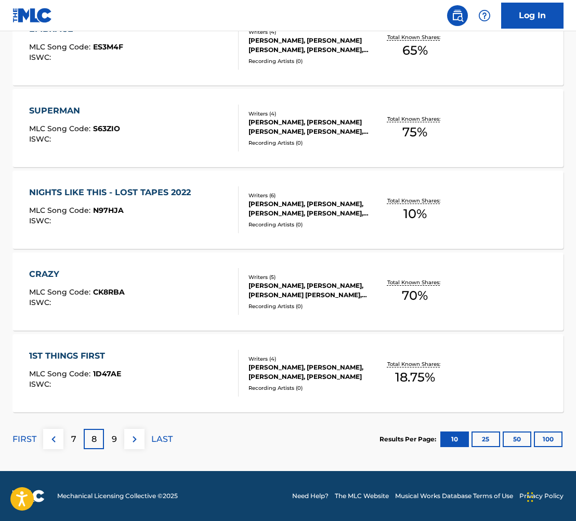
click at [43, 272] on div "CRAZY" at bounding box center [77, 274] width 96 height 12
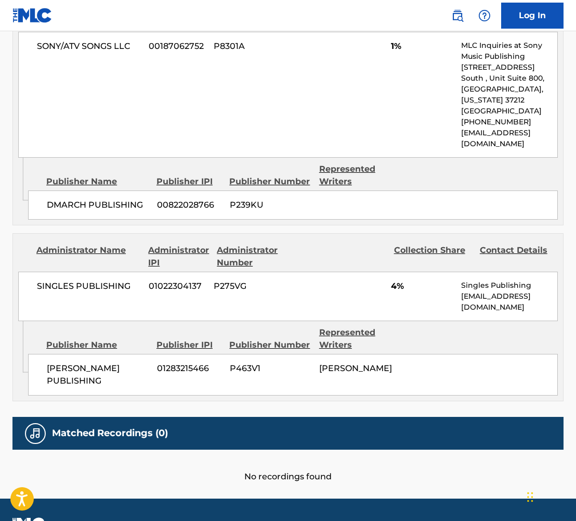
scroll to position [772, 0]
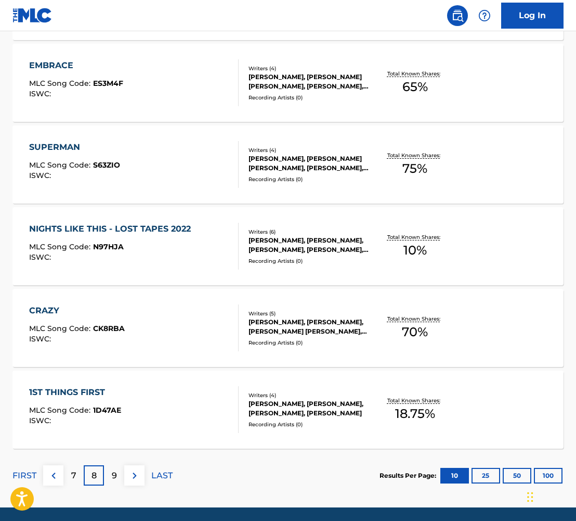
scroll to position [753, 0]
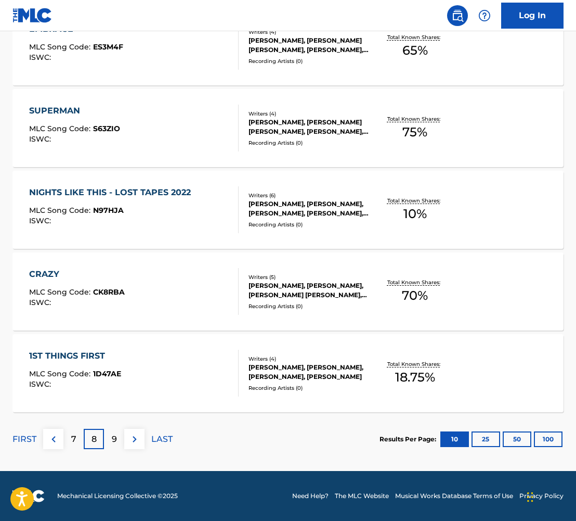
click at [112, 435] on p "9" at bounding box center [114, 439] width 5 height 12
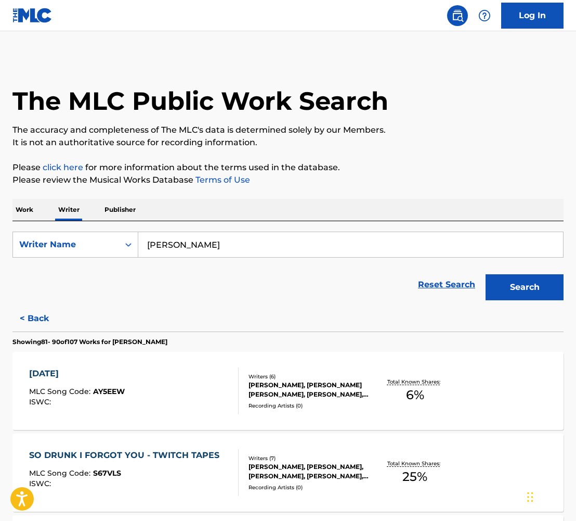
scroll to position [94, 0]
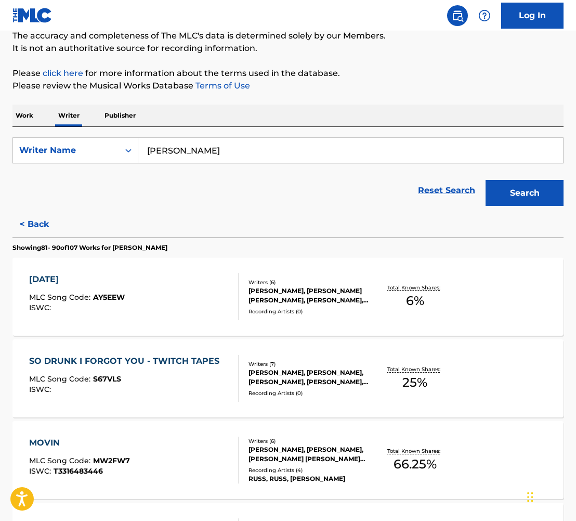
click at [106, 358] on div "SO DRUNK I FORGOT YOU - TWITCH TAPES" at bounding box center [127, 361] width 196 height 12
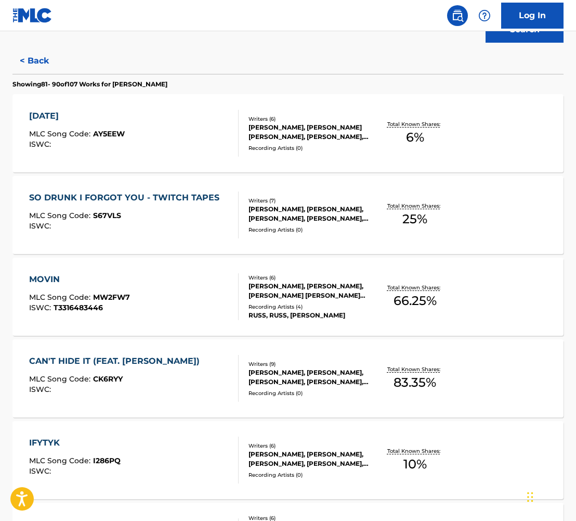
scroll to position [260, 0]
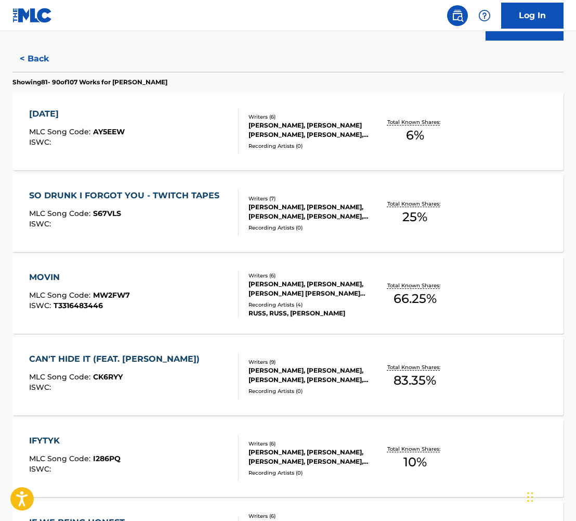
click at [47, 436] on div "IFYTYK" at bounding box center [75, 440] width 92 height 12
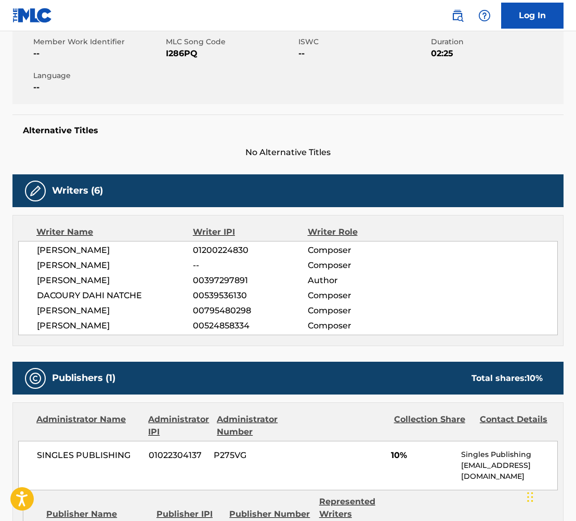
scroll to position [387, 0]
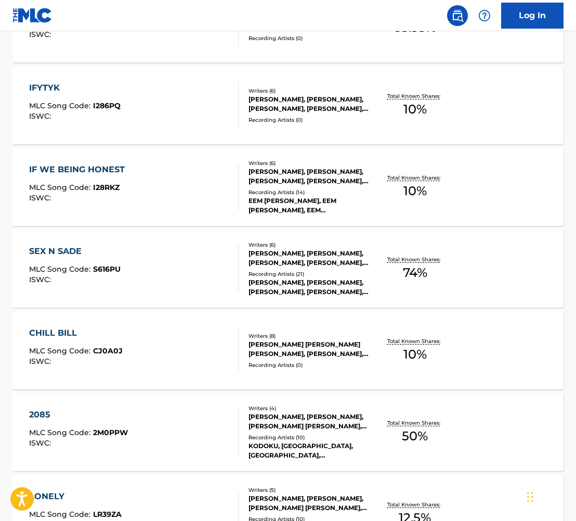
scroll to position [620, 0]
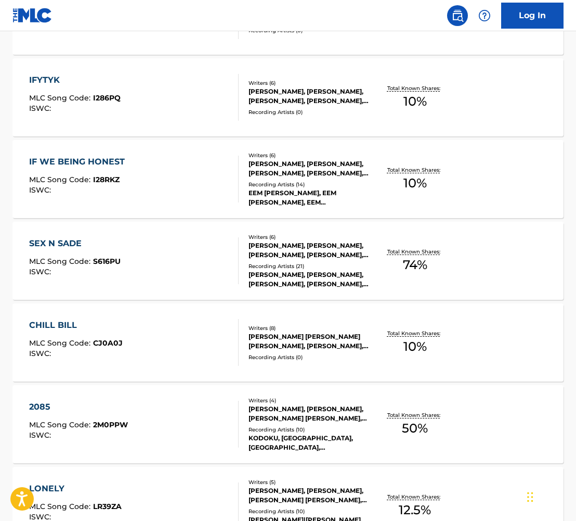
click at [50, 327] on div "CHILL BILL" at bounding box center [76, 325] width 94 height 12
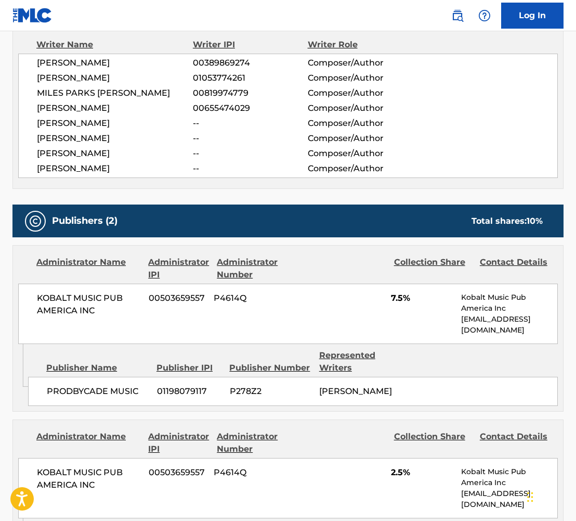
scroll to position [363, 0]
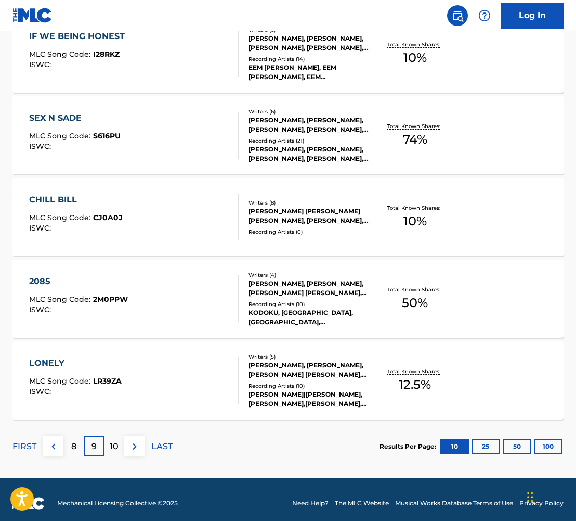
scroll to position [753, 0]
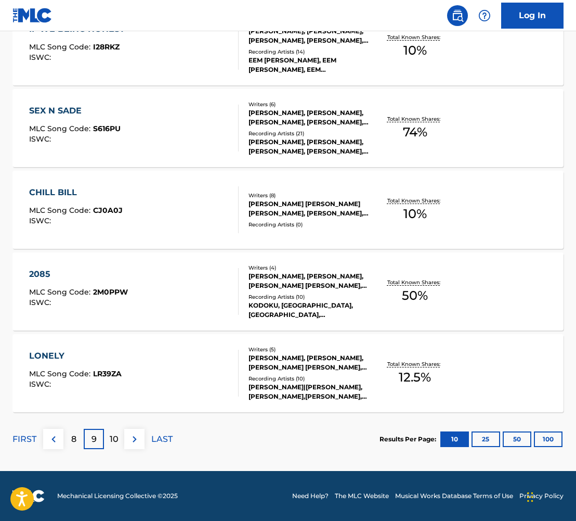
click at [43, 276] on div "2085" at bounding box center [78, 274] width 99 height 12
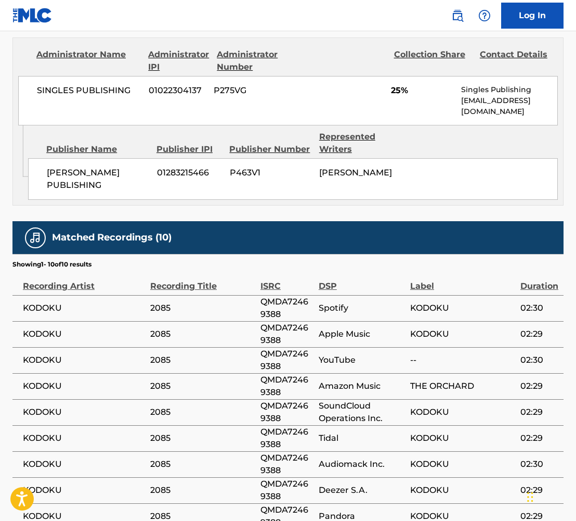
scroll to position [794, 0]
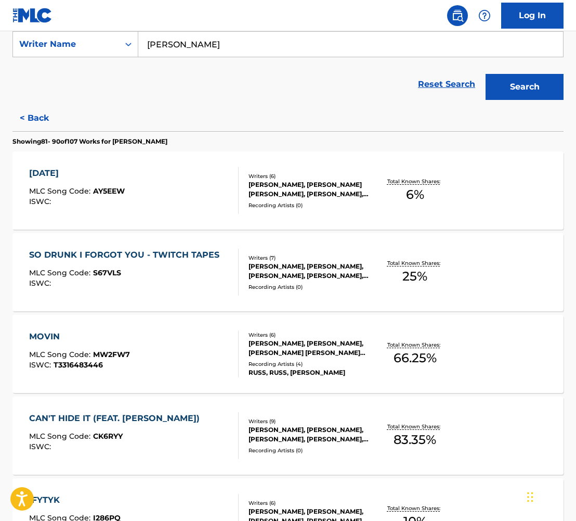
scroll to position [753, 0]
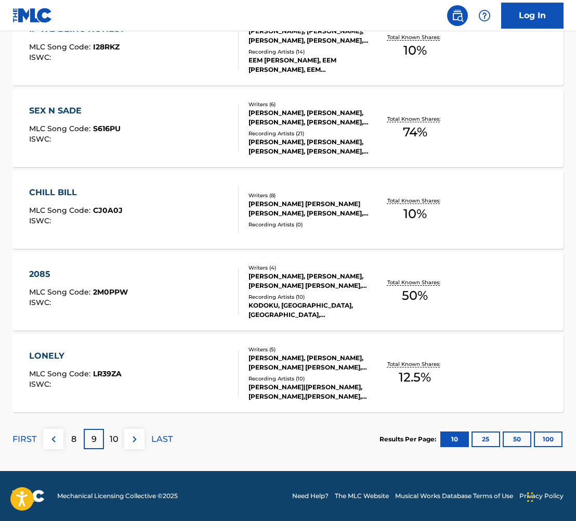
click at [49, 351] on div "LONELY" at bounding box center [75, 356] width 93 height 12
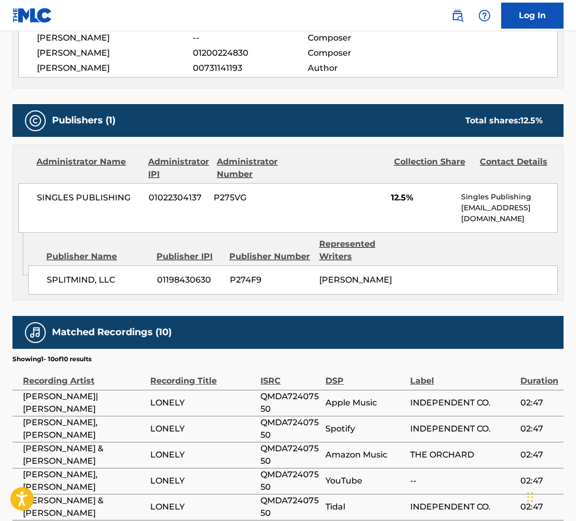
scroll to position [427, 0]
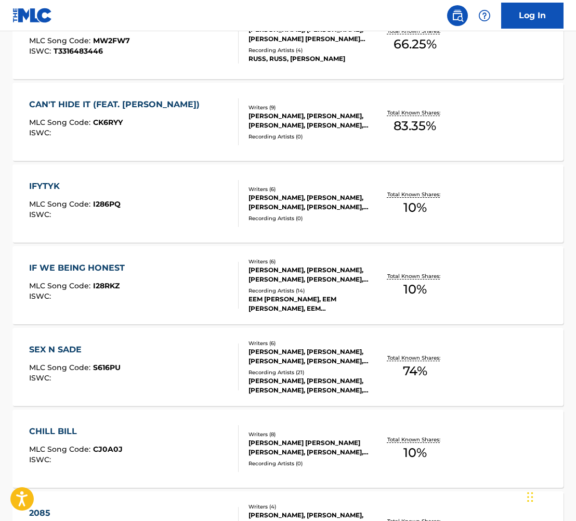
scroll to position [753, 0]
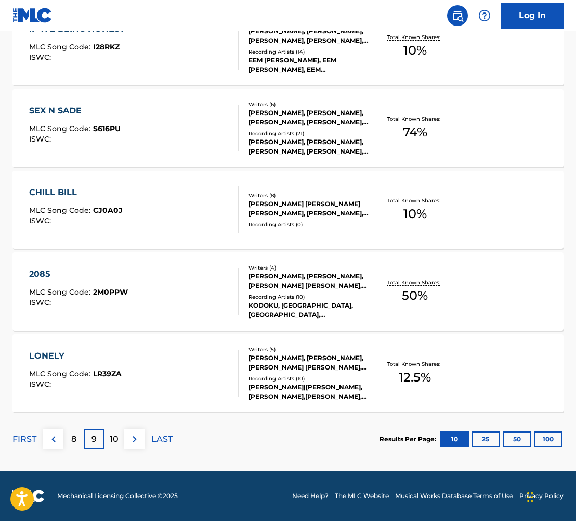
click at [112, 437] on p "10" at bounding box center [114, 439] width 9 height 12
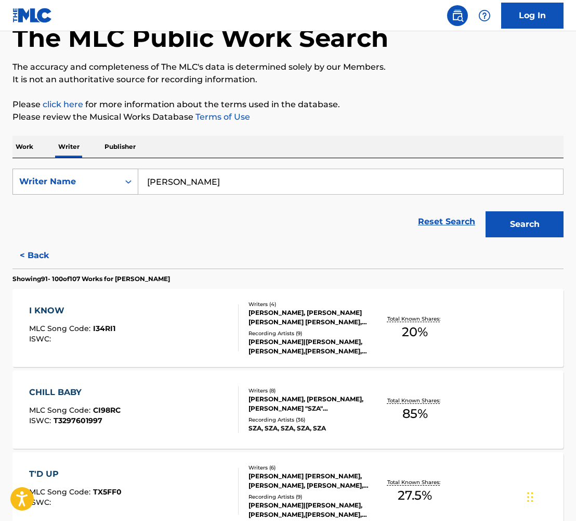
scroll to position [68, 0]
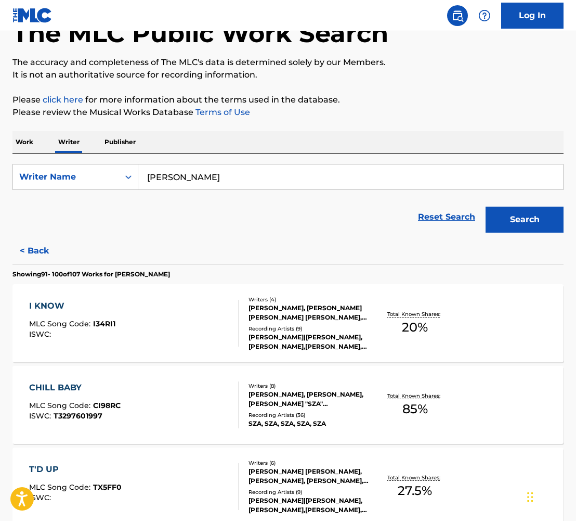
click at [32, 304] on div "I KNOW" at bounding box center [72, 306] width 86 height 12
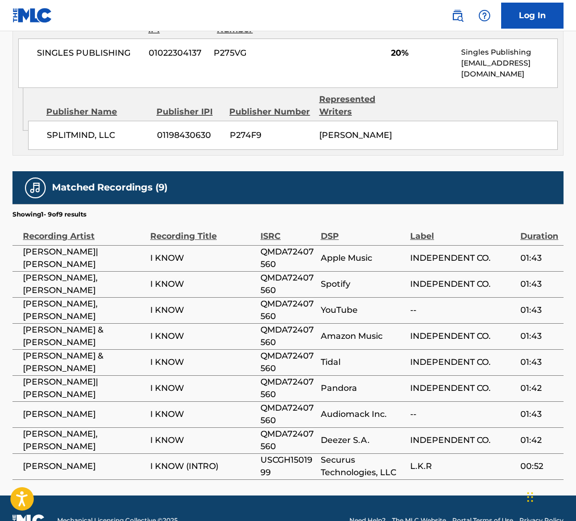
scroll to position [563, 0]
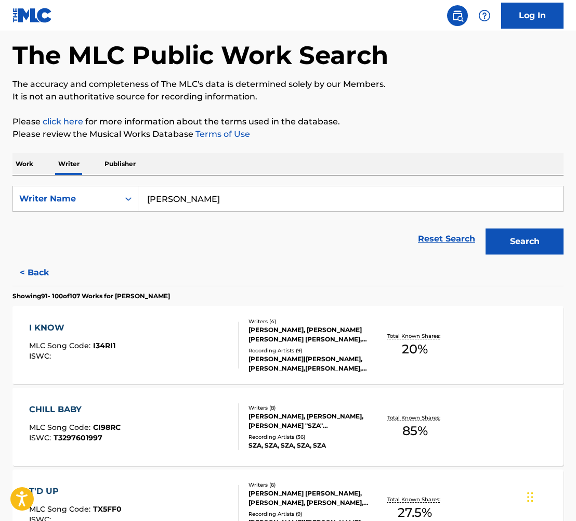
scroll to position [48, 0]
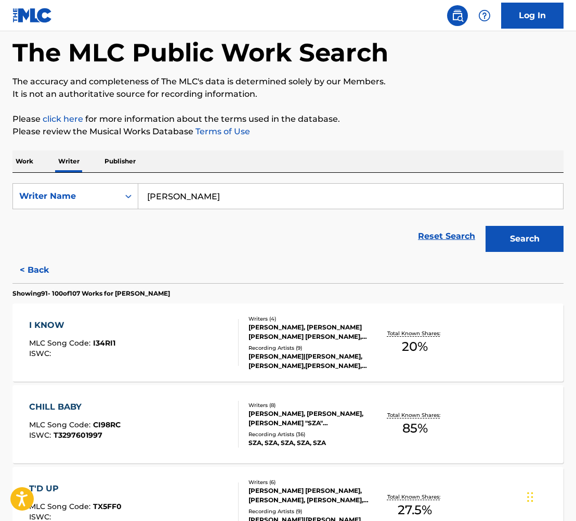
click at [65, 403] on div "CHILL BABY" at bounding box center [75, 407] width 92 height 12
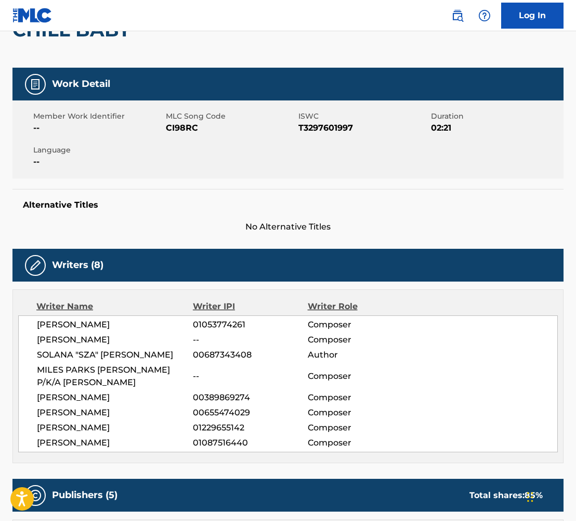
scroll to position [122, 0]
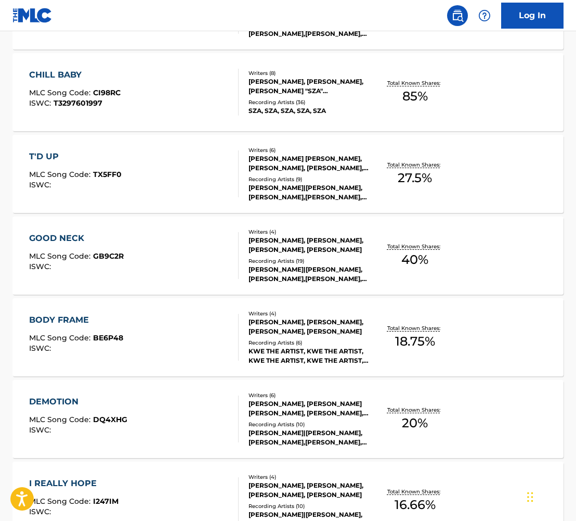
scroll to position [397, 0]
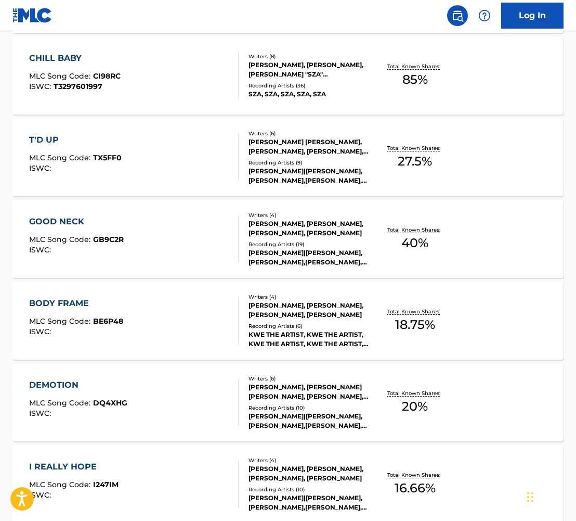
click at [68, 374] on div "DEMOTION MLC Song Code : DQ4XHG ISWC : Writers ( 6 ) [PERSON_NAME], [PERSON_NAM…" at bounding box center [288, 402] width 552 height 78
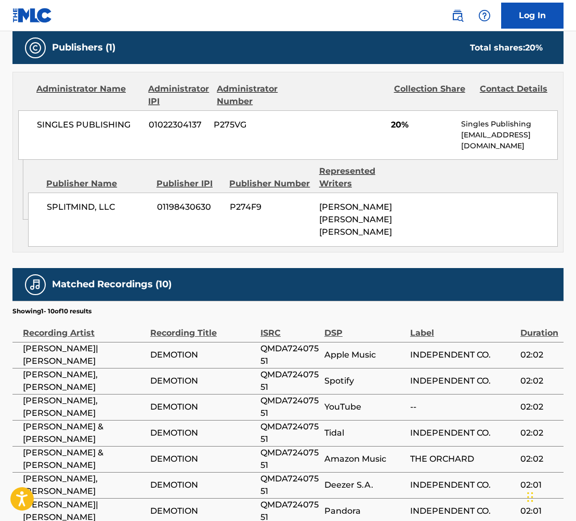
scroll to position [680, 0]
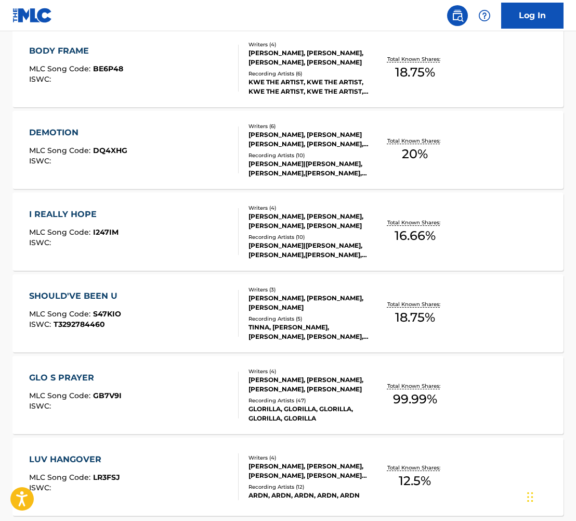
scroll to position [647, 0]
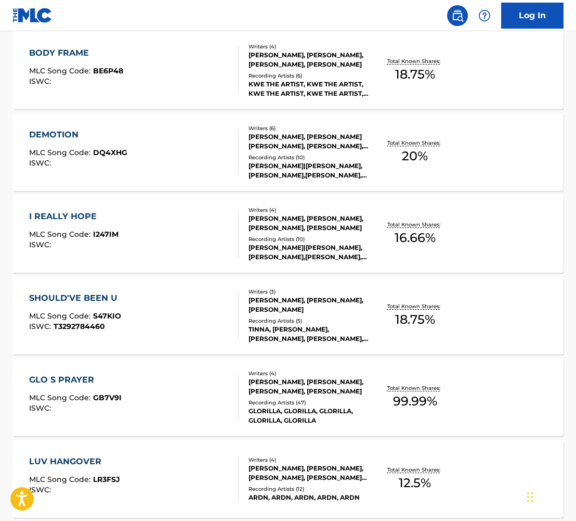
click at [81, 219] on div "I REALLY HOPE" at bounding box center [73, 216] width 89 height 12
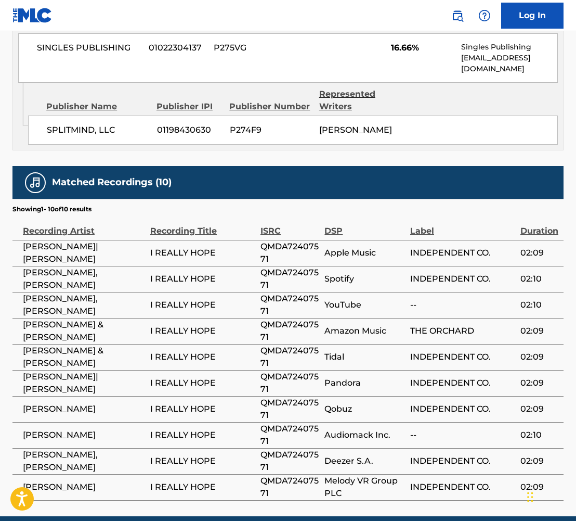
scroll to position [625, 0]
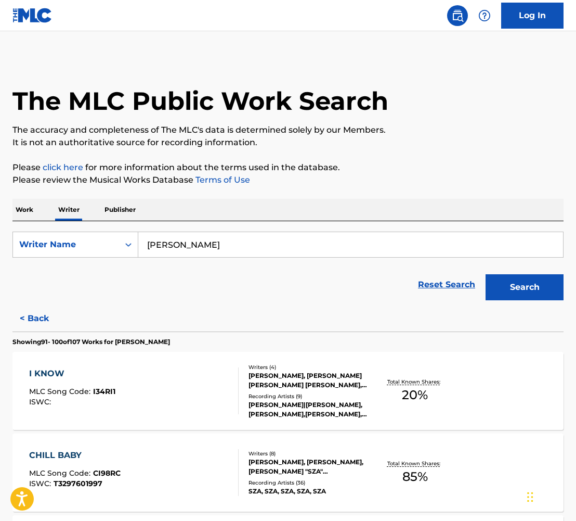
scroll to position [753, 0]
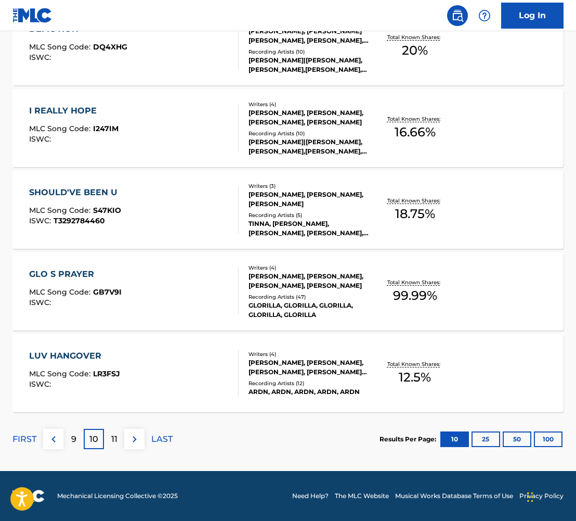
click at [74, 438] on p "9" at bounding box center [73, 439] width 5 height 12
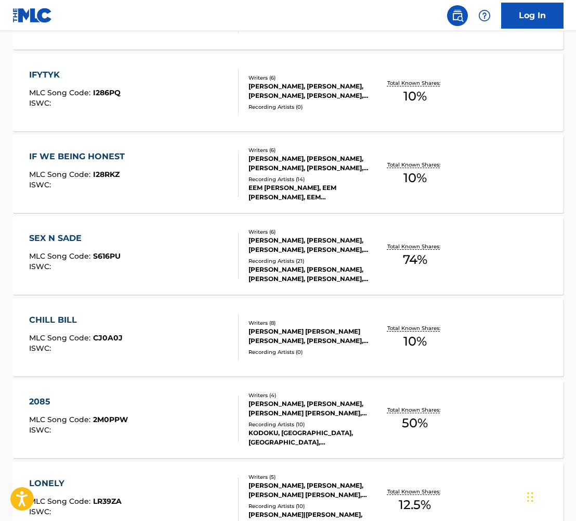
scroll to position [627, 0]
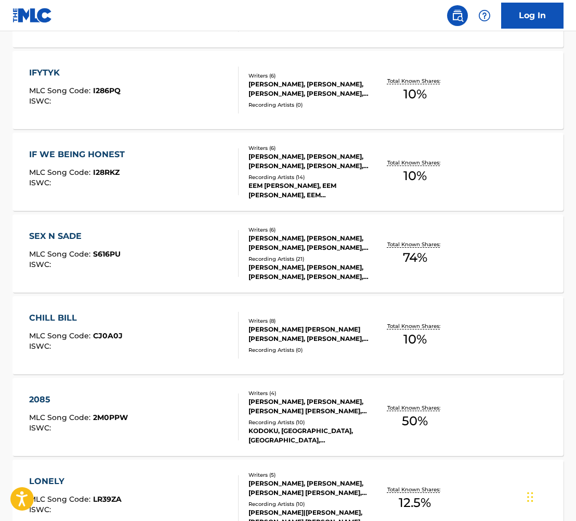
click at [54, 318] on div "CHILL BILL" at bounding box center [76, 318] width 94 height 12
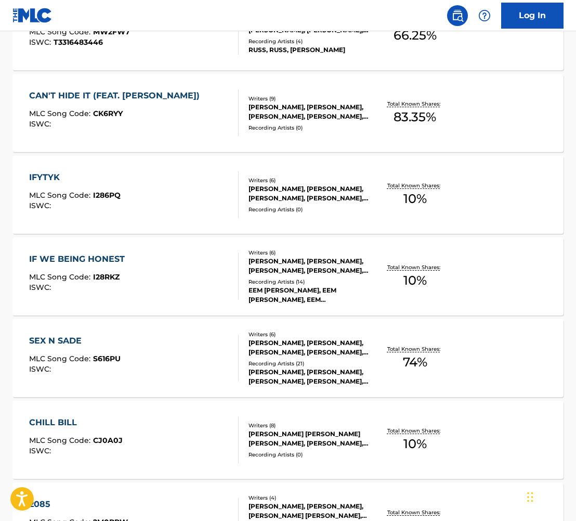
scroll to position [753, 0]
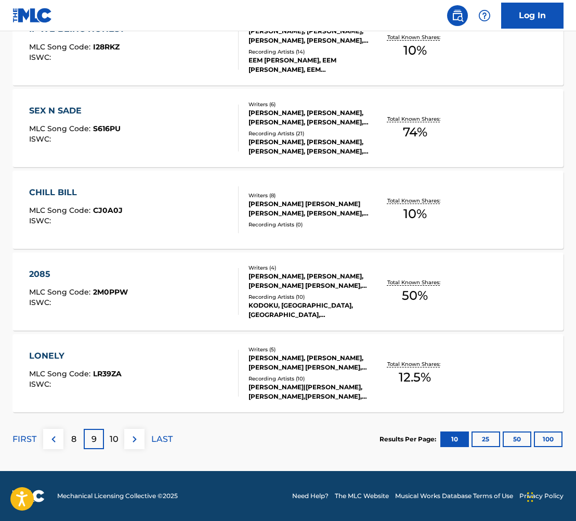
click at [118, 441] on p "10" at bounding box center [114, 439] width 9 height 12
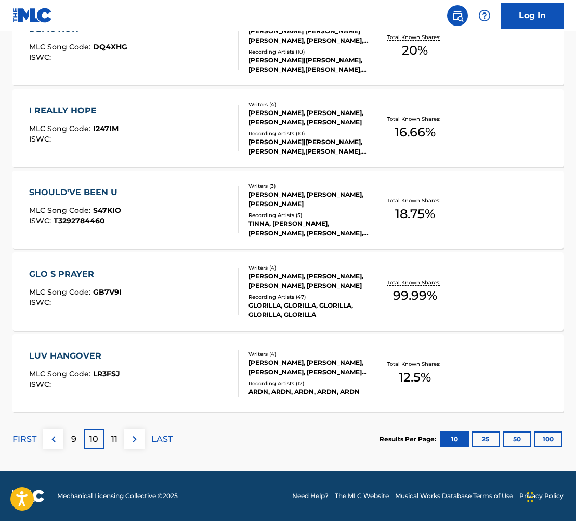
click at [99, 186] on div "SHOULD'VE BEEN U MLC Song Code : S47KIO ISWC : T3292784460 Writers ( 3 ) [PERSO…" at bounding box center [288, 210] width 552 height 78
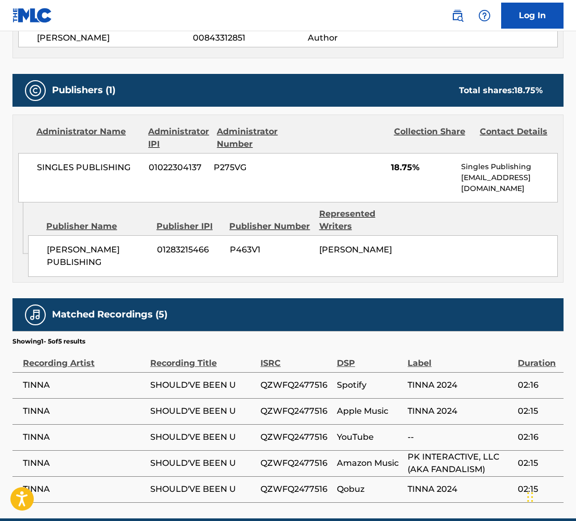
scroll to position [480, 0]
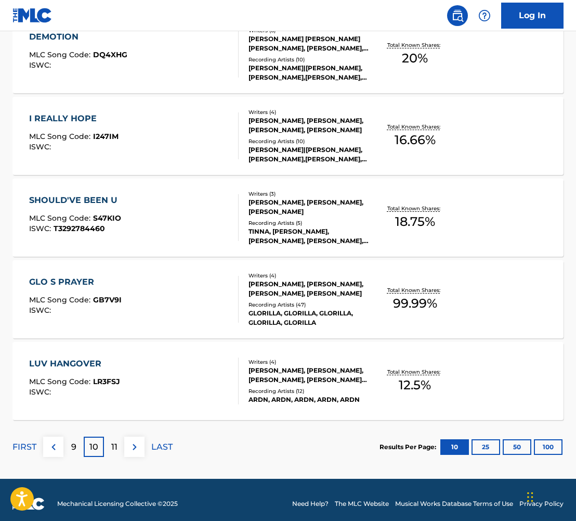
scroll to position [747, 0]
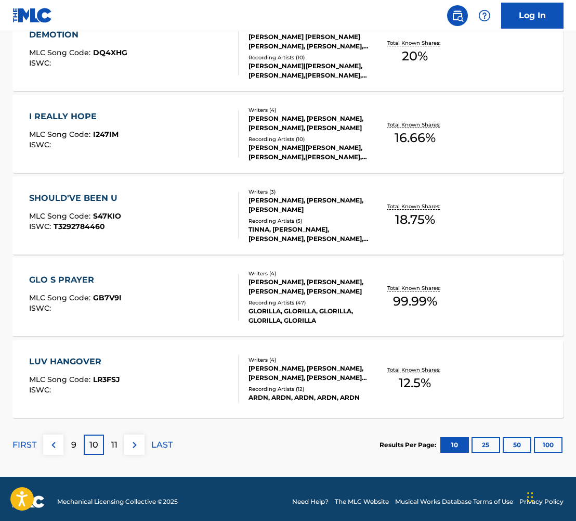
click at [87, 353] on div "LUV HANGOVER MLC Song Code : LR3FSJ ISWC : Writers ( 4 ) [PERSON_NAME], [PERSON…" at bounding box center [288, 379] width 552 height 78
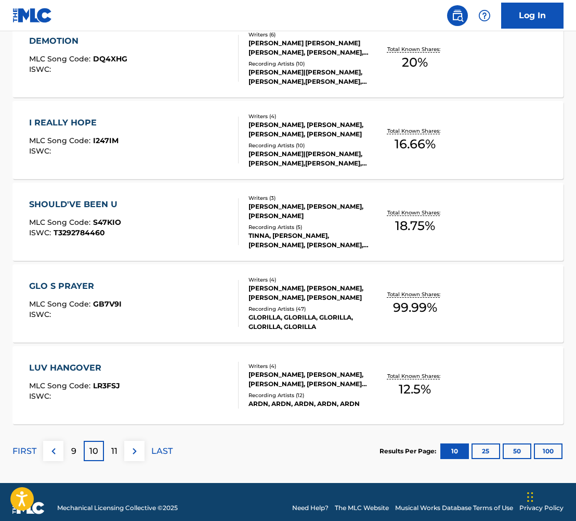
scroll to position [753, 0]
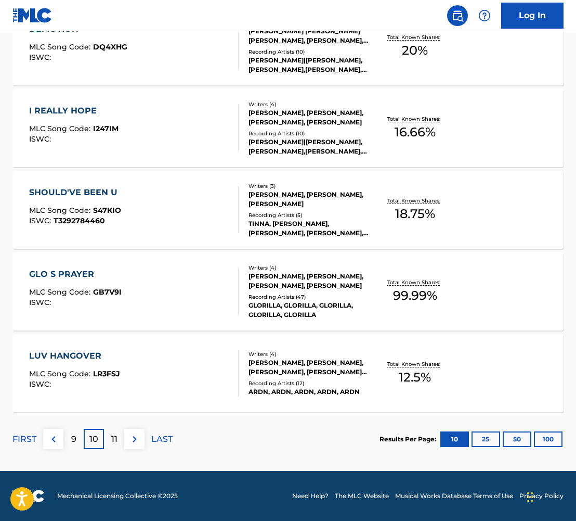
click at [112, 436] on p "11" at bounding box center [114, 439] width 6 height 12
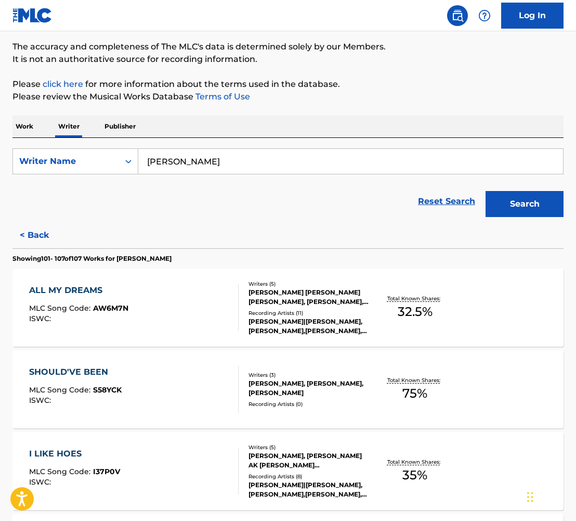
scroll to position [86, 0]
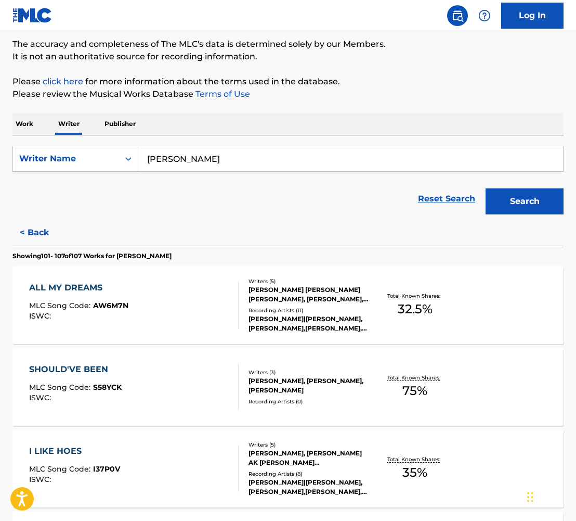
click at [60, 286] on div "ALL MY DREAMS" at bounding box center [78, 287] width 99 height 12
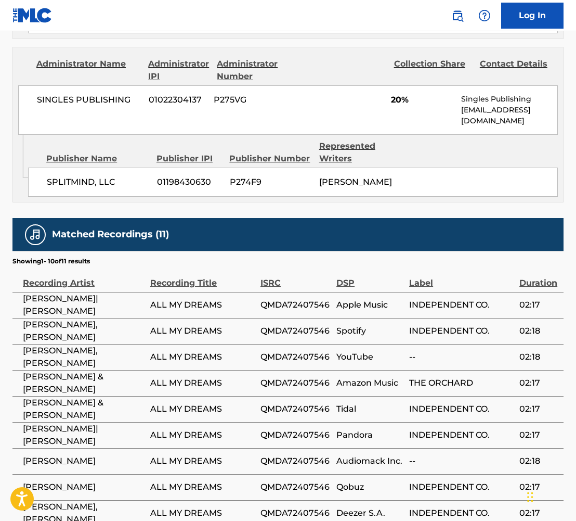
scroll to position [1193, 0]
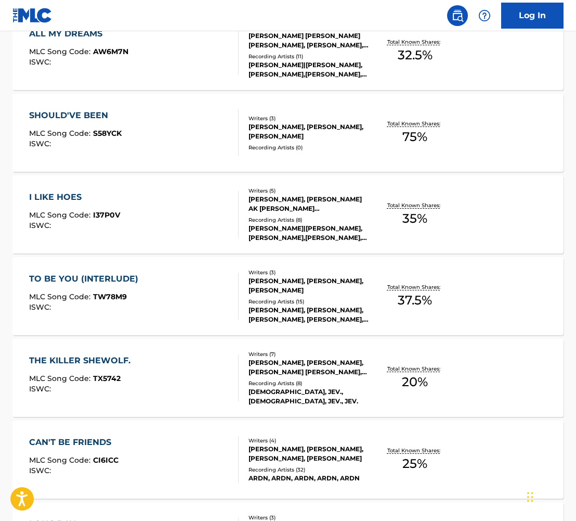
scroll to position [312, 0]
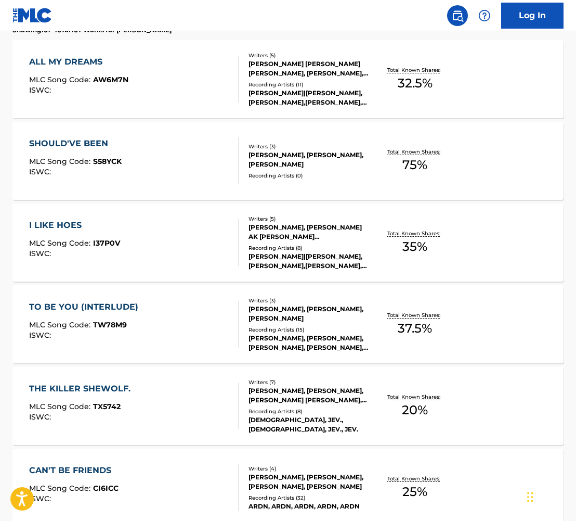
click at [93, 137] on div "SHOULD'VE BEEN MLC Song Code : S58YCK ISWC : Writers ( 3 ) [PERSON_NAME], [PERS…" at bounding box center [288, 161] width 552 height 78
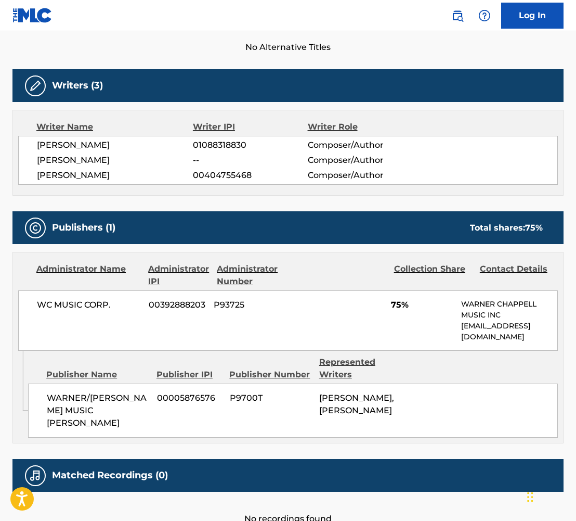
scroll to position [338, 0]
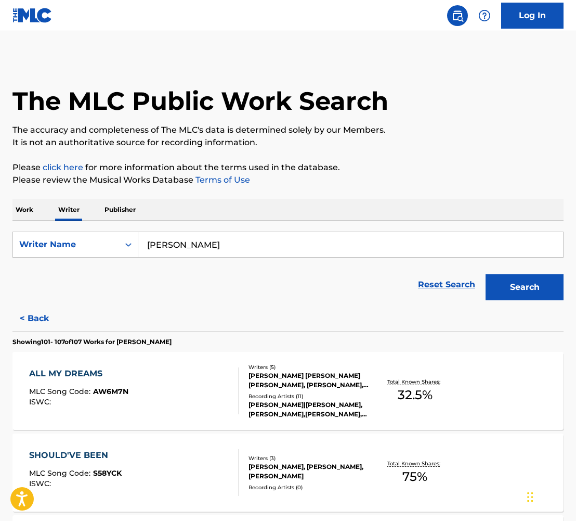
click at [248, 238] on input "[PERSON_NAME]" at bounding box center [350, 244] width 425 height 25
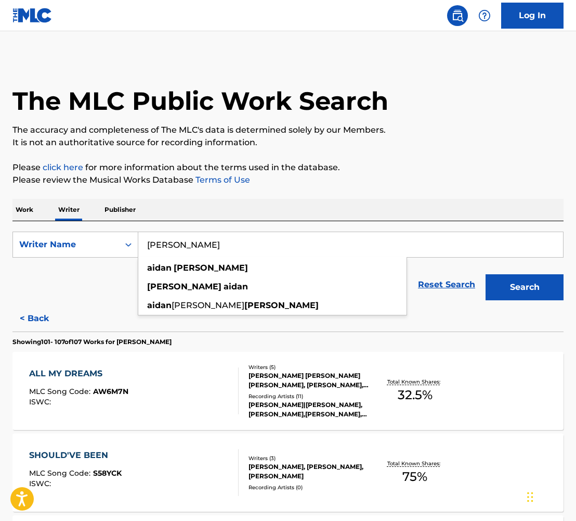
click at [486, 274] on button "Search" at bounding box center [525, 287] width 78 height 26
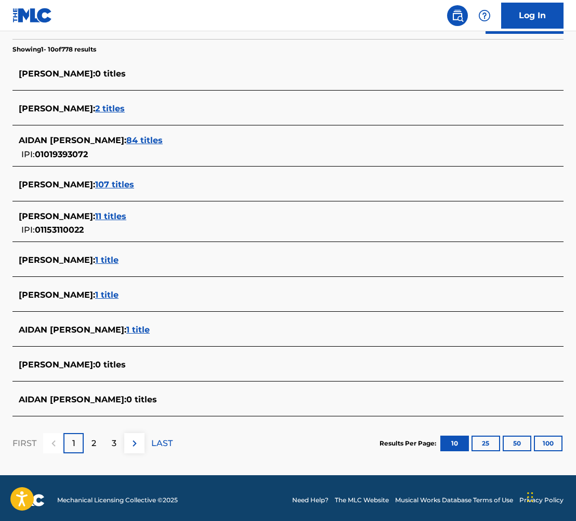
scroll to position [271, 0]
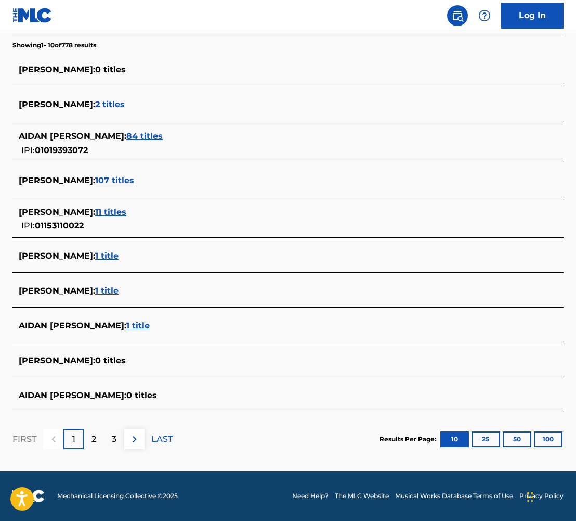
click at [96, 441] on div "2" at bounding box center [94, 439] width 20 height 20
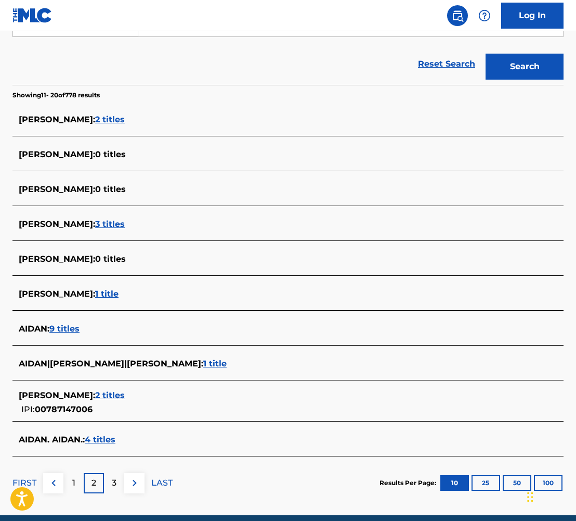
scroll to position [264, 0]
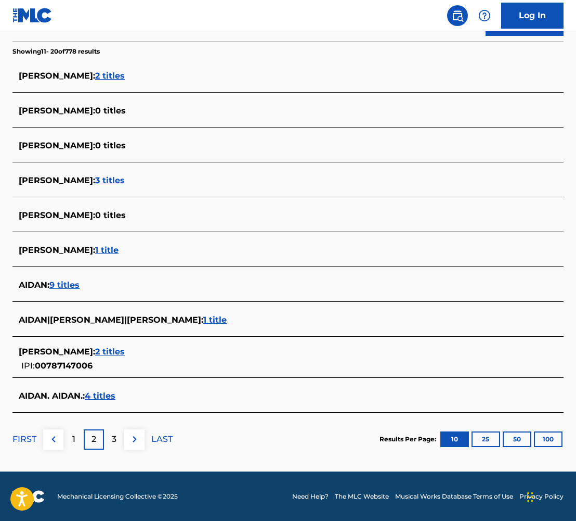
click at [102, 347] on span "2 titles" at bounding box center [110, 352] width 30 height 10
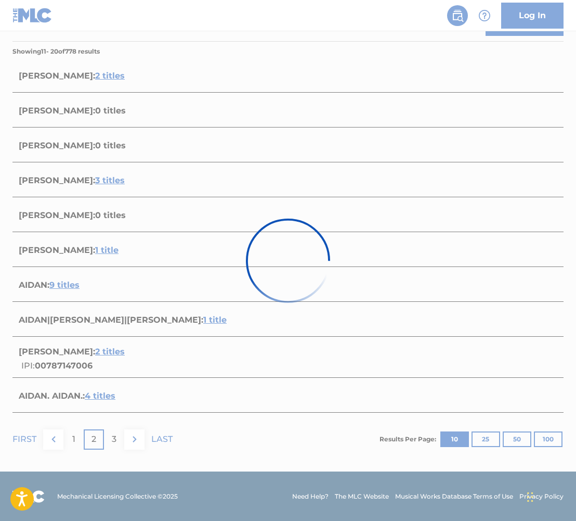
scroll to position [95, 0]
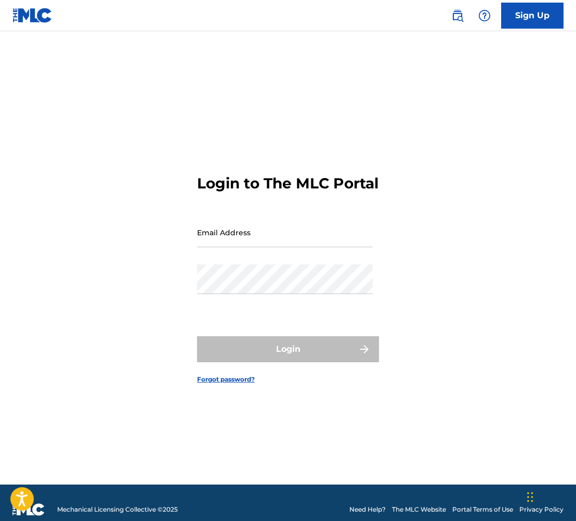
scroll to position [1, 0]
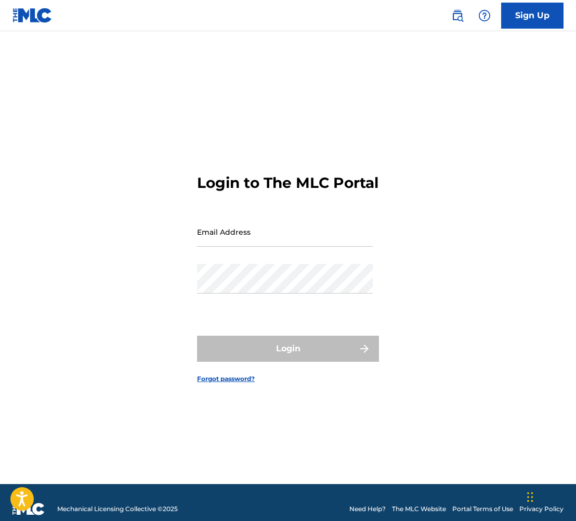
type input "[PERSON_NAME][EMAIL_ADDRESS][PERSON_NAME][DOMAIN_NAME]"
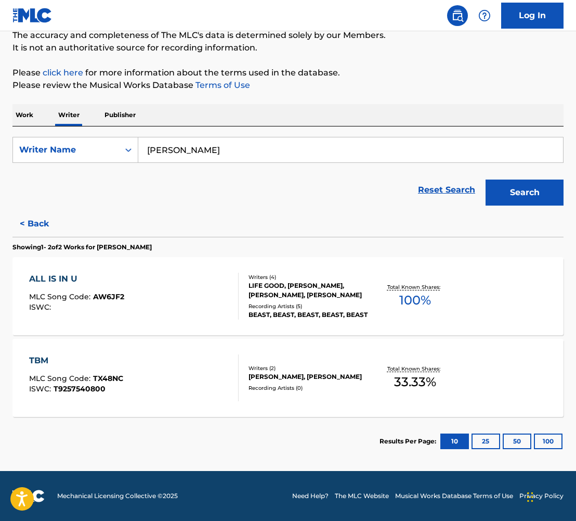
click at [40, 211] on button "< Back" at bounding box center [43, 224] width 62 height 26
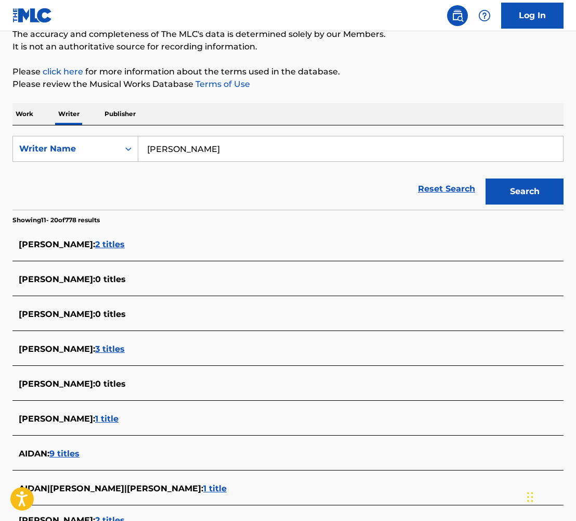
scroll to position [264, 0]
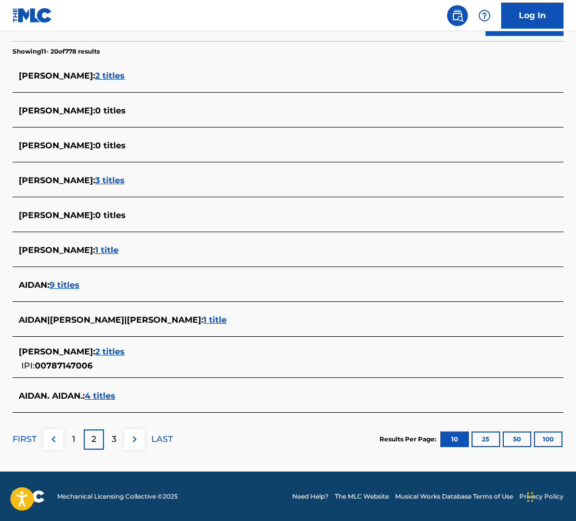
click at [113, 434] on p "3" at bounding box center [114, 439] width 5 height 12
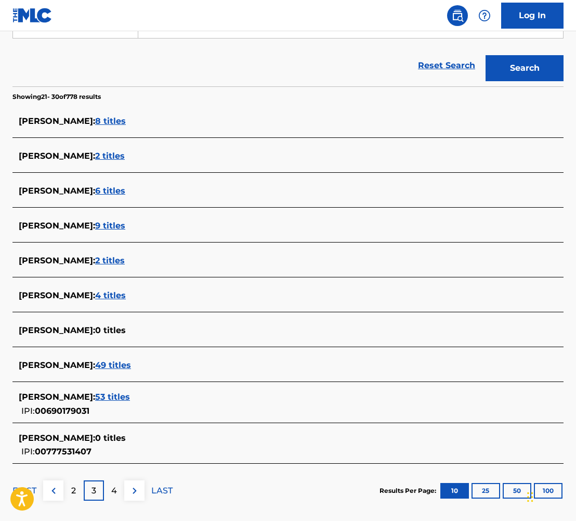
scroll to position [271, 0]
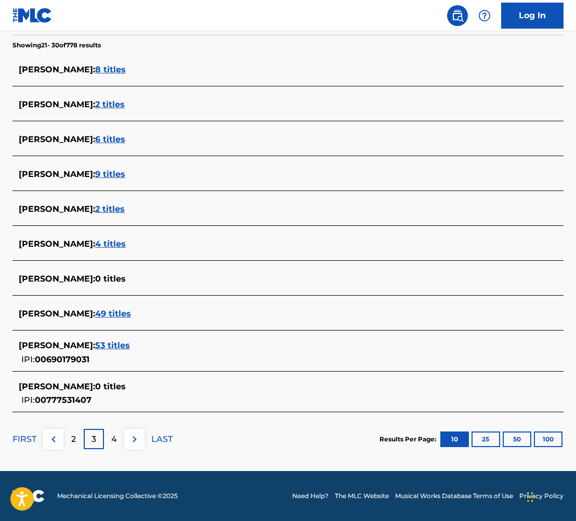
click at [76, 438] on div "2" at bounding box center [73, 439] width 20 height 20
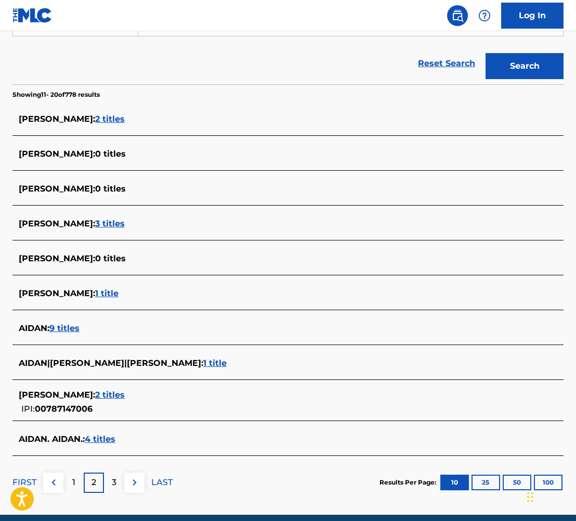
scroll to position [264, 0]
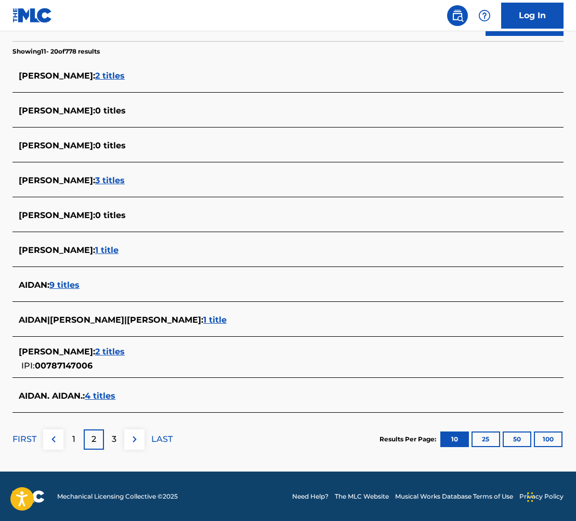
click at [69, 435] on div "1" at bounding box center [73, 439] width 20 height 20
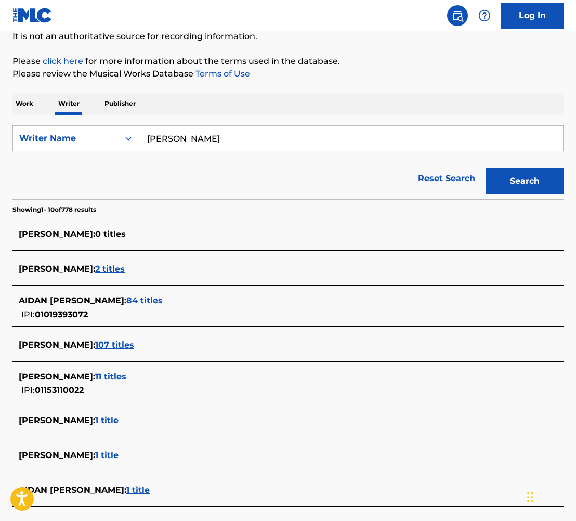
scroll to position [108, 0]
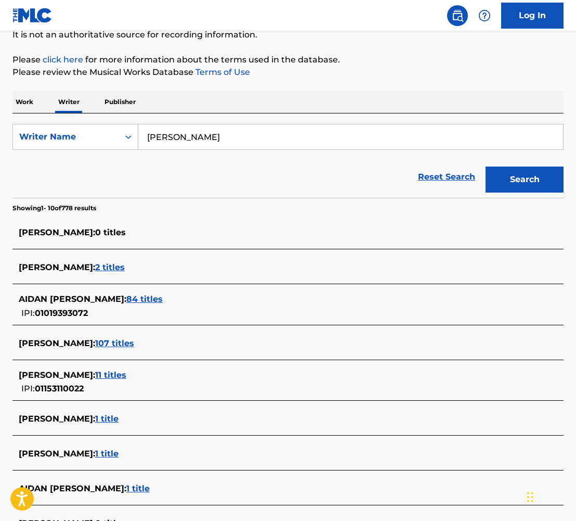
click at [125, 269] on span "2 titles" at bounding box center [110, 267] width 30 height 10
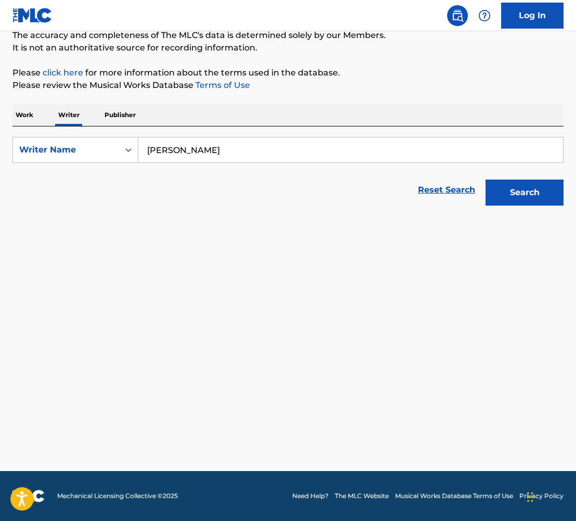
scroll to position [95, 0]
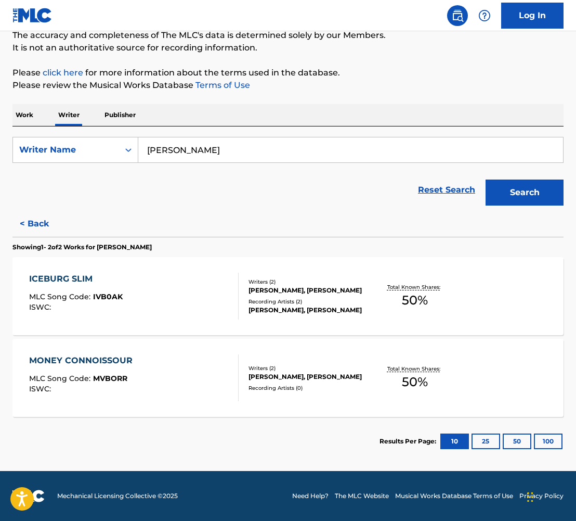
click at [75, 281] on div "ICEBURG SLIM" at bounding box center [76, 279] width 94 height 12
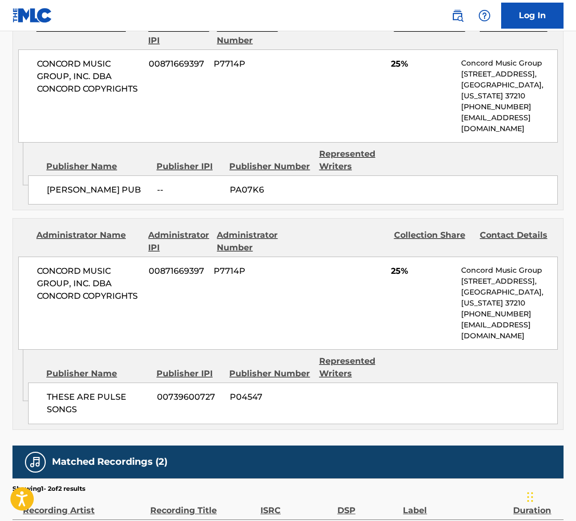
scroll to position [614, 0]
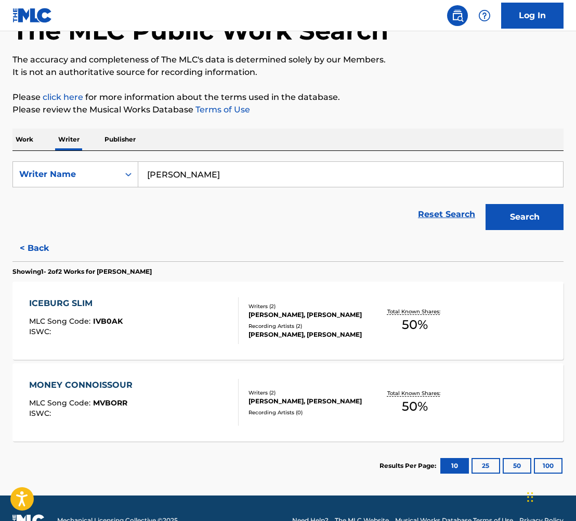
scroll to position [95, 0]
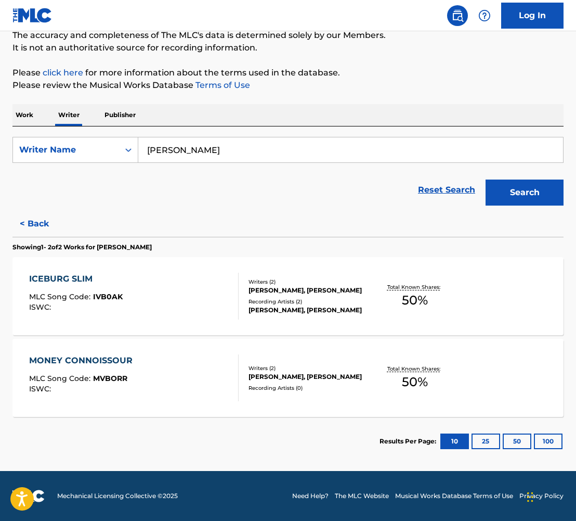
click at [71, 358] on div "MONEY CONNOISSOUR" at bounding box center [83, 360] width 109 height 12
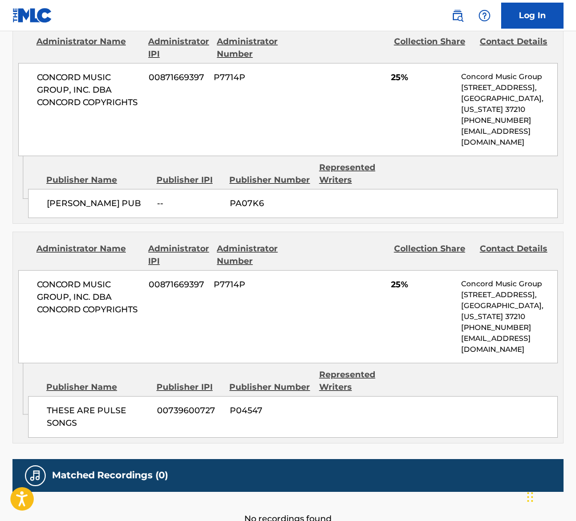
scroll to position [555, 0]
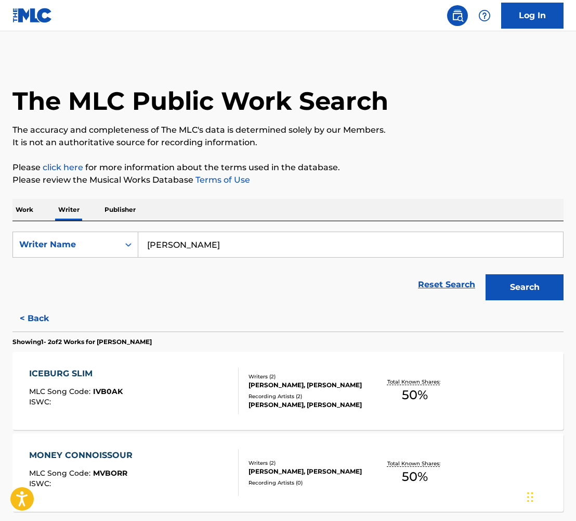
scroll to position [95, 0]
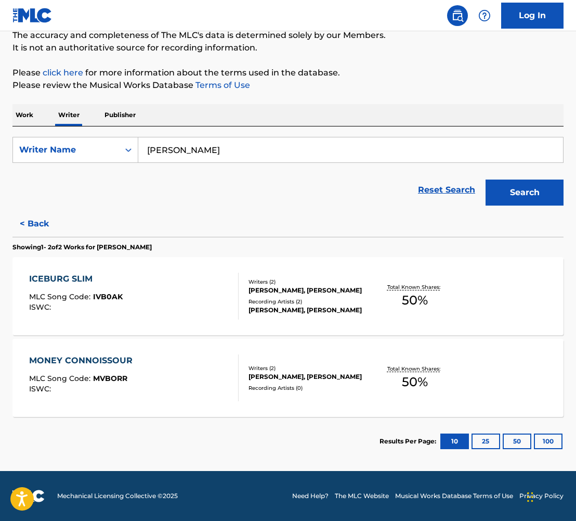
click at [43, 212] on button "< Back" at bounding box center [43, 224] width 62 height 26
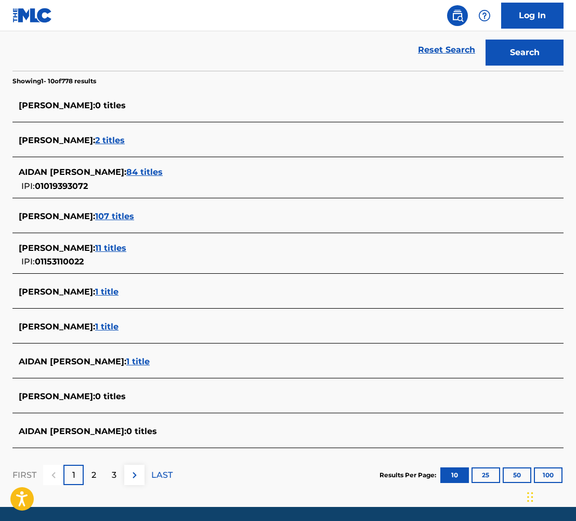
scroll to position [235, 0]
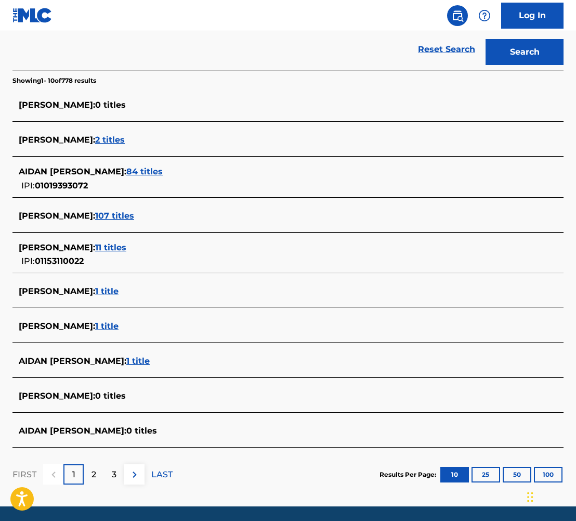
click at [119, 289] on span "1 title" at bounding box center [106, 291] width 23 height 10
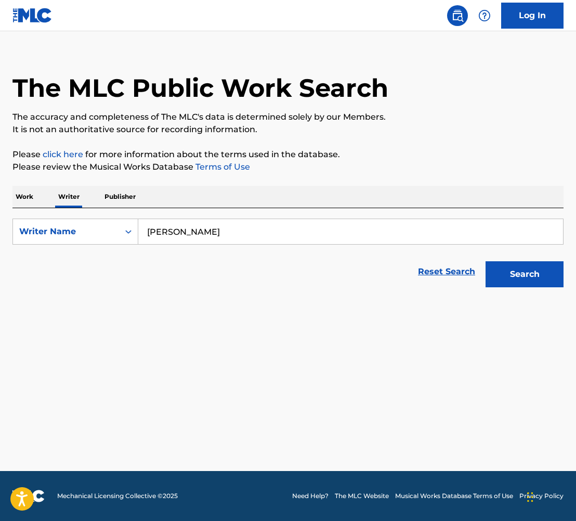
scroll to position [13, 0]
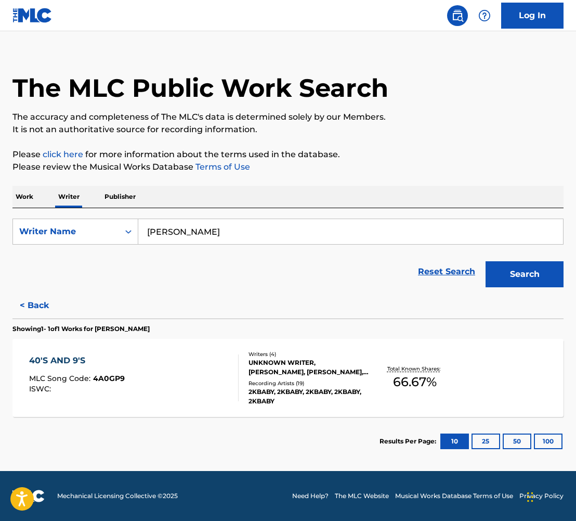
scroll to position [1, 0]
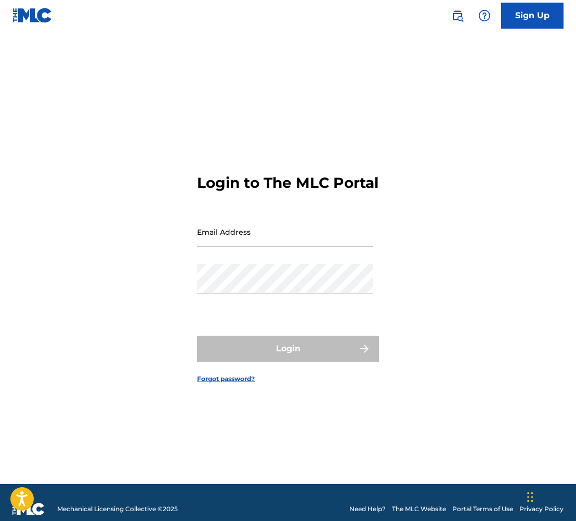
type input "[PERSON_NAME][EMAIL_ADDRESS][PERSON_NAME][DOMAIN_NAME]"
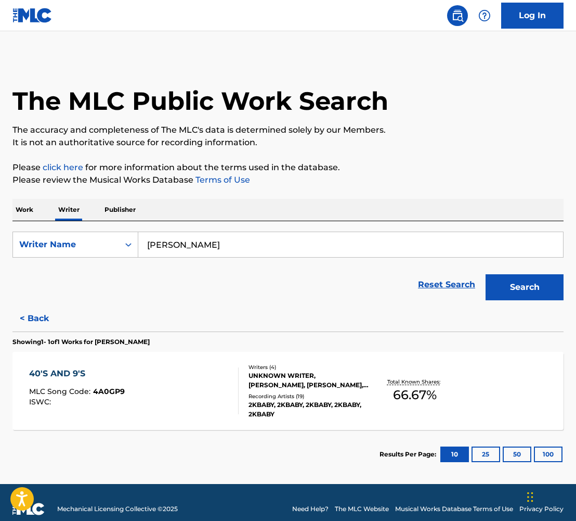
scroll to position [13, 0]
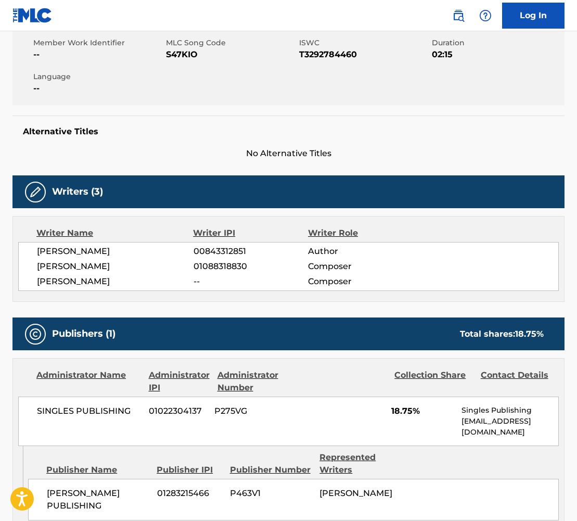
scroll to position [191, 0]
